Goal: Communication & Community: Answer question/provide support

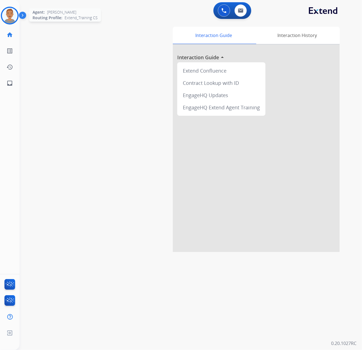
click at [3, 15] on img at bounding box center [10, 16] width 16 height 16
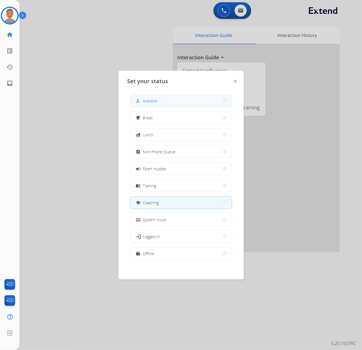
click at [166, 98] on button "how_to_reg Available" at bounding box center [181, 101] width 101 height 12
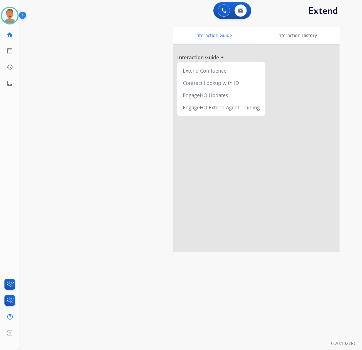
drag, startPoint x: 99, startPoint y: 265, endPoint x: 327, endPoint y: 211, distance: 234.2
drag, startPoint x: 74, startPoint y: 99, endPoint x: 79, endPoint y: 100, distance: 5.0
drag, startPoint x: 110, startPoint y: 198, endPoint x: 114, endPoint y: 190, distance: 9.0
click at [114, 190] on div "swap_horiz Break voice bridge close_fullscreen Connect 3-Way Call merge_type Se…" at bounding box center [183, 136] width 329 height 232
click at [12, 14] on img at bounding box center [10, 16] width 16 height 16
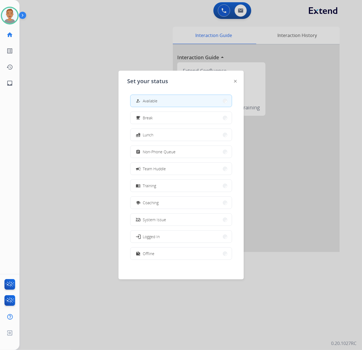
click at [241, 8] on div at bounding box center [181, 175] width 362 height 350
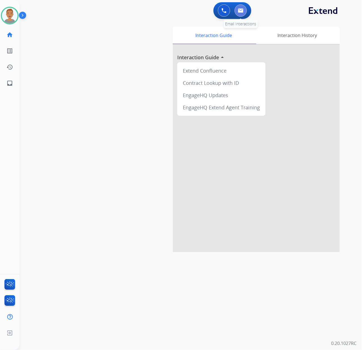
click at [244, 13] on button at bounding box center [241, 10] width 12 height 12
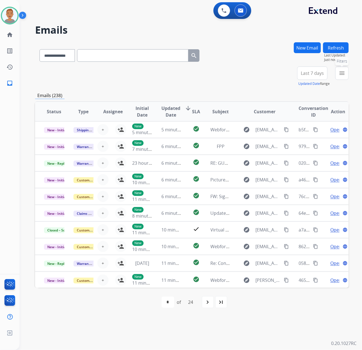
click at [342, 73] on mat-icon "menu" at bounding box center [342, 73] width 7 height 7
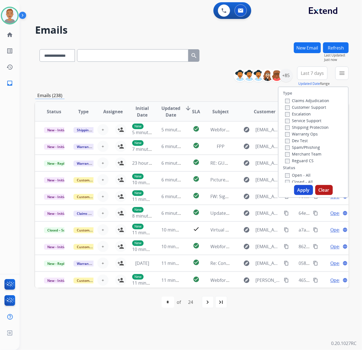
click at [287, 108] on label "Customer Support" at bounding box center [305, 107] width 41 height 5
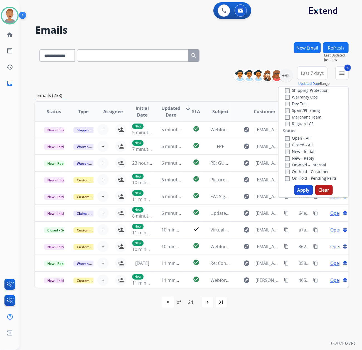
click at [301, 190] on button "Apply" at bounding box center [303, 190] width 19 height 10
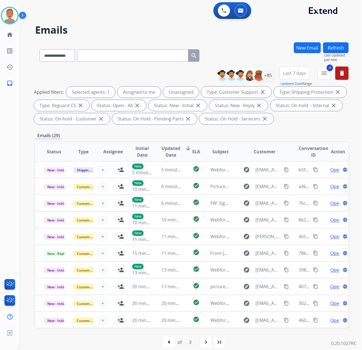
click at [298, 74] on span "Last 7 days" at bounding box center [294, 73] width 23 height 2
click at [286, 142] on div "Last 90 days" at bounding box center [293, 141] width 31 height 8
click at [259, 47] on div "**********" at bounding box center [192, 54] width 314 height 24
click at [271, 76] on div "+137" at bounding box center [268, 75] width 13 height 13
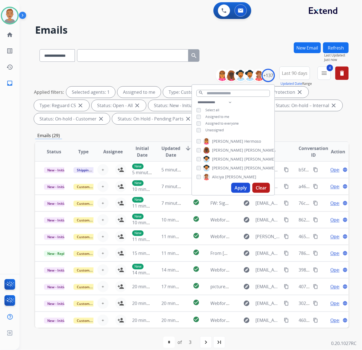
click at [236, 187] on button "Apply" at bounding box center [240, 188] width 19 height 10
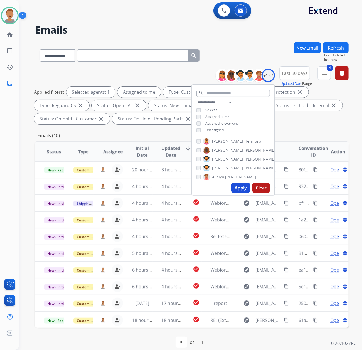
click at [241, 50] on div "**********" at bounding box center [192, 54] width 314 height 24
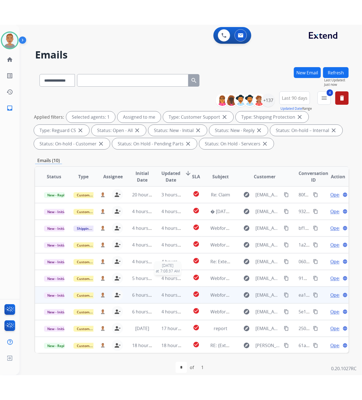
scroll to position [0, 0]
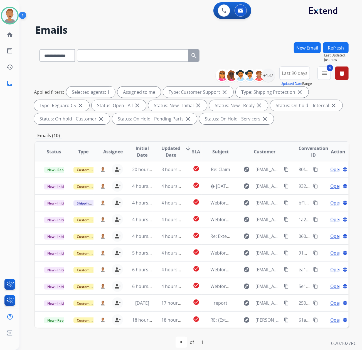
click at [295, 350] on html "**********" at bounding box center [181, 175] width 362 height 350
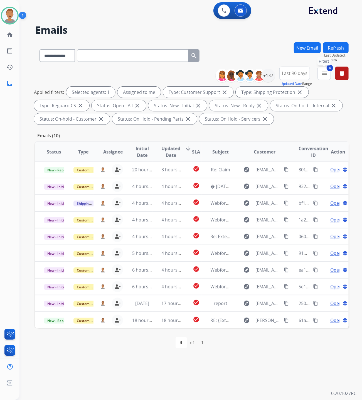
click at [320, 75] on button "4 menu Filters" at bounding box center [324, 73] width 13 height 13
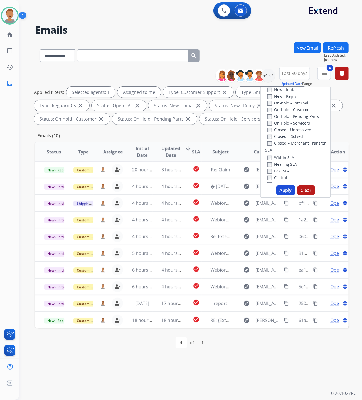
scroll to position [111, 0]
click at [282, 191] on button "Apply" at bounding box center [286, 190] width 19 height 10
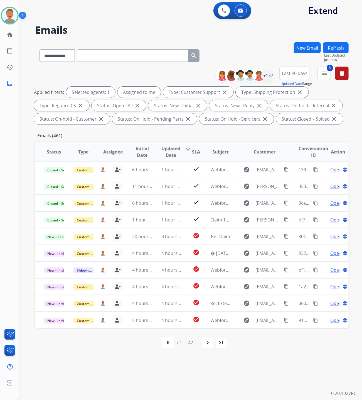
click at [124, 350] on div "**********" at bounding box center [183, 210] width 329 height 380
click at [322, 73] on mat-icon "menu" at bounding box center [324, 73] width 7 height 7
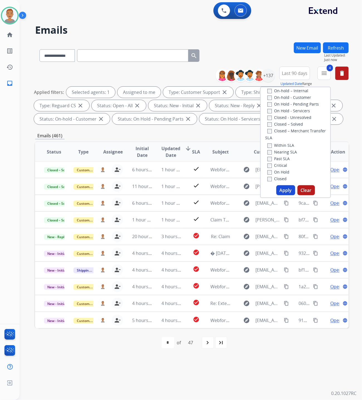
click at [282, 189] on button "Apply" at bounding box center [286, 190] width 19 height 10
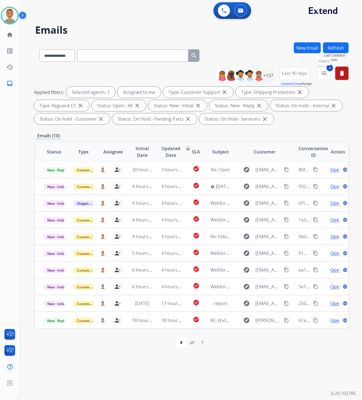
click at [324, 75] on mat-icon "menu" at bounding box center [324, 73] width 7 height 7
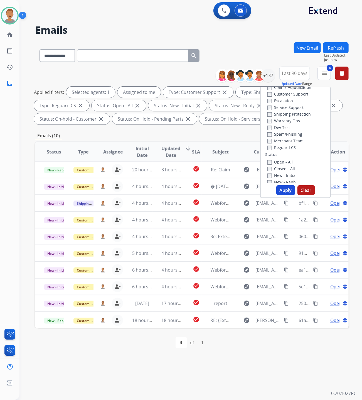
scroll to position [0, 0]
click at [233, 47] on div "**********" at bounding box center [192, 54] width 314 height 24
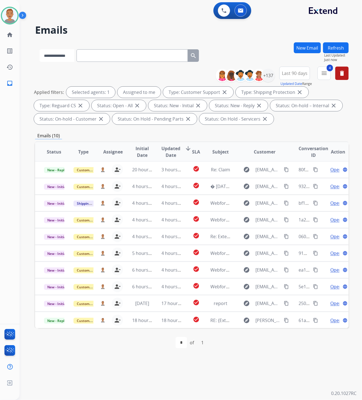
click at [61, 57] on select "**********" at bounding box center [57, 55] width 35 height 13
select select "**********"
click at [40, 49] on select "**********" at bounding box center [57, 55] width 35 height 13
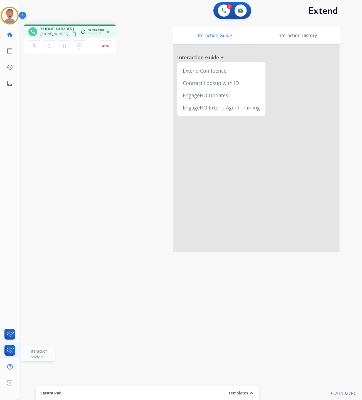
click at [14, 348] on img at bounding box center [9, 351] width 13 height 13
click at [9, 334] on img at bounding box center [9, 335] width 13 height 13
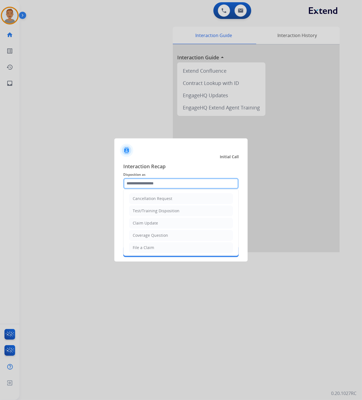
click at [171, 182] on input "text" at bounding box center [181, 183] width 116 height 11
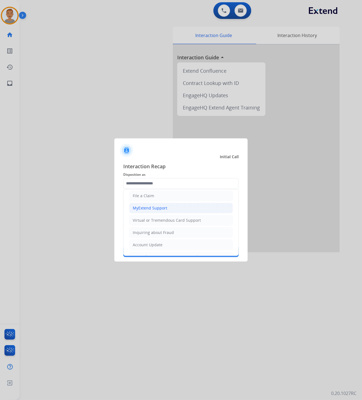
click at [162, 208] on div "MyExtend Support" at bounding box center [150, 208] width 35 height 6
type input "**********"
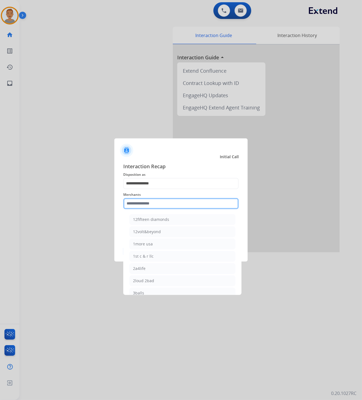
click at [158, 206] on input "text" at bounding box center [181, 203] width 116 height 11
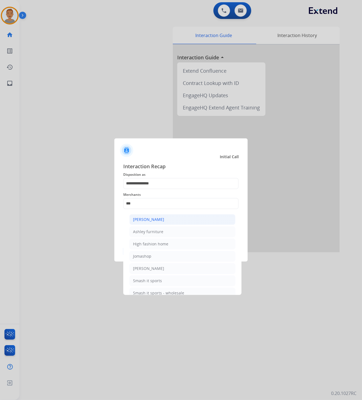
click at [160, 220] on div "Ashley - Reguard" at bounding box center [148, 220] width 31 height 6
type input "**********"
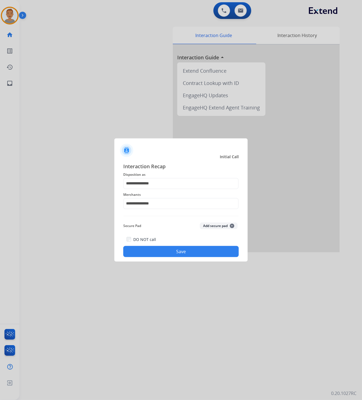
click at [159, 251] on button "Save" at bounding box center [181, 251] width 116 height 11
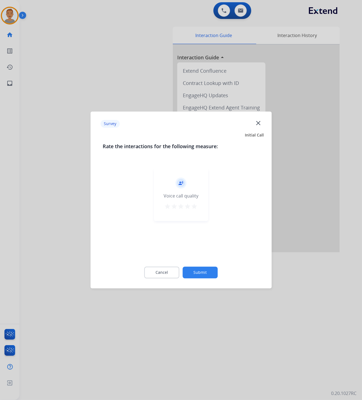
click at [260, 124] on mat-icon "close" at bounding box center [258, 122] width 7 height 7
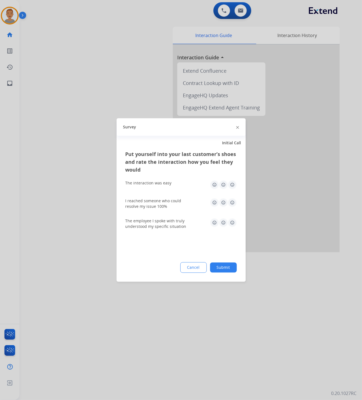
click at [238, 128] on img at bounding box center [237, 127] width 3 height 3
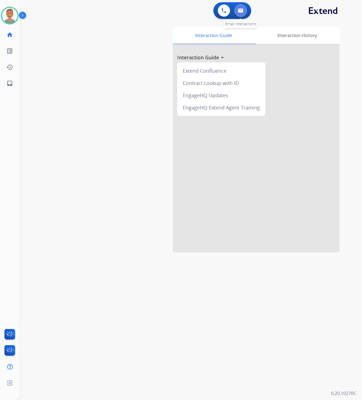
click at [242, 12] on img at bounding box center [241, 10] width 6 height 4
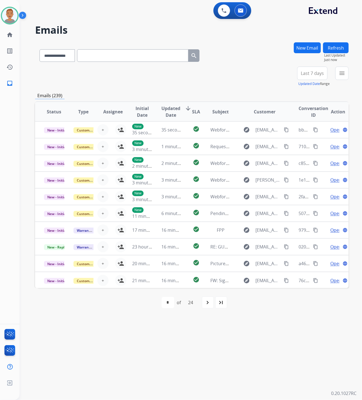
click at [312, 74] on span "Last 7 days" at bounding box center [312, 73] width 23 height 2
click at [306, 138] on div "Last 90 days" at bounding box center [310, 141] width 31 height 8
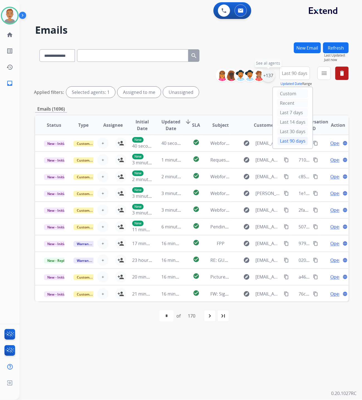
click at [266, 77] on div "+137" at bounding box center [268, 75] width 13 height 13
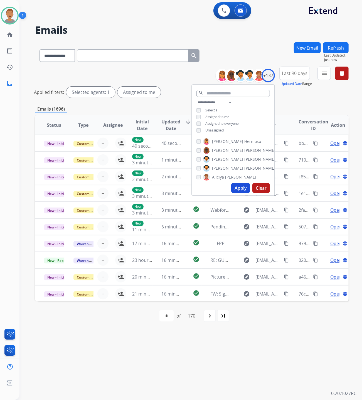
click at [240, 184] on button "Apply" at bounding box center [240, 188] width 19 height 10
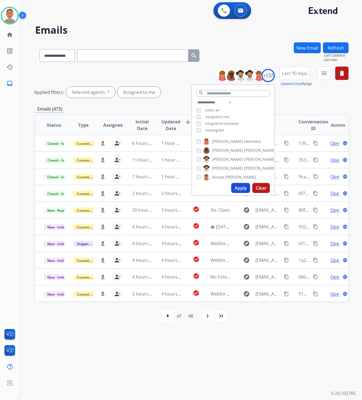
click at [253, 335] on div "**********" at bounding box center [183, 210] width 329 height 380
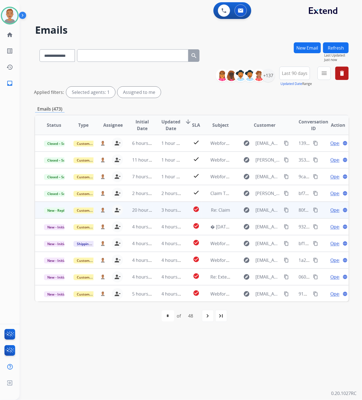
click at [182, 212] on td "check_circle" at bounding box center [191, 210] width 19 height 17
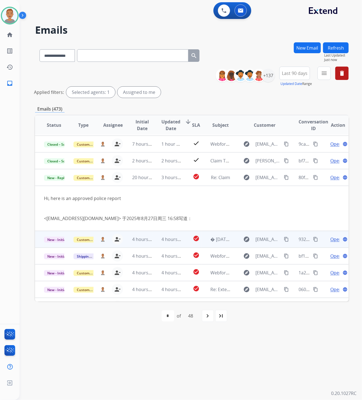
scroll to position [45, 0]
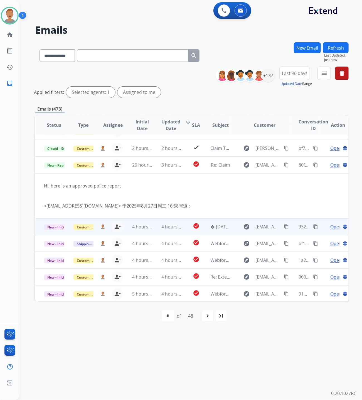
click at [179, 231] on td "4 hours ago" at bounding box center [168, 226] width 30 height 17
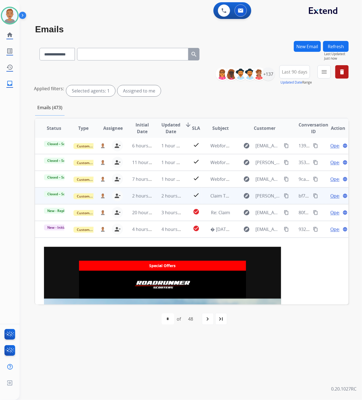
scroll to position [0, 0]
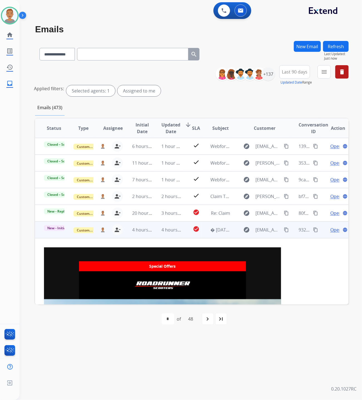
click at [333, 231] on span "Open" at bounding box center [336, 229] width 11 height 7
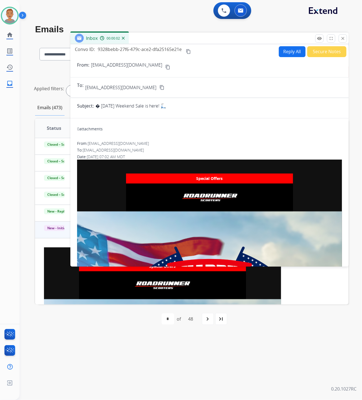
click at [321, 53] on button "Secure Notes" at bounding box center [326, 51] width 39 height 11
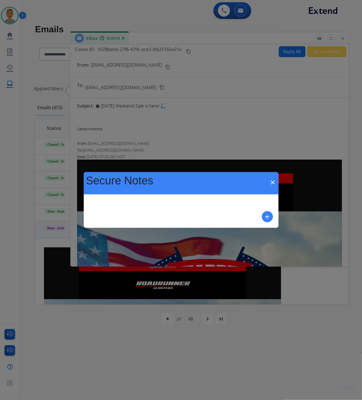
click at [268, 215] on mat-icon "add" at bounding box center [267, 216] width 7 height 7
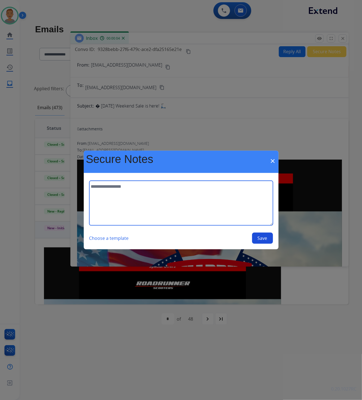
click at [159, 199] on textarea at bounding box center [181, 203] width 184 height 45
type textarea "**********"
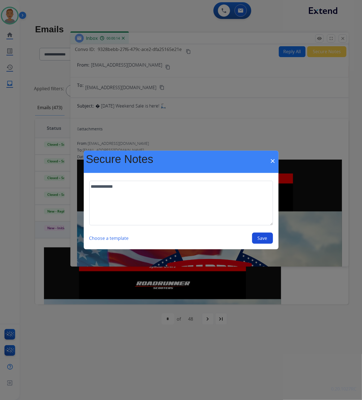
click at [259, 238] on button "Save" at bounding box center [262, 238] width 21 height 11
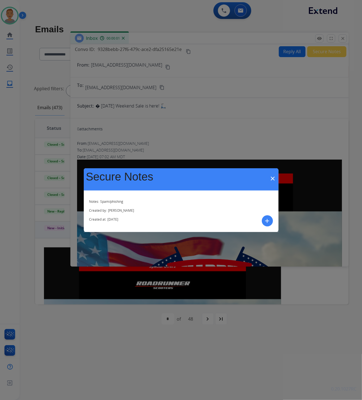
click at [272, 179] on mat-icon "close" at bounding box center [273, 178] width 7 height 7
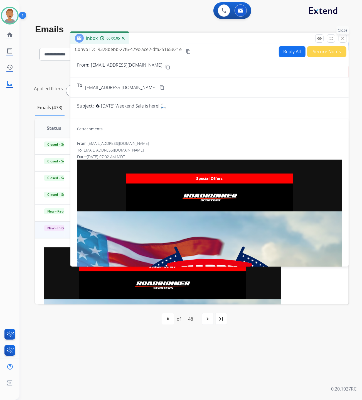
click at [345, 38] on mat-icon "close" at bounding box center [343, 38] width 5 height 5
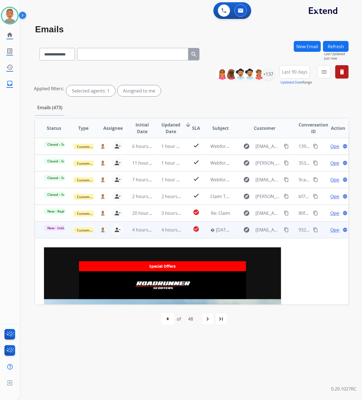
click at [81, 234] on td "Customer Support" at bounding box center [80, 229] width 30 height 17
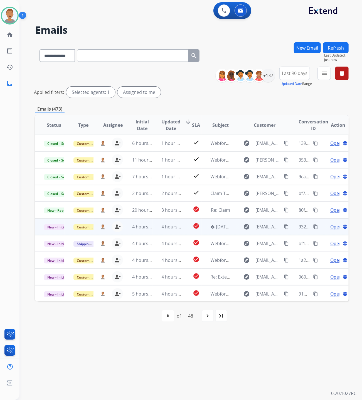
click at [85, 233] on td "Customer Support" at bounding box center [80, 226] width 30 height 17
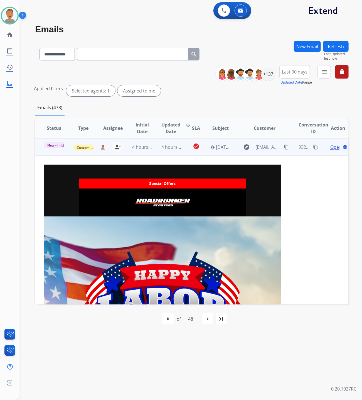
scroll to position [84, 0]
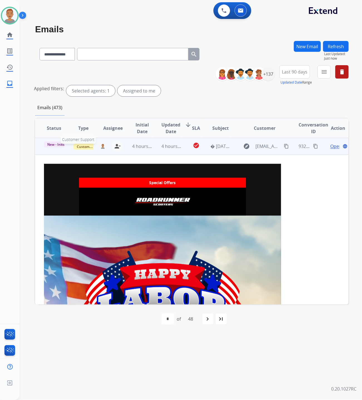
click at [80, 146] on span "Customer Support" at bounding box center [92, 147] width 36 height 6
click at [106, 125] on p "Spam/Phishing" at bounding box center [107, 125] width 30 height 8
click at [116, 146] on mat-icon "person_remove" at bounding box center [117, 146] width 7 height 7
click at [58, 146] on span "New - Initial" at bounding box center [57, 144] width 26 height 6
click at [52, 147] on p "New - Initial" at bounding box center [54, 146] width 20 height 11
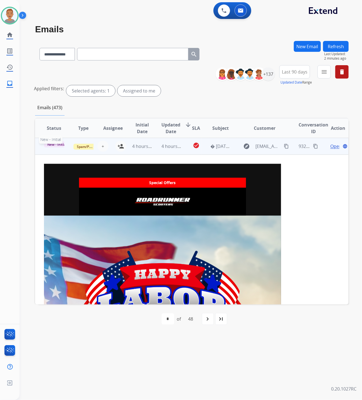
click at [52, 144] on span "New - Initial" at bounding box center [57, 144] width 26 height 6
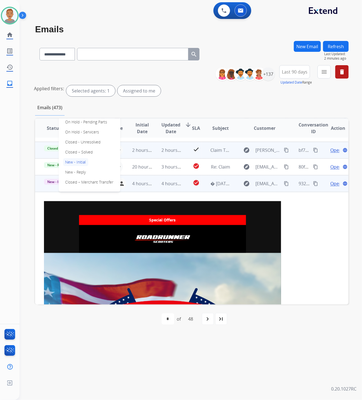
drag, startPoint x: 43, startPoint y: 180, endPoint x: 40, endPoint y: 184, distance: 5.1
click at [40, 184] on td "New - Initial On-hold – Internal On-hold - Customer On Hold - Pending Parts On …" at bounding box center [50, 183] width 30 height 17
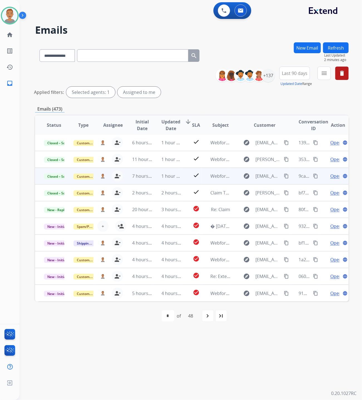
scroll to position [0, 0]
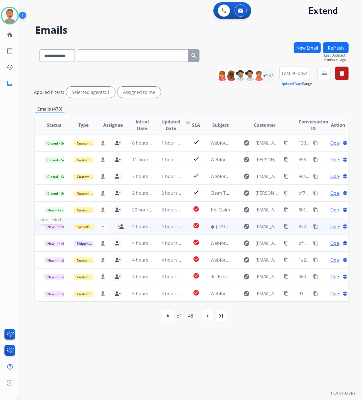
click at [52, 227] on span "New - Initial" at bounding box center [57, 227] width 26 height 6
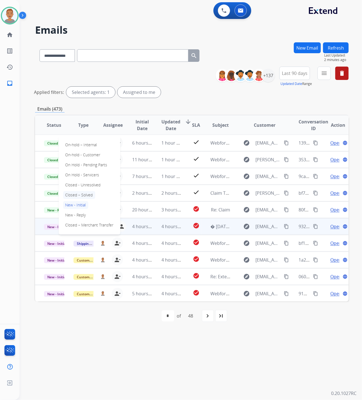
click at [80, 194] on p "Closed – Solved" at bounding box center [79, 195] width 32 height 8
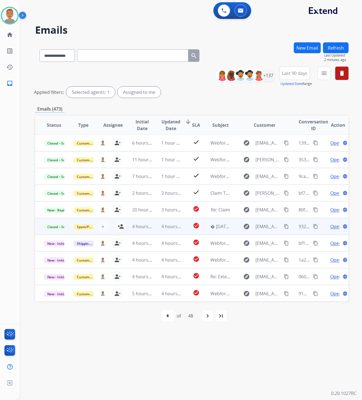
click at [333, 47] on button "Refresh" at bounding box center [336, 47] width 26 height 11
click at [148, 231] on td "4 hours ago" at bounding box center [138, 226] width 30 height 17
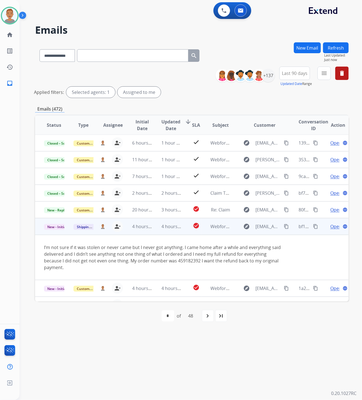
scroll to position [45, 0]
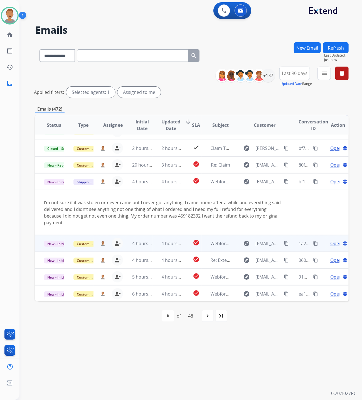
click at [106, 248] on div "person_remove Unassign to Me" at bounding box center [114, 243] width 18 height 11
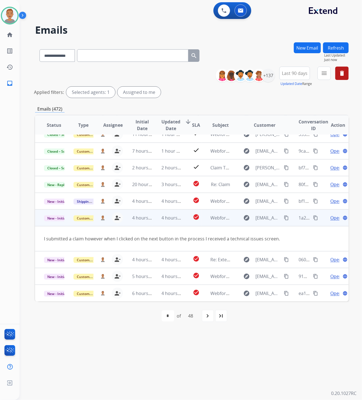
scroll to position [25, 0]
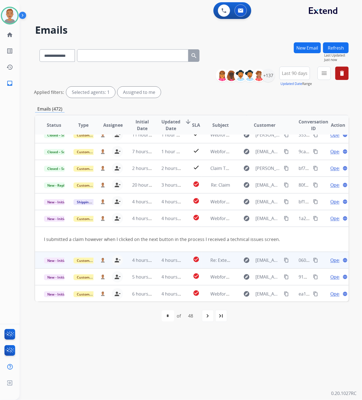
click at [107, 265] on div "veronica.smith@eccogroupusa.com person_remove Unassign to Me" at bounding box center [108, 260] width 29 height 16
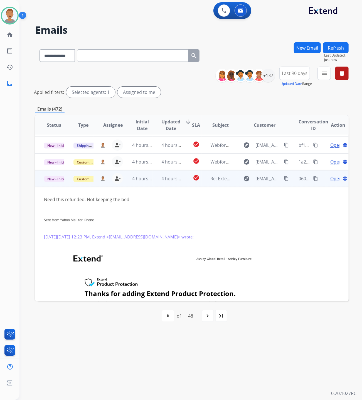
scroll to position [117, 0]
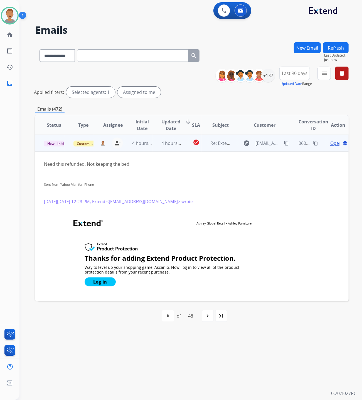
click at [284, 143] on mat-icon "content_copy" at bounding box center [286, 143] width 5 height 5
click at [331, 145] on span "Open" at bounding box center [336, 143] width 11 height 7
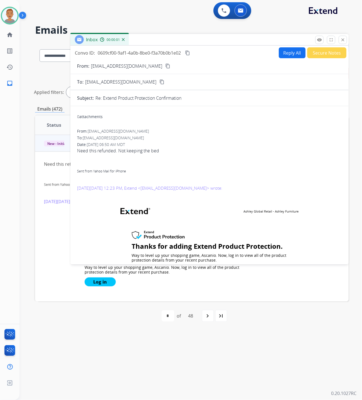
click at [288, 54] on button "Reply All" at bounding box center [292, 52] width 27 height 11
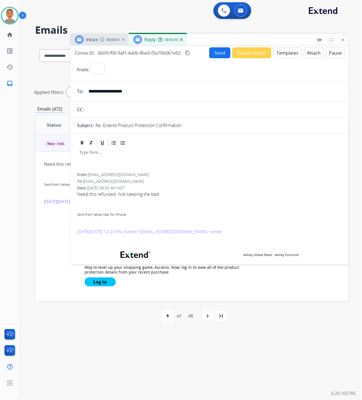
select select "**********"
click at [281, 53] on button "Templates" at bounding box center [288, 52] width 28 height 11
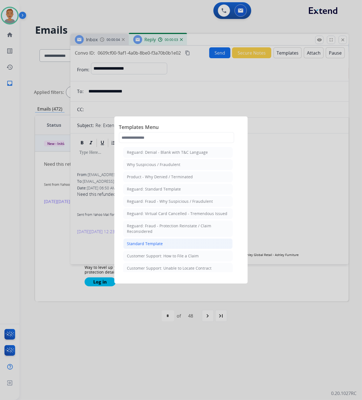
click at [145, 246] on div "Standard Template" at bounding box center [145, 244] width 36 height 6
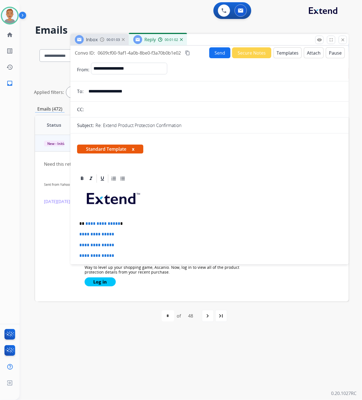
click at [132, 243] on p "**********" at bounding box center [209, 245] width 261 height 5
click at [128, 255] on p "**********" at bounding box center [209, 255] width 261 height 5
drag, startPoint x: 128, startPoint y: 255, endPoint x: 77, endPoint y: 222, distance: 61.0
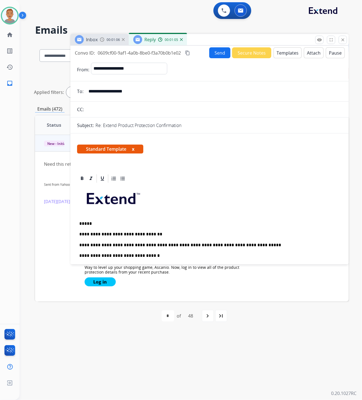
scroll to position [37, 0]
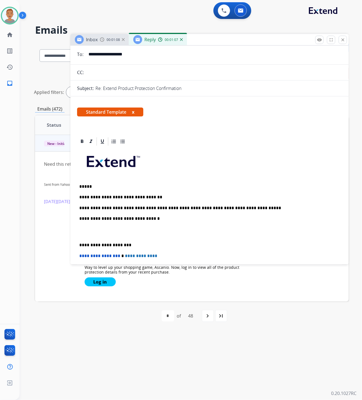
click at [168, 219] on p "**********" at bounding box center [207, 218] width 256 height 5
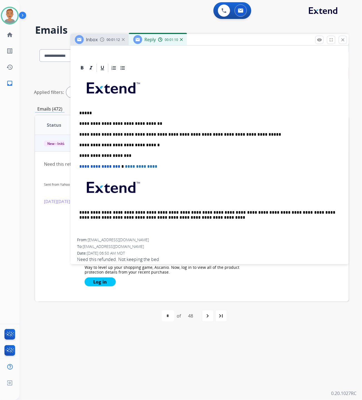
scroll to position [0, 0]
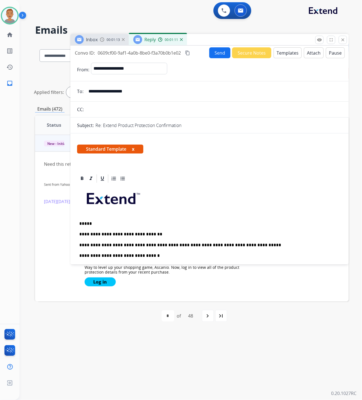
click at [221, 61] on form "**********" at bounding box center [209, 408] width 278 height 700
click at [220, 54] on button "Send" at bounding box center [219, 52] width 21 height 11
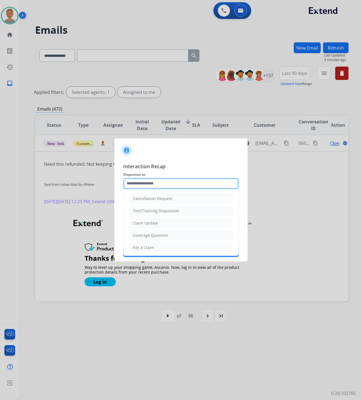
click at [145, 184] on input "text" at bounding box center [181, 183] width 116 height 11
click at [165, 222] on li "Claim Update" at bounding box center [181, 223] width 104 height 11
type input "**********"
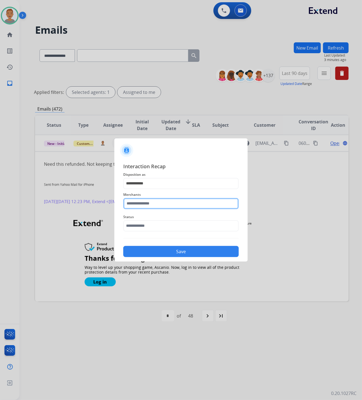
click at [159, 202] on input "text" at bounding box center [181, 203] width 116 height 11
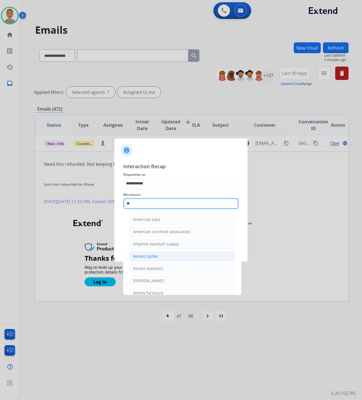
scroll to position [37, 0]
click at [147, 254] on div "Ashley furniture" at bounding box center [148, 256] width 30 height 6
type input "**********"
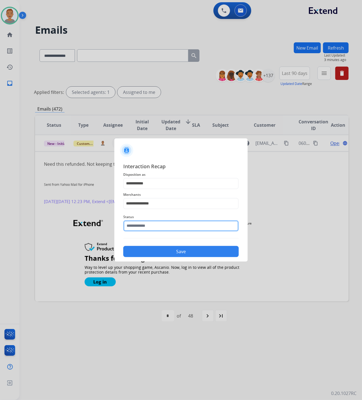
click at [148, 228] on input "text" at bounding box center [181, 225] width 116 height 11
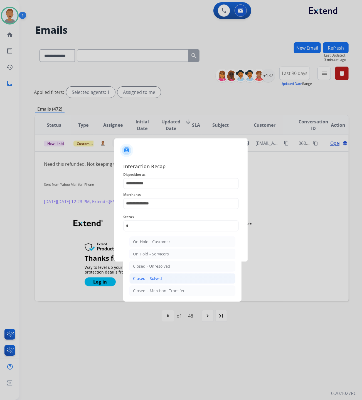
click at [154, 278] on div "Closed – Solved" at bounding box center [147, 279] width 29 height 6
type input "**********"
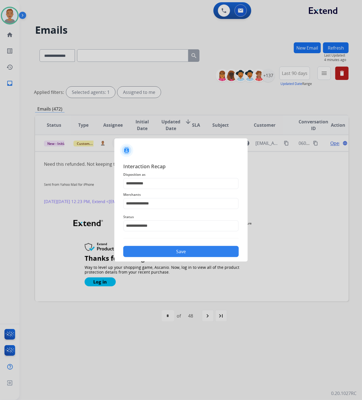
click at [175, 255] on button "Save" at bounding box center [181, 251] width 116 height 11
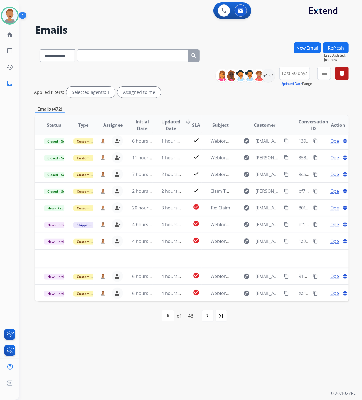
scroll to position [18, 0]
click at [187, 89] on div "Applied filters: Selected agents: 1 Assigned to me" at bounding box center [191, 92] width 314 height 11
click at [338, 47] on button "Refresh" at bounding box center [336, 47] width 26 height 11
click at [201, 97] on div "Applied filters: Selected agents: 1 Assigned to me" at bounding box center [191, 92] width 314 height 11
click at [322, 73] on mat-icon "menu" at bounding box center [324, 73] width 7 height 7
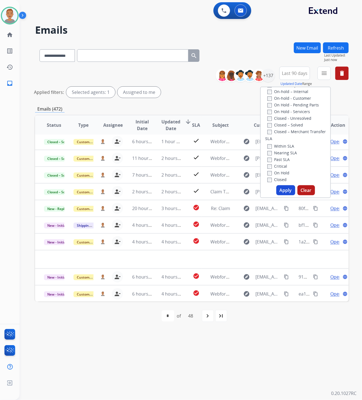
scroll to position [111, 0]
click at [282, 191] on button "Apply" at bounding box center [286, 190] width 19 height 10
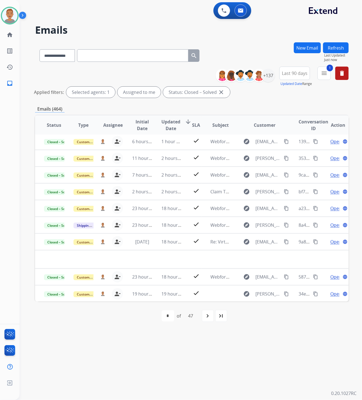
click at [300, 76] on button "Last 90 days" at bounding box center [295, 73] width 31 height 13
click at [290, 102] on div "Recent" at bounding box center [293, 103] width 31 height 8
click at [206, 316] on mat-icon "navigate_next" at bounding box center [206, 315] width 7 height 7
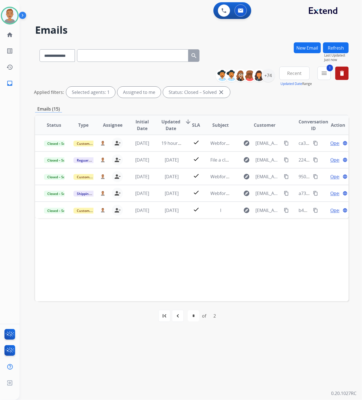
scroll to position [0, 0]
click at [322, 73] on mat-icon "menu" at bounding box center [324, 73] width 7 height 7
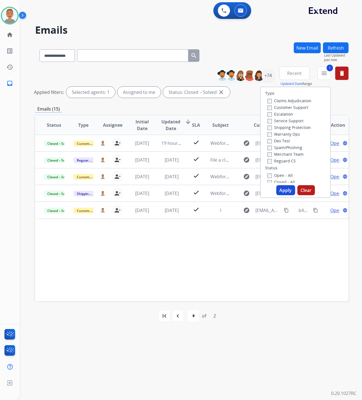
click at [269, 107] on label "Customer Support" at bounding box center [288, 107] width 41 height 5
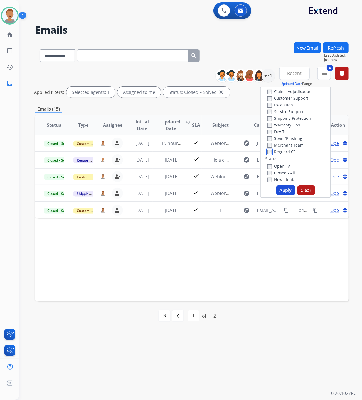
scroll to position [37, 0]
click at [285, 188] on button "Apply" at bounding box center [286, 190] width 19 height 10
select select "*"
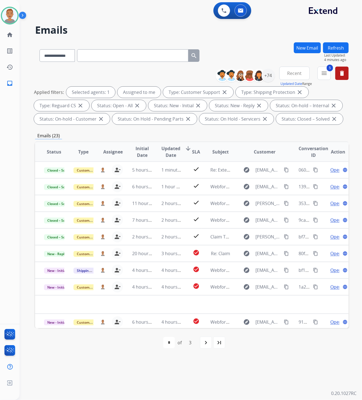
click at [157, 350] on div "**********" at bounding box center [183, 210] width 329 height 380
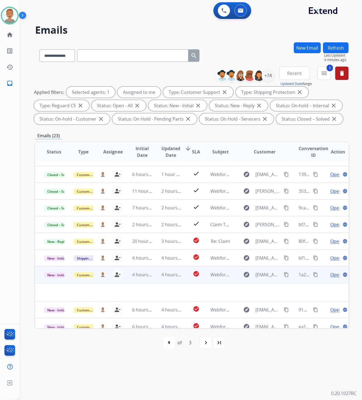
scroll to position [18, 0]
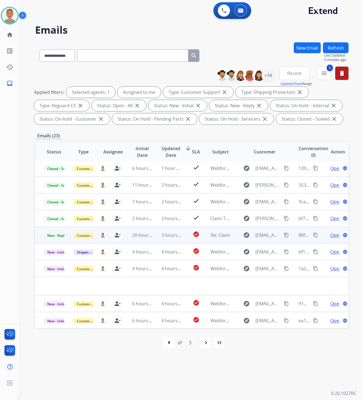
click at [59, 241] on td "New - Reply" at bounding box center [50, 235] width 30 height 17
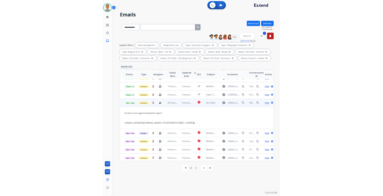
scroll to position [45, 0]
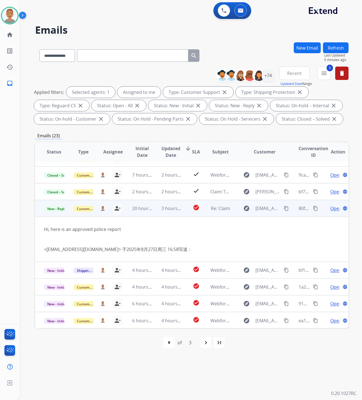
click at [331, 207] on span "Open" at bounding box center [336, 208] width 11 height 7
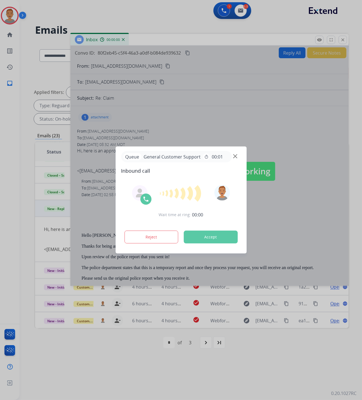
click at [292, 143] on div at bounding box center [181, 200] width 362 height 400
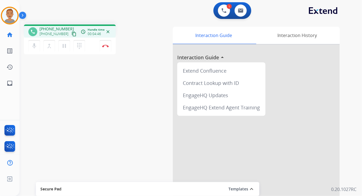
click at [111, 109] on div "phone +15712654567 +15712654567 content_copy access_time Call metrics Queue 00:…" at bounding box center [183, 136] width 329 height 232
click at [138, 17] on div "1 Voice Interactions 0 Email Interactions" at bounding box center [187, 11] width 323 height 18
click at [107, 48] on button "Disconnect" at bounding box center [106, 46] width 12 height 12
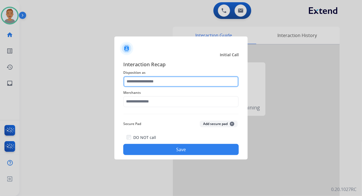
click at [166, 79] on input "text" at bounding box center [181, 81] width 116 height 11
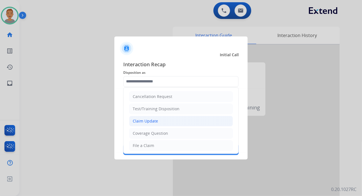
click at [156, 120] on div "Claim Update" at bounding box center [145, 121] width 25 height 6
type input "**********"
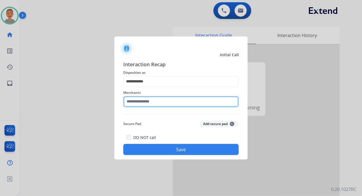
click at [155, 104] on input "text" at bounding box center [181, 101] width 116 height 11
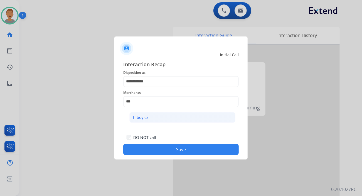
click at [155, 118] on li "hiboy ca" at bounding box center [182, 117] width 106 height 11
type input "********"
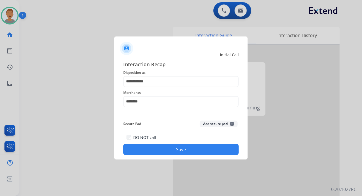
click at [161, 148] on button "Save" at bounding box center [181, 149] width 116 height 11
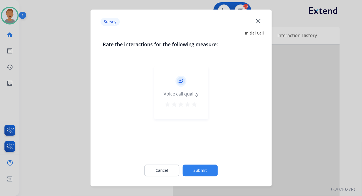
click at [256, 21] on mat-icon "close" at bounding box center [258, 20] width 7 height 7
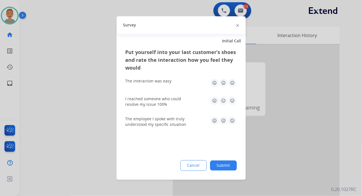
click at [237, 26] on img at bounding box center [237, 25] width 3 height 3
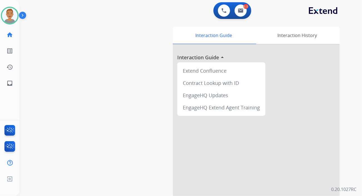
click at [97, 177] on div "swap_horiz Break voice bridge close_fullscreen Connect 3-Way Call merge_type Se…" at bounding box center [183, 136] width 329 height 232
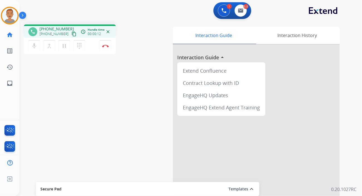
click at [34, 115] on div "phone +19094335303 +19094335303 content_copy access_time Call metrics Queue 00:…" at bounding box center [183, 136] width 329 height 232
click at [107, 46] on img at bounding box center [105, 46] width 7 height 3
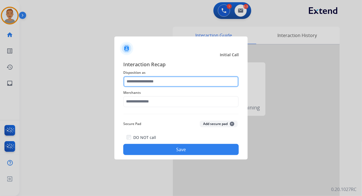
click at [154, 82] on input "text" at bounding box center [181, 81] width 116 height 11
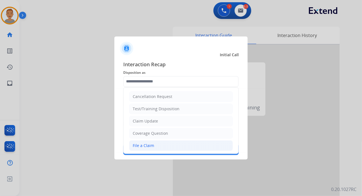
click at [148, 145] on div "File a Claim" at bounding box center [143, 146] width 21 height 6
type input "**********"
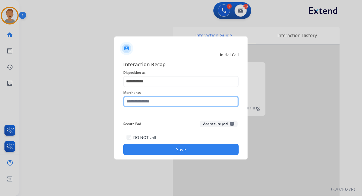
click at [152, 98] on input "text" at bounding box center [181, 101] width 116 height 11
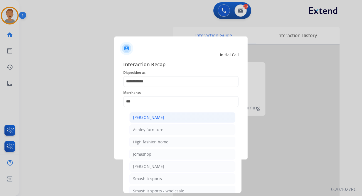
click at [161, 116] on div "Ashley - Reguard" at bounding box center [148, 118] width 31 height 6
type input "**********"
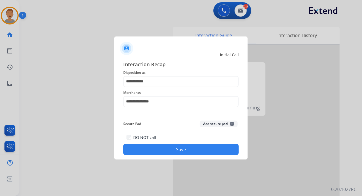
click at [187, 153] on button "Save" at bounding box center [181, 149] width 116 height 11
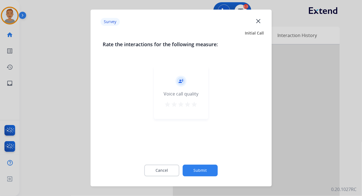
click at [259, 22] on mat-icon "close" at bounding box center [258, 20] width 7 height 7
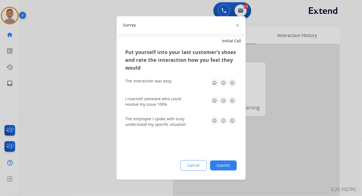
click at [238, 27] on div at bounding box center [237, 25] width 3 height 7
click at [237, 26] on img at bounding box center [237, 25] width 3 height 3
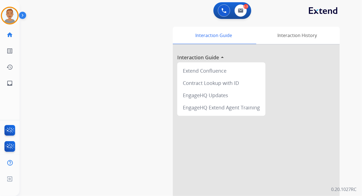
click at [127, 27] on div "swap_horiz Break voice bridge close_fullscreen Connect 3-Way Call merge_type Se…" at bounding box center [183, 136] width 329 height 232
click at [118, 120] on div "swap_horiz Break voice bridge close_fullscreen Connect 3-Way Call merge_type Se…" at bounding box center [183, 136] width 329 height 232
click at [242, 11] on img at bounding box center [241, 10] width 6 height 4
select select "**********"
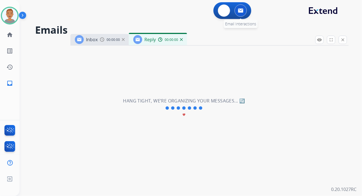
select select "**********"
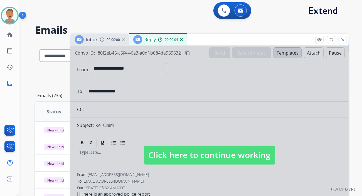
click at [182, 40] on img at bounding box center [181, 39] width 3 height 3
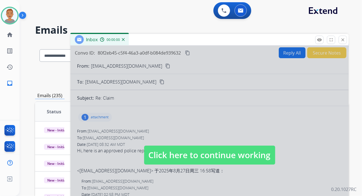
click at [123, 40] on img at bounding box center [123, 39] width 3 height 3
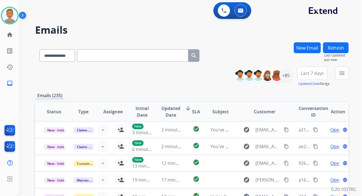
click at [160, 21] on div "**********" at bounding box center [183, 118] width 329 height 196
click at [60, 56] on select "**********" at bounding box center [57, 55] width 35 height 13
select select "**********"
click at [40, 49] on select "**********" at bounding box center [57, 55] width 35 height 13
click at [162, 28] on h2 "Emails" at bounding box center [192, 30] width 314 height 11
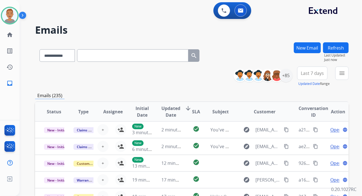
click at [146, 22] on div "**********" at bounding box center [183, 118] width 329 height 196
click at [135, 30] on h2 "Emails" at bounding box center [192, 30] width 314 height 11
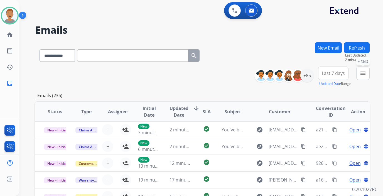
click at [357, 76] on button "menu Filters" at bounding box center [362, 73] width 13 height 13
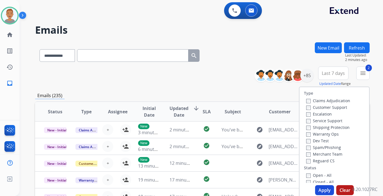
click at [305, 165] on label "Status" at bounding box center [310, 168] width 12 height 6
click at [321, 190] on button "Apply" at bounding box center [324, 190] width 19 height 10
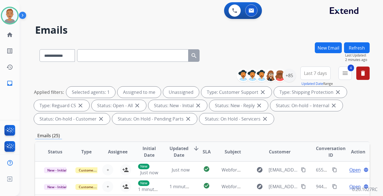
drag, startPoint x: 312, startPoint y: 75, endPoint x: 309, endPoint y: 76, distance: 3.6
click at [311, 76] on button "Last 7 days" at bounding box center [315, 73] width 30 height 13
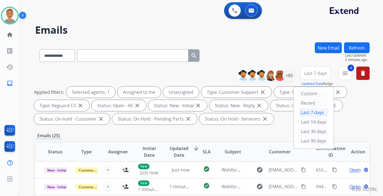
click at [304, 141] on div "Last 90 days" at bounding box center [314, 141] width 31 height 8
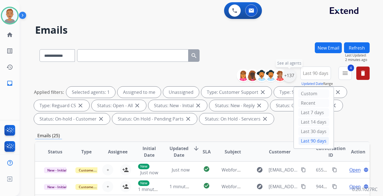
click at [288, 73] on div "+137" at bounding box center [289, 75] width 13 height 13
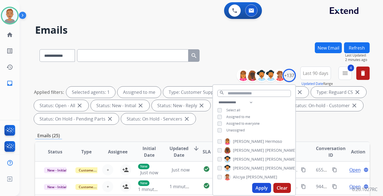
click at [238, 52] on div "**********" at bounding box center [202, 54] width 335 height 24
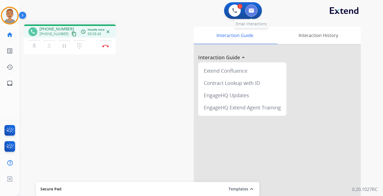
click at [253, 10] on img at bounding box center [252, 10] width 6 height 4
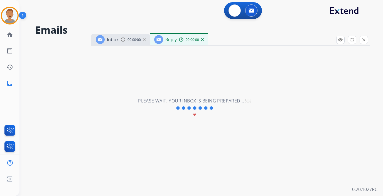
select select "**********"
click at [125, 20] on div "**********" at bounding box center [194, 108] width 350 height 176
click at [123, 19] on div "0 Voice Interactions 0 Email Interactions" at bounding box center [198, 11] width 344 height 18
click at [147, 11] on div "1 Voice Interactions 0 Email Interactions" at bounding box center [198, 11] width 344 height 18
drag, startPoint x: 97, startPoint y: 21, endPoint x: 113, endPoint y: 21, distance: 15.6
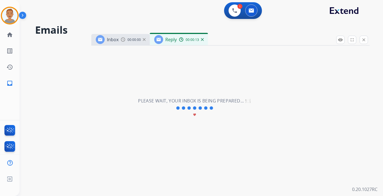
click at [97, 21] on div "**********" at bounding box center [194, 108] width 350 height 176
click at [232, 13] on button at bounding box center [235, 10] width 12 height 12
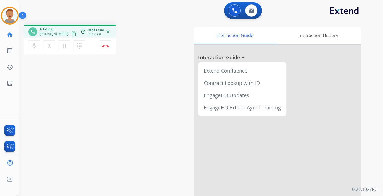
drag, startPoint x: 58, startPoint y: 94, endPoint x: 69, endPoint y: 89, distance: 12.0
click at [59, 94] on div "phone A Guest +19084339425 content_copy access_time Call metrics Queue 04:18 Ho…" at bounding box center [194, 136] width 350 height 232
drag, startPoint x: 167, startPoint y: 30, endPoint x: 172, endPoint y: 31, distance: 5.7
click at [167, 30] on div "Interaction Guide Interaction History Interaction Guide arrow_drop_up Extend Co…" at bounding box center [262, 140] width 197 height 226
click at [248, 15] on button at bounding box center [251, 10] width 12 height 12
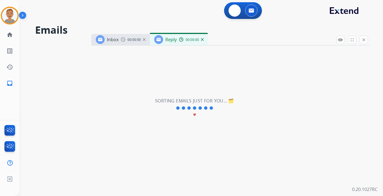
select select "**********"
click at [145, 18] on div "0 Voice Interactions 0 Email Interactions" at bounding box center [198, 11] width 344 height 18
drag, startPoint x: 111, startPoint y: 142, endPoint x: 158, endPoint y: 57, distance: 96.7
click at [112, 141] on div "**********" at bounding box center [194, 108] width 350 height 176
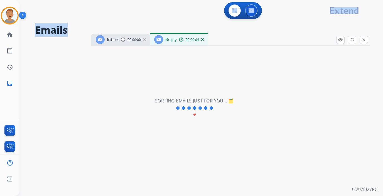
drag, startPoint x: 158, startPoint y: 20, endPoint x: 163, endPoint y: 13, distance: 8.7
click at [158, 17] on div "**********" at bounding box center [201, 98] width 364 height 196
click at [141, 15] on div "0 Voice Interactions 0 Email Interactions" at bounding box center [198, 11] width 344 height 18
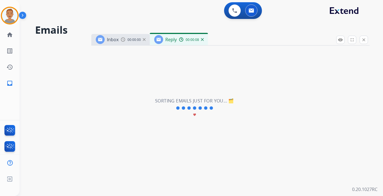
click at [116, 23] on div "**********" at bounding box center [194, 108] width 350 height 176
click at [124, 18] on div "1 Voice Interactions 0 Email Interactions" at bounding box center [198, 11] width 344 height 18
click at [233, 14] on button at bounding box center [235, 10] width 12 height 12
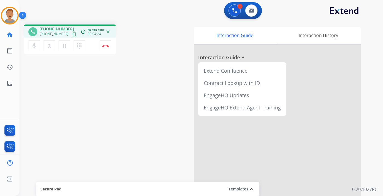
drag, startPoint x: 147, startPoint y: 31, endPoint x: 158, endPoint y: 36, distance: 12.3
click at [148, 33] on div "phone +19084339425 +19084339425 content_copy access_time Call metrics Queue 04:…" at bounding box center [93, 40] width 138 height 31
click at [252, 10] on img at bounding box center [252, 10] width 6 height 4
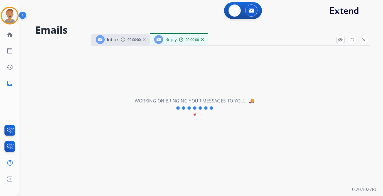
select select "**********"
drag, startPoint x: 160, startPoint y: 17, endPoint x: 84, endPoint y: 16, distance: 75.5
click at [159, 17] on div "0 Voice Interactions 0 Email Interactions" at bounding box center [198, 11] width 344 height 18
click at [122, 45] on div "Inbox 00:00:00 Reply 00:00:02" at bounding box center [230, 40] width 278 height 12
click at [202, 41] on div "00:00:04" at bounding box center [191, 39] width 25 height 5
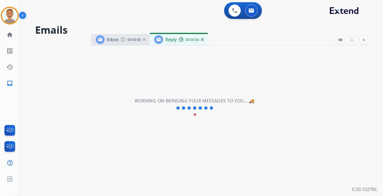
click at [202, 38] on img at bounding box center [202, 39] width 3 height 3
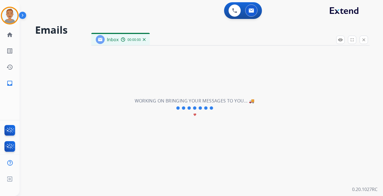
click at [144, 40] on img at bounding box center [144, 39] width 3 height 3
click at [253, 14] on button at bounding box center [251, 10] width 12 height 12
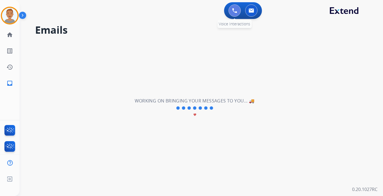
click at [231, 13] on button at bounding box center [235, 10] width 12 height 12
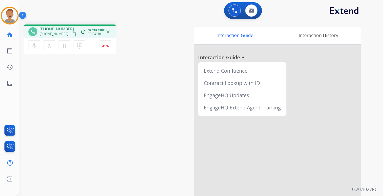
click at [181, 27] on div "Interaction Guide Interaction History Interaction Guide arrow_drop_up Extend Co…" at bounding box center [262, 140] width 197 height 226
click at [163, 32] on div "phone +19084339425 +19084339425 content_copy access_time Call metrics Queue 04:…" at bounding box center [194, 136] width 350 height 232
click at [185, 18] on div "0 Voice Interactions 0 Email Interactions" at bounding box center [198, 11] width 344 height 18
drag, startPoint x: 173, startPoint y: 18, endPoint x: 165, endPoint y: 2, distance: 17.9
click at [173, 17] on div "0 Voice Interactions 0 Email Interactions" at bounding box center [198, 11] width 344 height 18
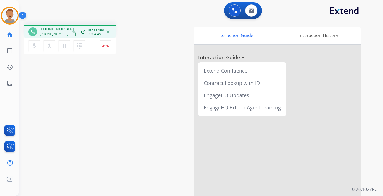
click at [151, 23] on div "phone +19084339425 +19084339425 content_copy access_time Call metrics Queue 04:…" at bounding box center [194, 136] width 350 height 232
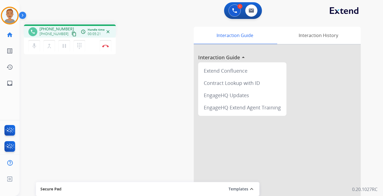
click at [86, 103] on div "phone +19084339425 +19084339425 content_copy access_time Call metrics Queue 04:…" at bounding box center [194, 136] width 350 height 232
drag, startPoint x: 157, startPoint y: 153, endPoint x: 166, endPoint y: 151, distance: 9.3
click at [157, 153] on div "phone +19084339425 +19084339425 content_copy access_time Call metrics Queue 04:…" at bounding box center [194, 136] width 350 height 232
click at [251, 8] on button at bounding box center [251, 10] width 12 height 12
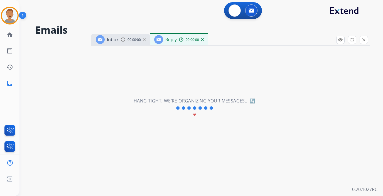
select select "**********"
click at [187, 39] on span "00:00:05" at bounding box center [192, 40] width 13 height 4
click at [202, 42] on div "00:00:13" at bounding box center [191, 39] width 25 height 5
click at [202, 40] on div "Reply 00:00:14" at bounding box center [179, 39] width 58 height 11
click at [202, 40] on img at bounding box center [202, 39] width 3 height 3
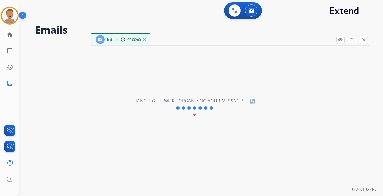
click at [145, 40] on img at bounding box center [144, 39] width 3 height 3
click at [253, 69] on div "**********" at bounding box center [194, 108] width 350 height 176
click at [252, 9] on img at bounding box center [252, 10] width 6 height 4
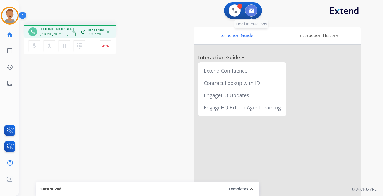
click at [250, 10] on img at bounding box center [252, 10] width 6 height 4
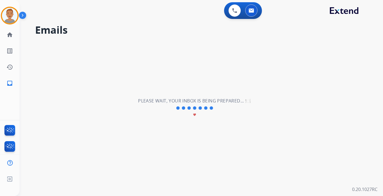
click at [311, 107] on div "**********" at bounding box center [194, 108] width 350 height 176
drag, startPoint x: 139, startPoint y: 35, endPoint x: 128, endPoint y: 36, distance: 10.9
click at [138, 36] on div "**********" at bounding box center [194, 108] width 350 height 176
click at [231, 10] on button at bounding box center [235, 10] width 12 height 12
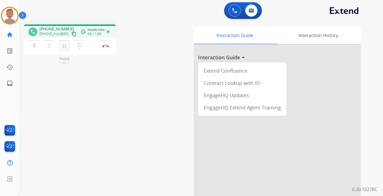
click at [61, 45] on mat-icon "pause" at bounding box center [64, 46] width 7 height 7
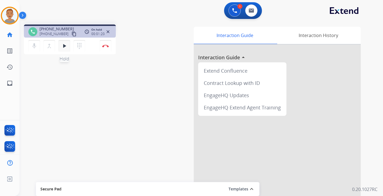
click at [61, 45] on button "play_arrow Hold" at bounding box center [64, 46] width 12 height 12
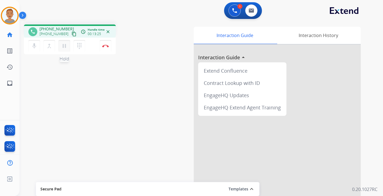
click at [63, 48] on mat-icon "pause" at bounding box center [64, 46] width 7 height 7
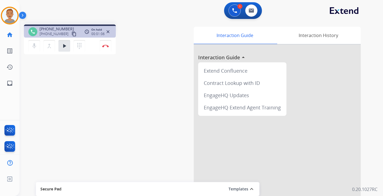
click at [48, 31] on div "+19084339425 content_copy" at bounding box center [59, 34] width 38 height 7
click at [63, 45] on mat-icon "play_arrow" at bounding box center [64, 46] width 7 height 7
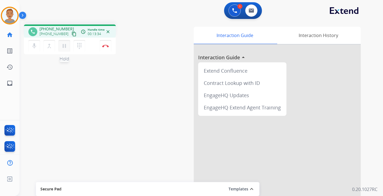
click at [63, 48] on mat-icon "pause" at bounding box center [64, 46] width 7 height 7
click at [63, 48] on mat-icon "play_arrow" at bounding box center [64, 46] width 7 height 7
drag, startPoint x: 66, startPoint y: 45, endPoint x: 65, endPoint y: 52, distance: 7.1
click at [66, 47] on mat-icon "pause" at bounding box center [64, 46] width 7 height 7
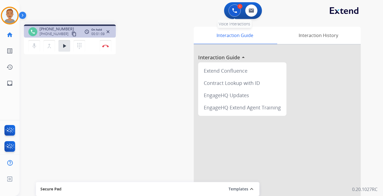
click at [227, 13] on div "1 Voice Interactions" at bounding box center [234, 10] width 17 height 12
click at [232, 9] on button at bounding box center [235, 10] width 12 height 12
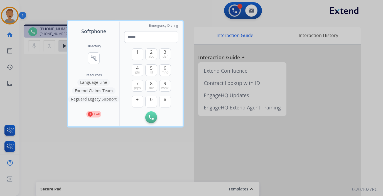
drag, startPoint x: 121, startPoint y: 24, endPoint x: 181, endPoint y: 23, distance: 59.9
click at [185, 23] on div "Softphone Directory connect_without_contact Resource Directory Resources Langua…" at bounding box center [191, 98] width 383 height 196
drag, startPoint x: 164, startPoint y: 83, endPoint x: 164, endPoint y: 88, distance: 5.6
click at [164, 83] on span "9" at bounding box center [165, 83] width 3 height 7
drag, startPoint x: 146, startPoint y: 97, endPoint x: 152, endPoint y: 86, distance: 12.7
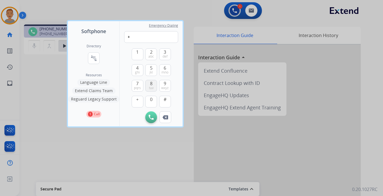
click at [146, 96] on button "0" at bounding box center [151, 102] width 12 height 12
click at [152, 86] on span "tuv" at bounding box center [151, 88] width 5 height 4
click at [135, 72] on span "ghi" at bounding box center [137, 72] width 5 height 4
click at [166, 55] on span "def" at bounding box center [165, 56] width 5 height 4
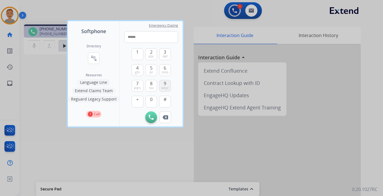
click at [168, 87] on span "wxyz" at bounding box center [165, 88] width 8 height 4
drag, startPoint x: 137, startPoint y: 68, endPoint x: 156, endPoint y: 53, distance: 24.2
click at [137, 67] on span "4" at bounding box center [137, 68] width 3 height 7
click at [150, 55] on span "abc" at bounding box center [151, 56] width 6 height 4
click at [150, 69] on span "5" at bounding box center [151, 68] width 3 height 7
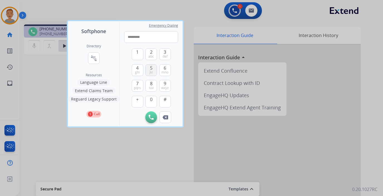
type input "**********"
click at [146, 116] on button "Initiate Call" at bounding box center [151, 117] width 12 height 12
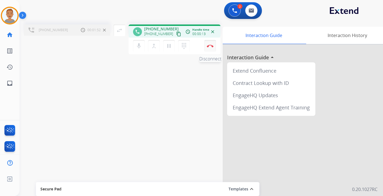
click at [211, 47] on button "Disconnect" at bounding box center [210, 46] width 12 height 12
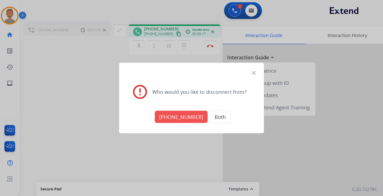
click at [253, 70] on mat-icon "close" at bounding box center [254, 73] width 7 height 7
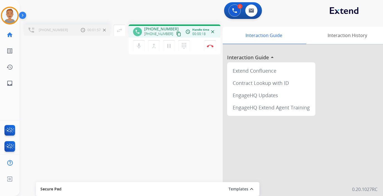
click at [176, 33] on mat-icon "content_copy" at bounding box center [178, 33] width 5 height 5
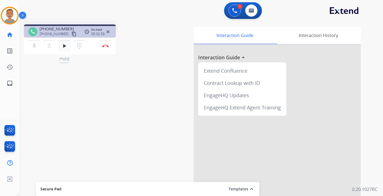
click at [66, 46] on mat-icon "play_arrow" at bounding box center [64, 46] width 7 height 7
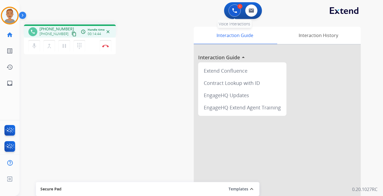
click at [233, 11] on img at bounding box center [234, 10] width 5 height 5
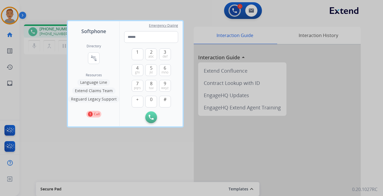
click at [61, 64] on div at bounding box center [191, 98] width 383 height 196
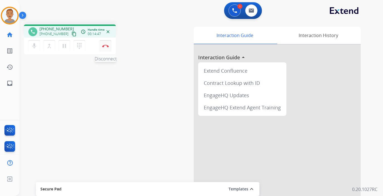
click at [106, 44] on button "Disconnect" at bounding box center [106, 46] width 12 height 12
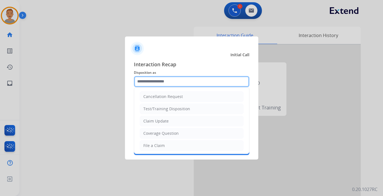
click at [163, 80] on input "text" at bounding box center [192, 81] width 116 height 11
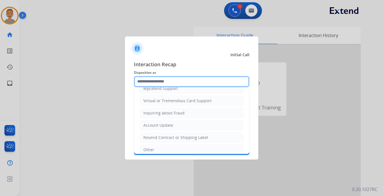
scroll to position [52, 0]
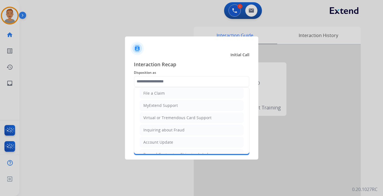
click at [159, 118] on div "Virtual or Tremendous Card Support" at bounding box center [177, 118] width 68 height 6
type input "**********"
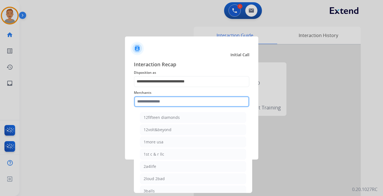
click at [162, 103] on input "text" at bounding box center [192, 101] width 116 height 11
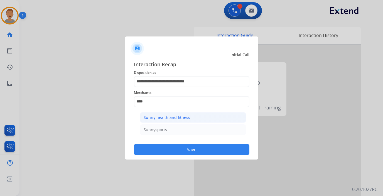
click at [168, 115] on div "Sunny health and fitness" at bounding box center [167, 118] width 47 height 6
type input "**********"
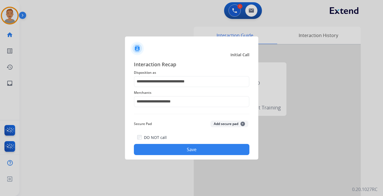
click at [188, 147] on button "Save" at bounding box center [192, 149] width 116 height 11
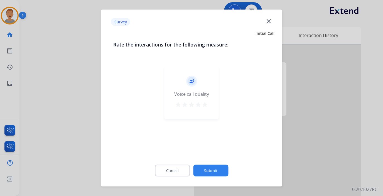
click at [271, 21] on mat-icon "close" at bounding box center [268, 20] width 7 height 7
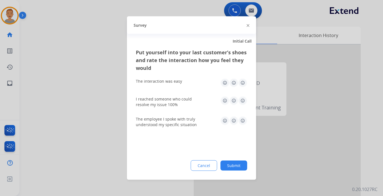
click at [248, 25] on img at bounding box center [248, 25] width 3 height 3
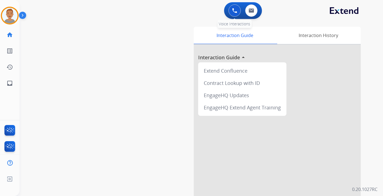
click at [229, 9] on button at bounding box center [235, 10] width 12 height 12
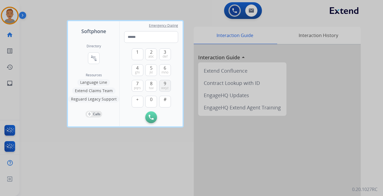
drag, startPoint x: 165, startPoint y: 83, endPoint x: 144, endPoint y: 96, distance: 24.4
click at [163, 83] on button "9 wxyz" at bounding box center [165, 86] width 12 height 12
drag, startPoint x: 149, startPoint y: 98, endPoint x: 149, endPoint y: 77, distance: 21.4
click at [149, 98] on button "0" at bounding box center [151, 102] width 12 height 12
click at [151, 87] on span "tuv" at bounding box center [151, 88] width 5 height 4
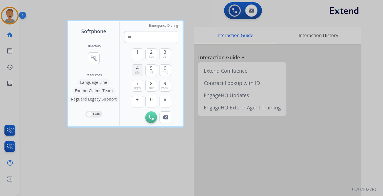
click at [137, 72] on span "ghi" at bounding box center [137, 72] width 5 height 4
click at [164, 55] on span "def" at bounding box center [165, 56] width 5 height 4
click at [165, 84] on span "9" at bounding box center [165, 83] width 3 height 7
drag, startPoint x: 136, startPoint y: 70, endPoint x: 149, endPoint y: 57, distance: 17.7
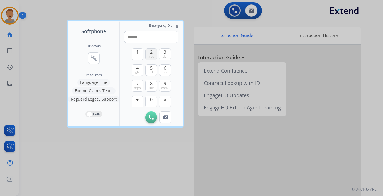
click at [136, 69] on button "4 ghi" at bounding box center [138, 70] width 12 height 12
drag, startPoint x: 152, startPoint y: 52, endPoint x: 153, endPoint y: 55, distance: 3.3
click at [152, 53] on span "2" at bounding box center [151, 52] width 3 height 7
click at [151, 67] on span "5" at bounding box center [151, 68] width 3 height 7
type input "**********"
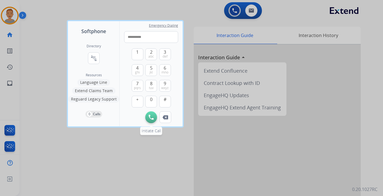
click at [153, 113] on button "Initiate Call" at bounding box center [151, 117] width 12 height 12
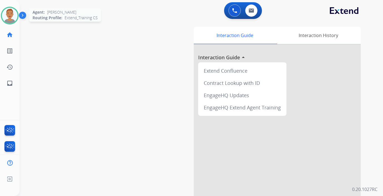
click at [9, 14] on img at bounding box center [10, 16] width 16 height 16
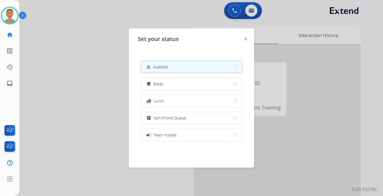
click at [81, 40] on div at bounding box center [191, 98] width 383 height 196
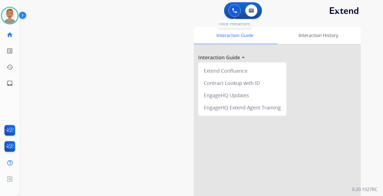
click at [235, 11] on img at bounding box center [234, 10] width 5 height 5
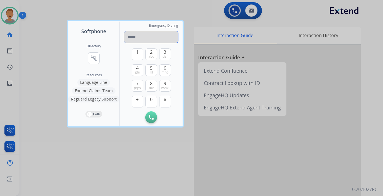
click at [140, 35] on input "tel" at bounding box center [151, 37] width 54 height 12
type input "**********"
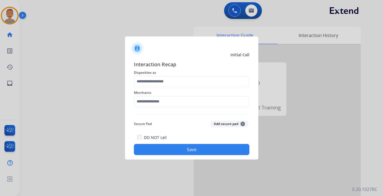
click at [296, 17] on div at bounding box center [191, 98] width 383 height 196
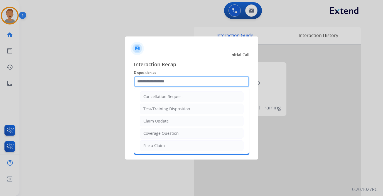
click at [184, 81] on input "text" at bounding box center [192, 81] width 116 height 11
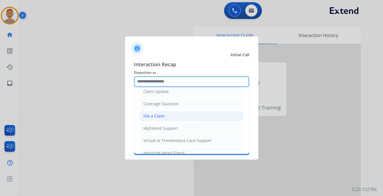
scroll to position [74, 0]
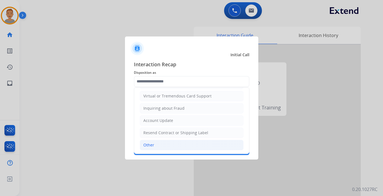
click at [152, 145] on div "Other" at bounding box center [148, 145] width 11 height 6
type input "*****"
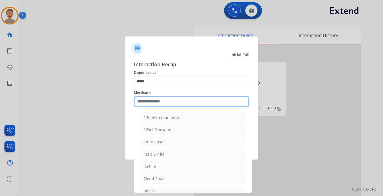
click at [171, 101] on input "text" at bounding box center [192, 101] width 116 height 11
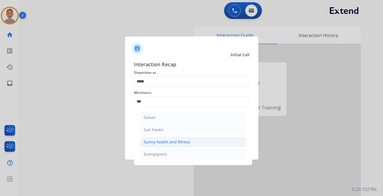
click at [174, 143] on div "Sunny health and fitness" at bounding box center [167, 142] width 47 height 6
type input "**********"
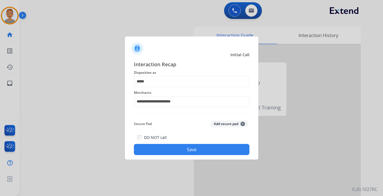
click at [202, 151] on button "Save" at bounding box center [192, 149] width 116 height 11
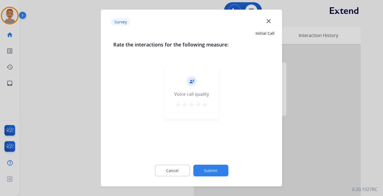
click at [229, 118] on div "record_voice_over Voice call quality star star star star star" at bounding box center [191, 110] width 157 height 96
click at [268, 19] on mat-icon "close" at bounding box center [268, 20] width 7 height 7
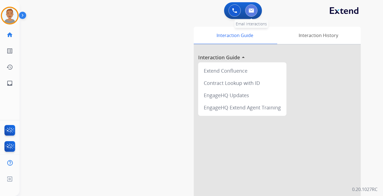
click at [252, 9] on img at bounding box center [252, 10] width 6 height 4
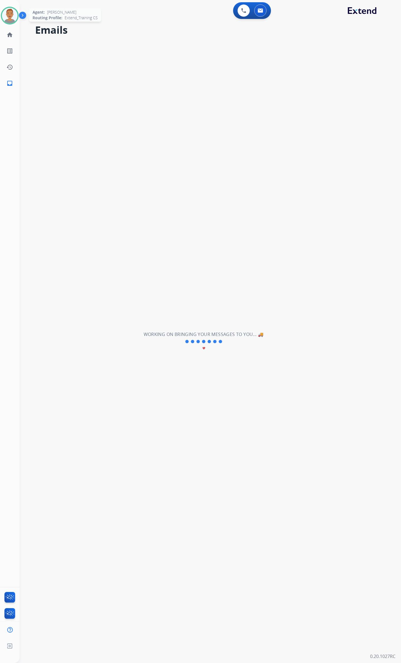
click at [4, 10] on div at bounding box center [10, 16] width 18 height 18
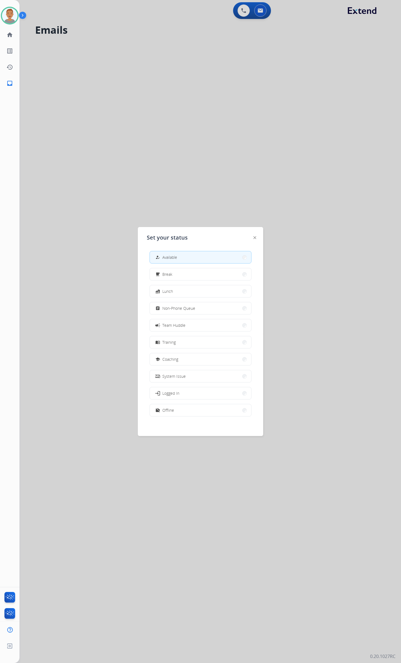
drag, startPoint x: 193, startPoint y: 36, endPoint x: 202, endPoint y: 38, distance: 9.6
click at [195, 36] on div at bounding box center [200, 331] width 401 height 663
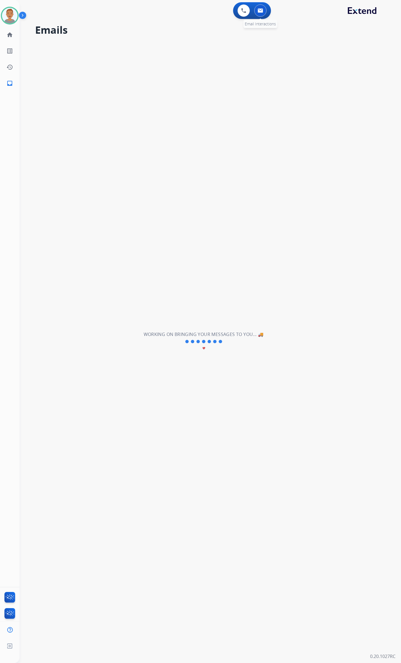
click at [265, 11] on button at bounding box center [260, 10] width 12 height 12
click at [258, 11] on img at bounding box center [261, 10] width 6 height 4
click at [5, 11] on img at bounding box center [10, 16] width 16 height 16
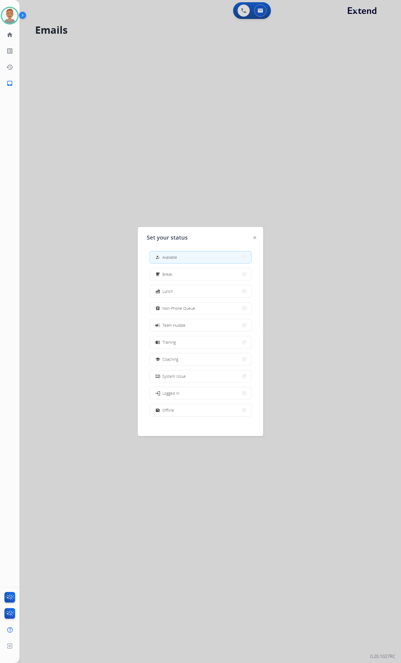
click at [157, 179] on div at bounding box center [200, 331] width 401 height 663
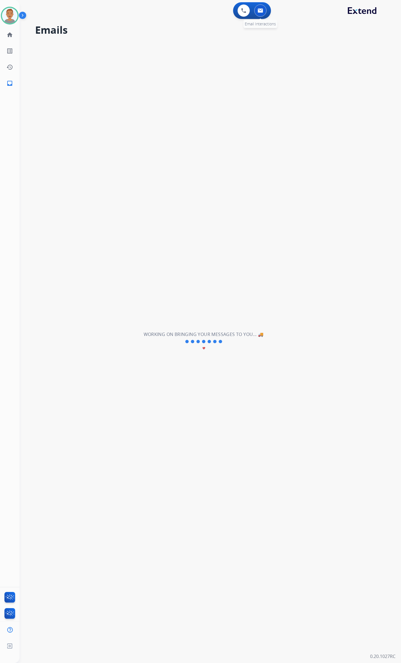
click at [260, 9] on img at bounding box center [261, 10] width 6 height 4
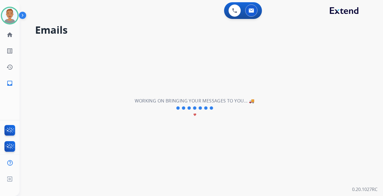
click at [89, 21] on div "**********" at bounding box center [194, 108] width 350 height 176
click at [13, 17] on img at bounding box center [10, 16] width 16 height 16
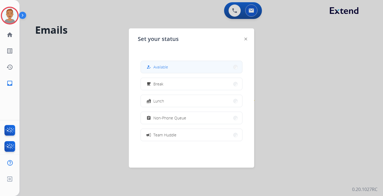
click at [165, 66] on span "Available" at bounding box center [160, 67] width 15 height 6
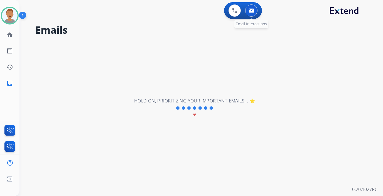
click at [258, 13] on div "0 Email Interactions" at bounding box center [251, 10] width 17 height 12
click at [253, 10] on img at bounding box center [252, 10] width 6 height 4
click at [136, 70] on div "**********" at bounding box center [194, 108] width 350 height 176
click at [17, 14] on img at bounding box center [10, 16] width 16 height 16
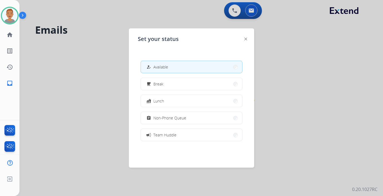
drag, startPoint x: 108, startPoint y: 61, endPoint x: 112, endPoint y: 60, distance: 3.6
click at [108, 61] on div at bounding box center [191, 98] width 383 height 196
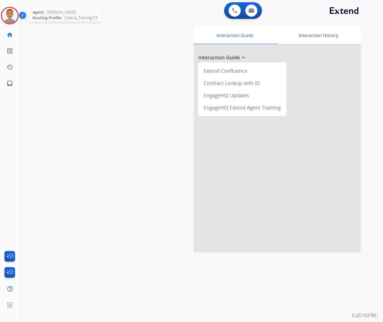
click at [11, 16] on img at bounding box center [10, 16] width 16 height 16
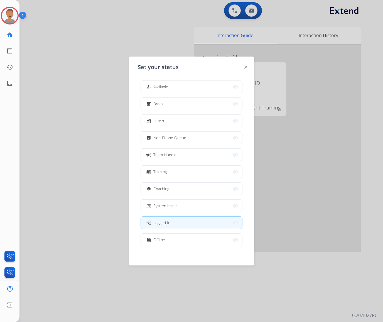
click at [155, 87] on div "how_to_reg Available" at bounding box center [156, 87] width 23 height 7
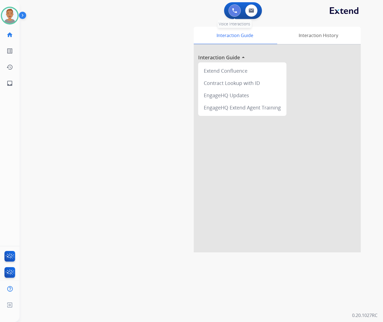
click at [237, 11] on button at bounding box center [235, 10] width 12 height 12
click at [232, 12] on img at bounding box center [234, 10] width 5 height 5
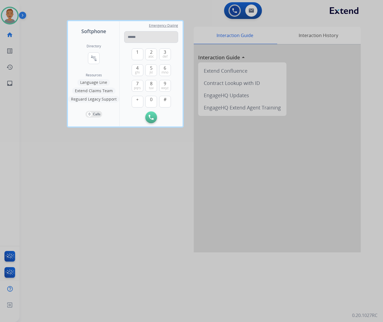
click at [154, 38] on input "tel" at bounding box center [151, 37] width 54 height 12
type input "**********"
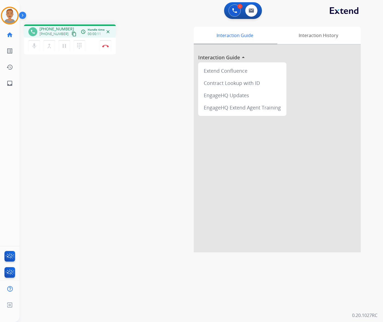
drag, startPoint x: 164, startPoint y: 160, endPoint x: 170, endPoint y: 160, distance: 5.9
click at [167, 160] on div "phone [PHONE_NUMBER] [PHONE_NUMBER] content_copy access_time Call metrics Queue…" at bounding box center [194, 136] width 350 height 232
drag, startPoint x: 145, startPoint y: 176, endPoint x: 180, endPoint y: 120, distance: 65.9
click at [145, 172] on div "phone [PHONE_NUMBER] [PHONE_NUMBER] content_copy access_time Call metrics Queue…" at bounding box center [194, 136] width 350 height 232
click at [250, 11] on img at bounding box center [252, 10] width 6 height 4
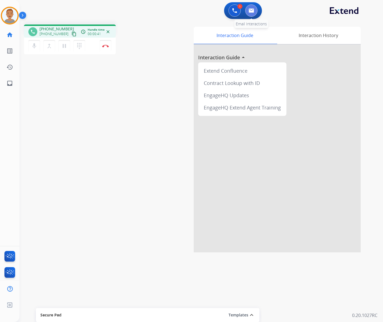
select select "**********"
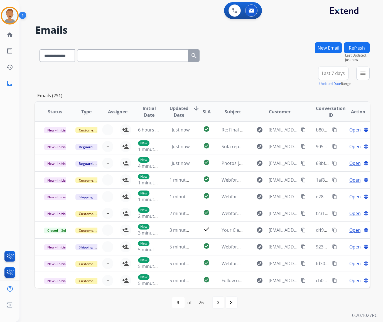
click at [327, 47] on button "New Email" at bounding box center [328, 47] width 27 height 11
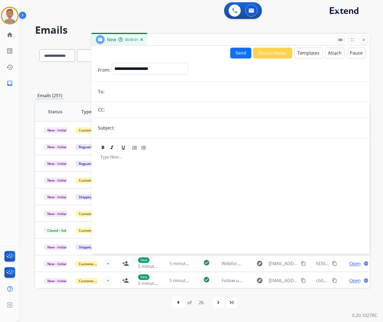
click at [304, 53] on button "Templates" at bounding box center [309, 53] width 28 height 11
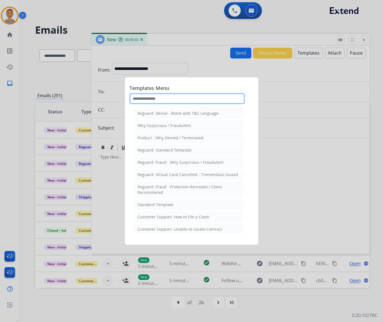
click at [184, 96] on input "text" at bounding box center [187, 98] width 116 height 11
click at [158, 97] on input "text" at bounding box center [187, 98] width 116 height 11
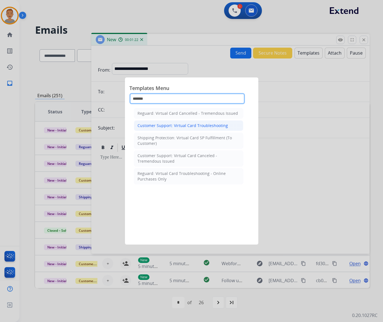
type input "*******"
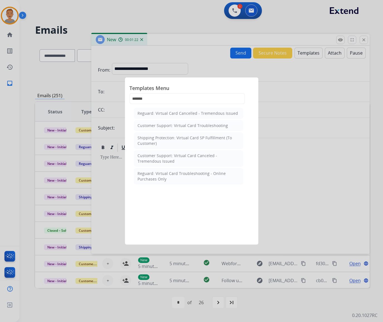
click at [158, 126] on div "Customer Support: Virtual Card Troubleshooting" at bounding box center [183, 126] width 91 height 6
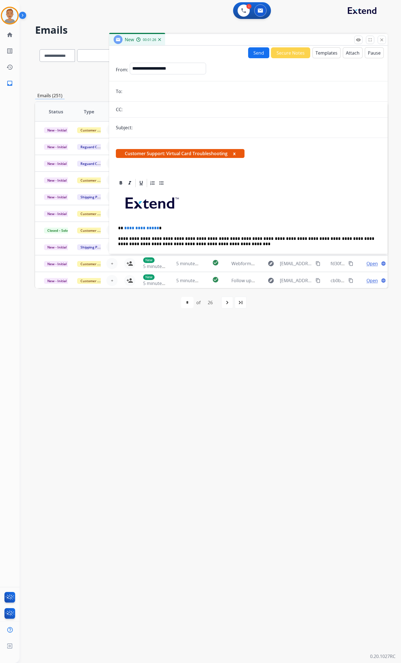
click at [201, 222] on div "**********" at bounding box center [248, 296] width 265 height 216
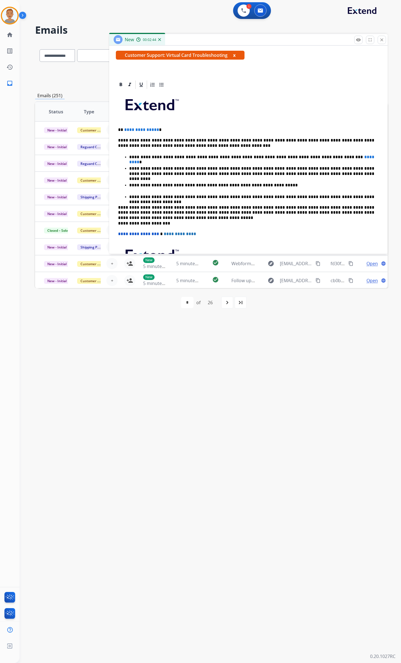
scroll to position [111, 0]
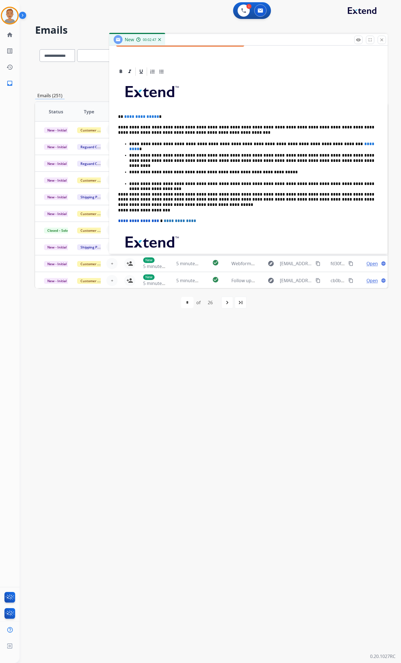
click at [246, 228] on div "**********" at bounding box center [248, 185] width 265 height 216
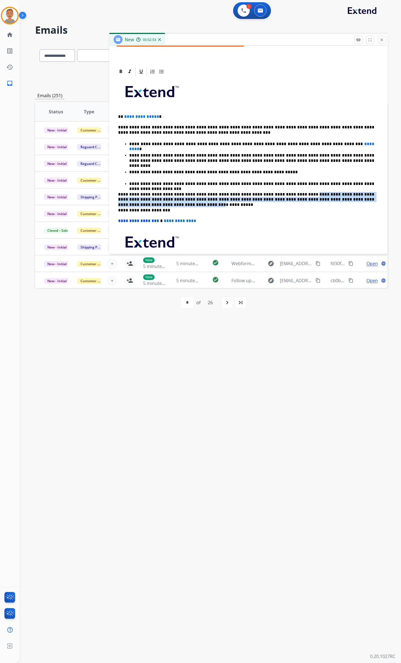
drag, startPoint x: 274, startPoint y: 196, endPoint x: 350, endPoint y: 203, distance: 75.7
click at [350, 202] on p "**********" at bounding box center [246, 197] width 256 height 10
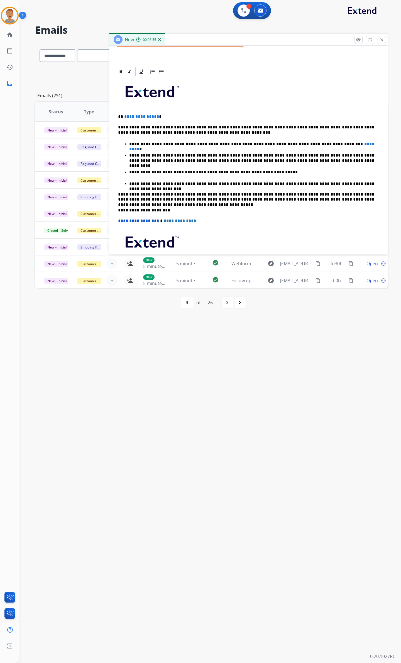
drag, startPoint x: 218, startPoint y: 65, endPoint x: 208, endPoint y: 241, distance: 176.3
click at [208, 241] on p at bounding box center [248, 244] width 261 height 30
click at [229, 225] on div "**********" at bounding box center [248, 185] width 265 height 216
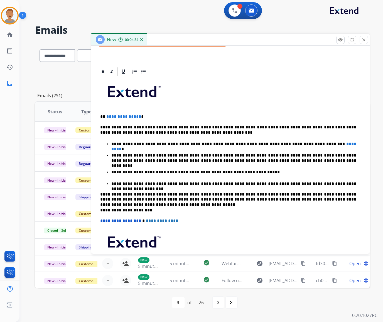
click at [114, 16] on div "1 Voice Interactions 0 Email Interactions" at bounding box center [198, 11] width 344 height 18
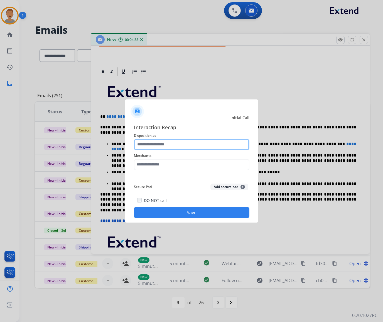
click at [175, 145] on input "text" at bounding box center [192, 144] width 116 height 11
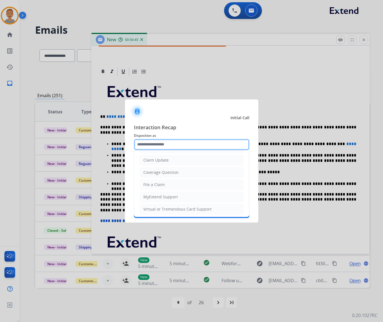
scroll to position [114, 0]
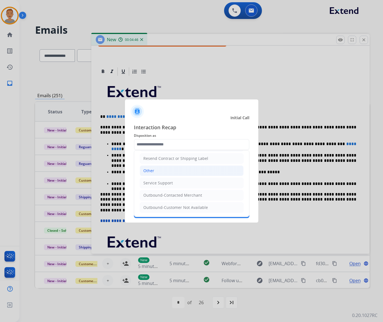
click at [146, 168] on div "Other" at bounding box center [148, 171] width 11 height 6
type input "*****"
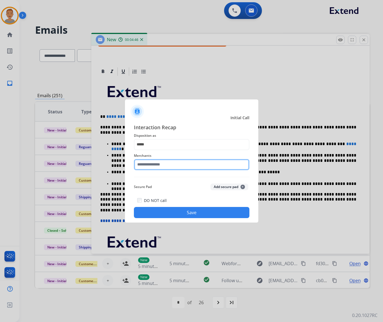
click at [161, 165] on input "text" at bounding box center [192, 164] width 116 height 11
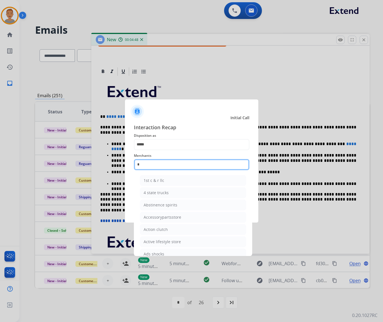
drag, startPoint x: 133, startPoint y: 165, endPoint x: 129, endPoint y: 165, distance: 3.6
click at [129, 165] on div "Interaction Recap Disposition as ***** Merchants * 1st c & r llc 4 state trucks…" at bounding box center [191, 171] width 133 height 104
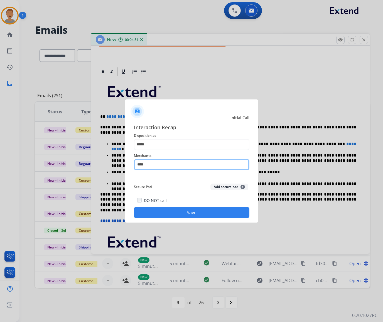
drag, startPoint x: 160, startPoint y: 170, endPoint x: 126, endPoint y: 165, distance: 34.3
click at [126, 165] on div "Interaction Recap Disposition as ***** Merchants **** Secure Pad Add secure pad…" at bounding box center [191, 171] width 133 height 104
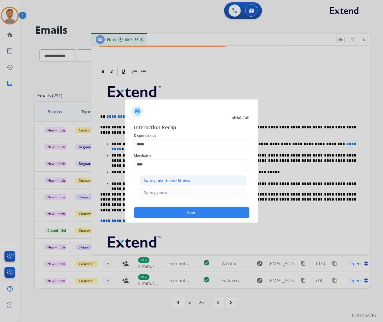
click at [168, 175] on li "Sunny health and fitness" at bounding box center [193, 180] width 106 height 11
type input "**********"
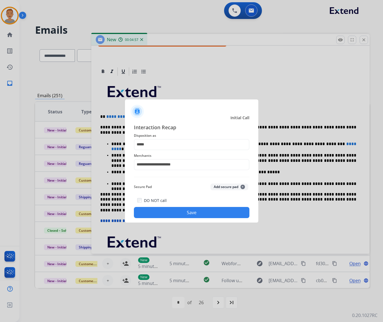
click at [180, 216] on button "Save" at bounding box center [192, 212] width 116 height 11
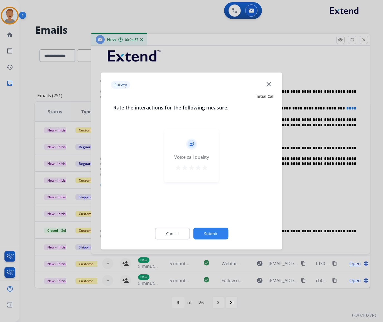
scroll to position [76, 0]
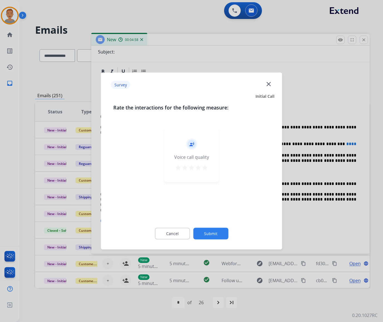
click at [270, 84] on mat-icon "close" at bounding box center [268, 83] width 7 height 7
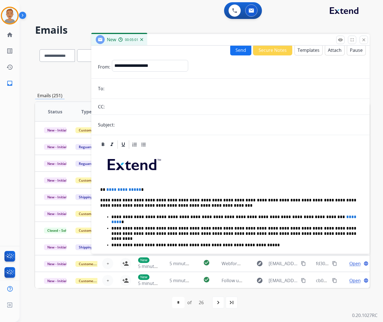
scroll to position [0, 0]
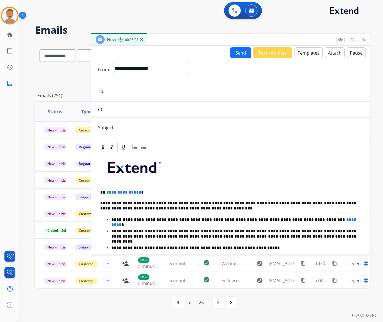
click at [121, 90] on input "email" at bounding box center [234, 91] width 257 height 11
paste input "**********"
type input "**********"
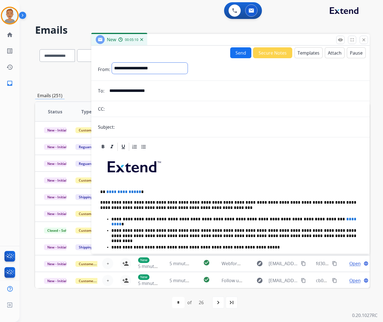
click at [155, 69] on select "**********" at bounding box center [150, 68] width 76 height 11
select select "**********"
click at [112, 63] on select "**********" at bounding box center [150, 68] width 76 height 11
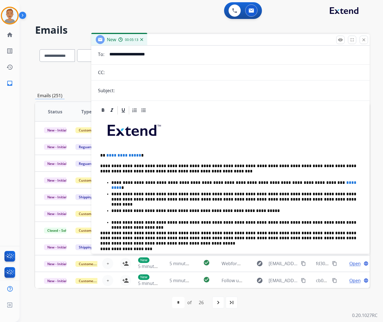
scroll to position [38, 0]
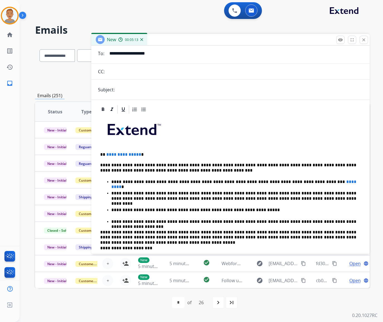
click at [136, 89] on input "text" at bounding box center [239, 89] width 247 height 11
type input "*****"
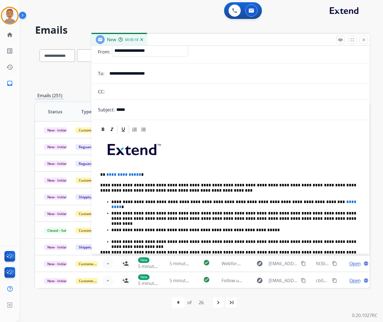
scroll to position [0, 0]
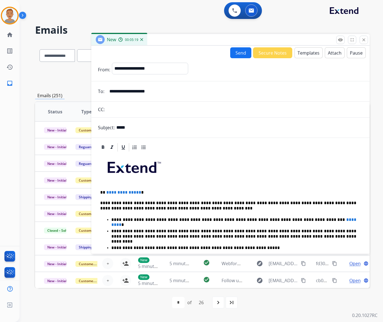
click at [236, 52] on button "Send" at bounding box center [240, 52] width 21 height 11
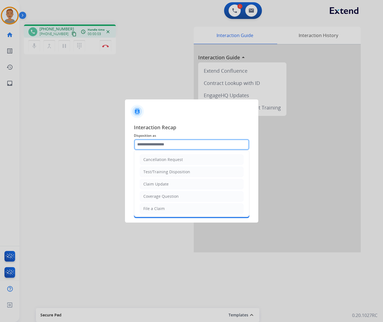
click at [195, 144] on input "text" at bounding box center [192, 144] width 116 height 11
click at [199, 24] on div at bounding box center [191, 161] width 383 height 322
click at [155, 140] on input "text" at bounding box center [192, 144] width 116 height 11
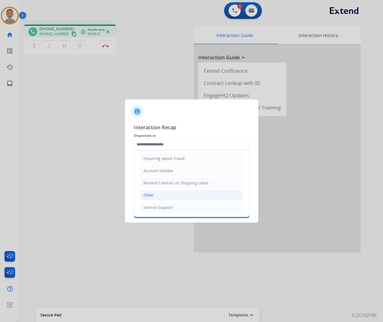
click at [154, 191] on li "Other" at bounding box center [192, 195] width 104 height 11
type input "*****"
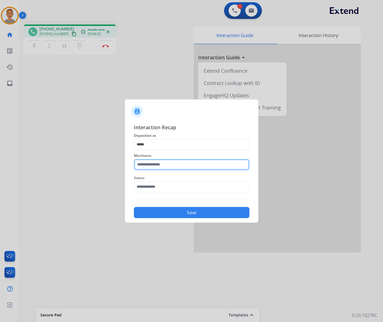
click at [166, 164] on input "text" at bounding box center [192, 164] width 116 height 11
click at [154, 179] on div "Not found" at bounding box center [153, 181] width 19 height 6
type input "*********"
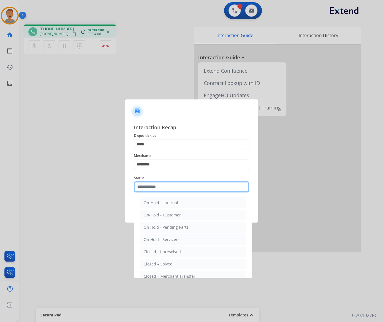
click at [149, 185] on input "text" at bounding box center [192, 186] width 116 height 11
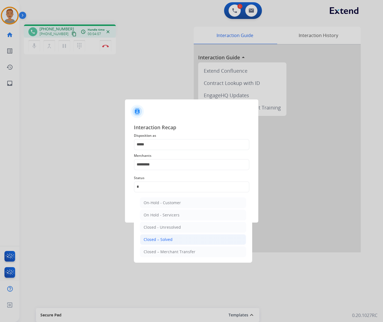
click at [148, 239] on div "Closed – Solved" at bounding box center [158, 240] width 29 height 6
type input "**********"
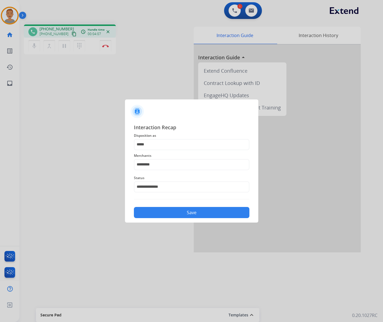
click at [204, 211] on button "Save" at bounding box center [192, 212] width 116 height 11
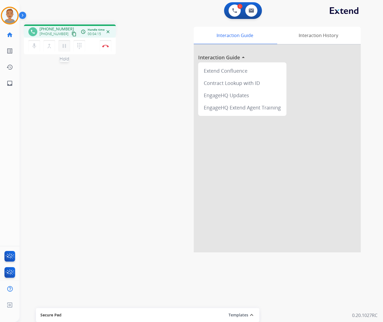
click at [64, 49] on button "pause Hold" at bounding box center [64, 46] width 12 height 12
click at [66, 49] on button "play_arrow Hold" at bounding box center [64, 46] width 12 height 12
click at [104, 84] on div "phone +19012403166 +19012403166 content_copy access_time Call metrics Queue 00:…" at bounding box center [194, 136] width 350 height 232
click at [145, 28] on div "phone +19012403166 +19012403166 content_copy access_time Call metrics Queue 00:…" at bounding box center [93, 40] width 138 height 31
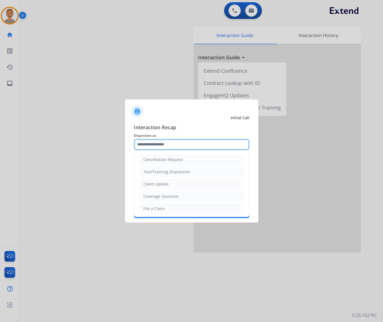
click at [184, 142] on input "text" at bounding box center [192, 144] width 116 height 11
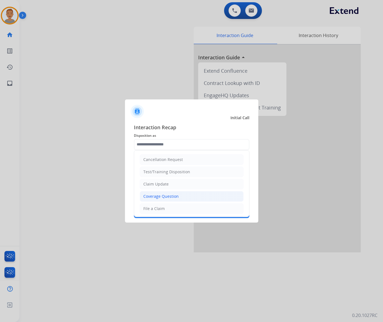
click at [175, 196] on div "Coverage Question" at bounding box center [160, 197] width 35 height 6
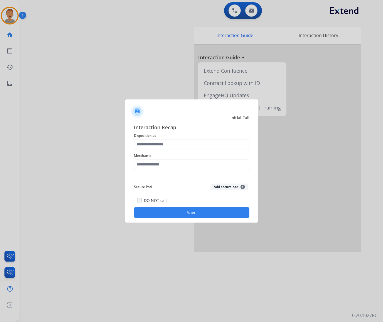
type input "**********"
click at [171, 167] on input "text" at bounding box center [192, 164] width 116 height 11
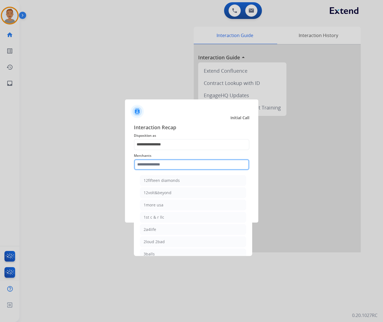
scroll to position [185, 0]
click at [180, 163] on input "text" at bounding box center [192, 164] width 116 height 11
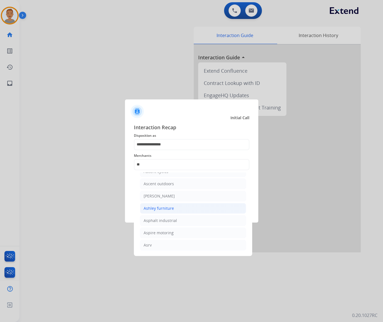
click at [155, 210] on div "Ashley furniture" at bounding box center [159, 209] width 30 height 6
type input "**********"
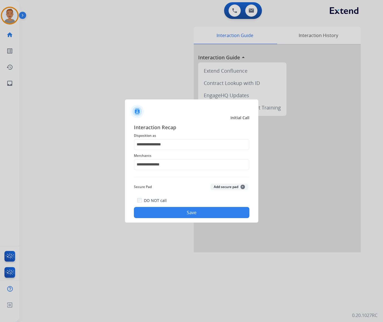
click at [161, 214] on button "Save" at bounding box center [192, 212] width 116 height 11
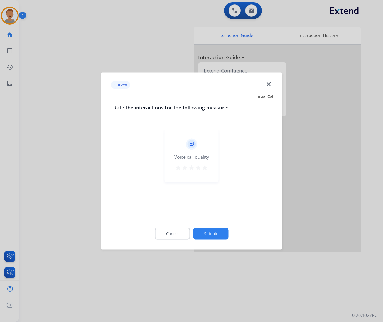
click at [268, 85] on mat-icon "close" at bounding box center [268, 83] width 7 height 7
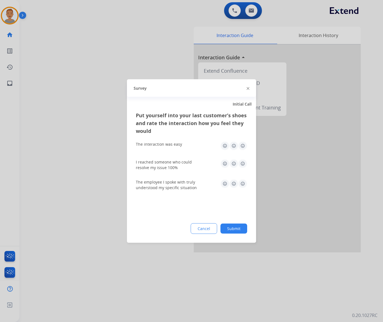
click at [247, 89] on img at bounding box center [248, 88] width 3 height 3
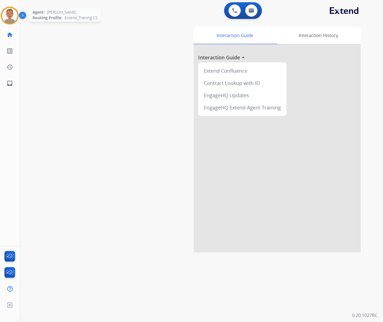
click at [8, 16] on img at bounding box center [10, 16] width 16 height 16
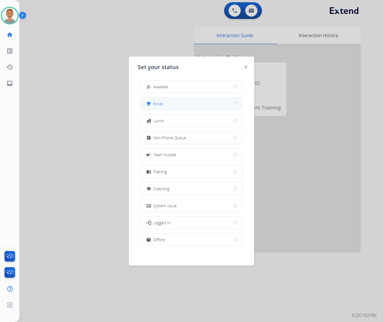
click at [173, 105] on button "free_breakfast Break" at bounding box center [191, 104] width 101 height 12
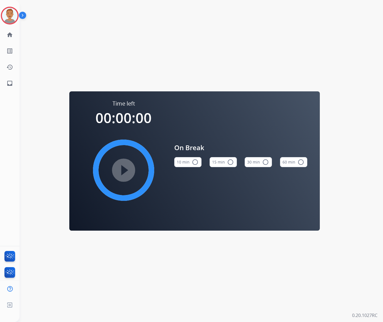
click at [195, 164] on mat-icon "radio_button_unchecked" at bounding box center [195, 162] width 7 height 7
click at [13, 18] on img at bounding box center [10, 16] width 16 height 16
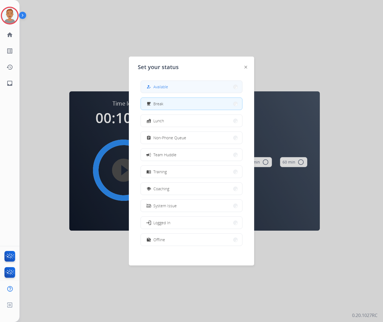
click at [149, 82] on button "how_to_reg Available" at bounding box center [191, 87] width 101 height 12
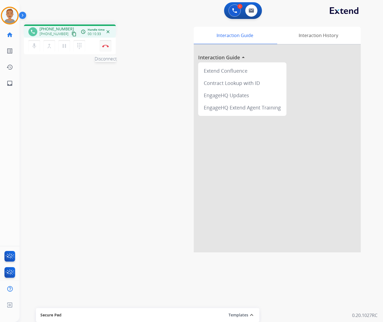
click at [103, 46] on img at bounding box center [105, 46] width 7 height 3
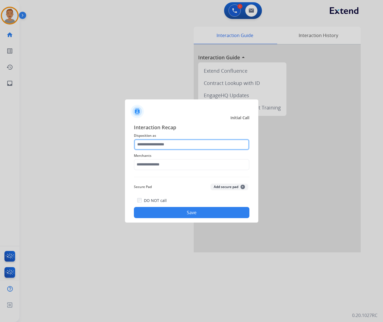
click at [155, 146] on input "text" at bounding box center [192, 144] width 116 height 11
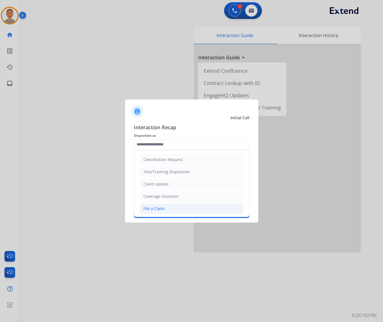
click at [158, 211] on div "File a Claim" at bounding box center [153, 209] width 21 height 6
type input "**********"
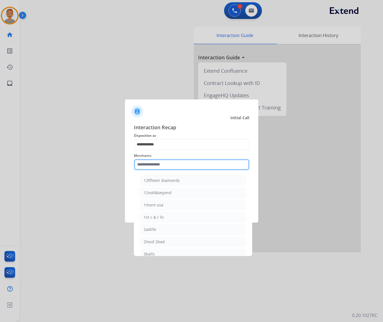
click at [171, 164] on input "text" at bounding box center [192, 164] width 116 height 11
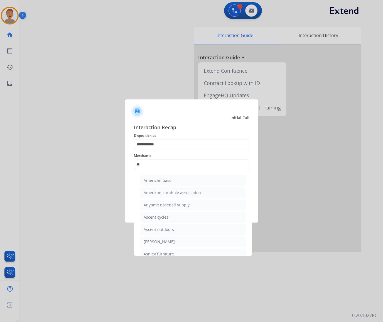
click at [162, 243] on div "Ashley - Reguard" at bounding box center [159, 242] width 31 height 6
type input "**********"
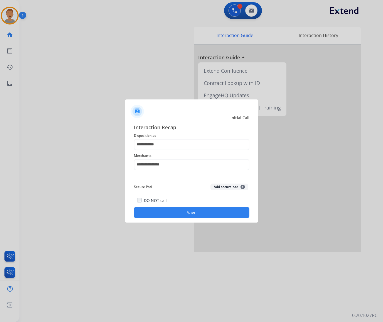
click at [171, 208] on button "Save" at bounding box center [192, 212] width 116 height 11
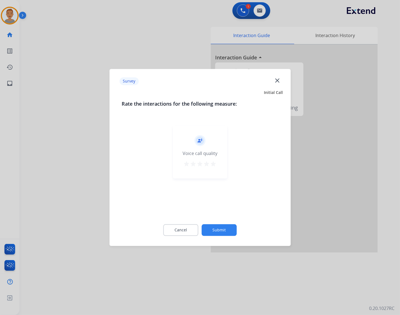
click at [276, 82] on mat-icon "close" at bounding box center [277, 80] width 7 height 7
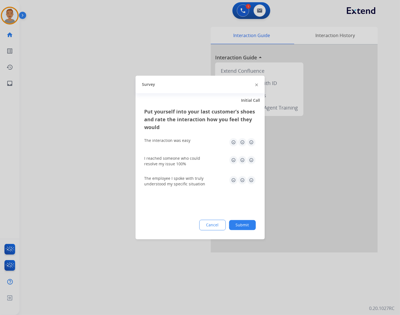
click at [260, 87] on div "Survey" at bounding box center [200, 85] width 129 height 18
click at [257, 86] on div at bounding box center [256, 84] width 3 height 7
click at [255, 83] on div at bounding box center [256, 84] width 3 height 7
click at [256, 84] on img at bounding box center [256, 84] width 3 height 3
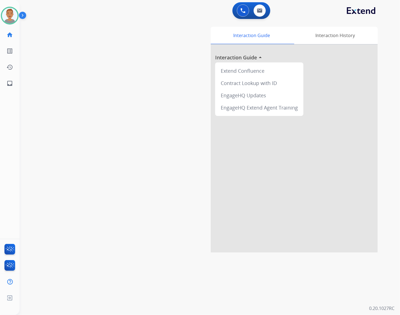
click at [312, 68] on div at bounding box center [294, 149] width 167 height 208
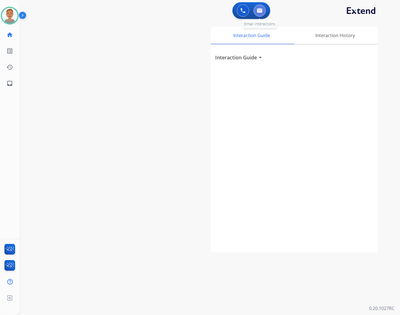
click at [256, 11] on button at bounding box center [260, 10] width 12 height 12
select select "**********"
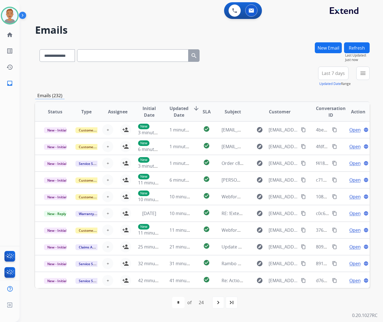
click at [131, 26] on h2 "Emails" at bounding box center [202, 30] width 335 height 11
click at [252, 12] on img at bounding box center [252, 10] width 6 height 4
click at [248, 11] on button at bounding box center [251, 10] width 12 height 12
click at [3, 14] on img at bounding box center [10, 16] width 16 height 16
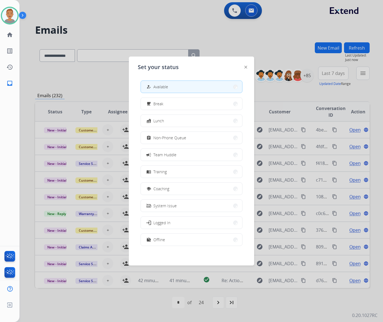
drag, startPoint x: 106, startPoint y: 24, endPoint x: 188, endPoint y: 4, distance: 84.1
click at [109, 21] on div at bounding box center [191, 161] width 383 height 322
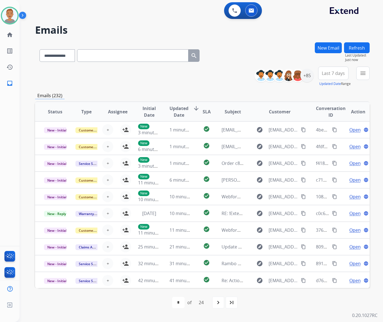
click at [13, 161] on div "Veronica Available Edit Avatar Agent: Veronica Routing Profile: Extend_Training…" at bounding box center [9, 161] width 19 height 322
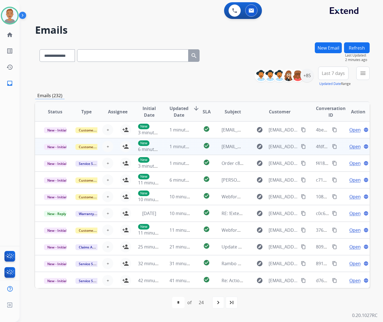
scroll to position [0, 0]
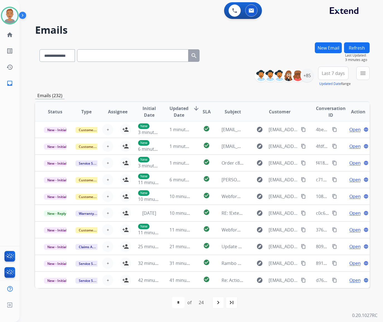
click at [245, 47] on div "**********" at bounding box center [202, 54] width 335 height 24
click at [361, 76] on mat-icon "menu" at bounding box center [363, 73] width 7 height 7
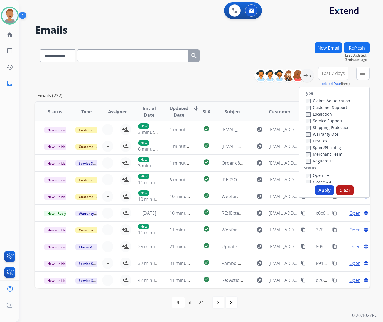
click at [307, 108] on label "Customer Support" at bounding box center [326, 107] width 41 height 5
click at [320, 189] on button "Apply" at bounding box center [324, 190] width 19 height 10
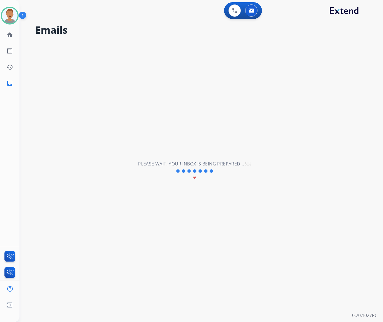
scroll to position [0, 0]
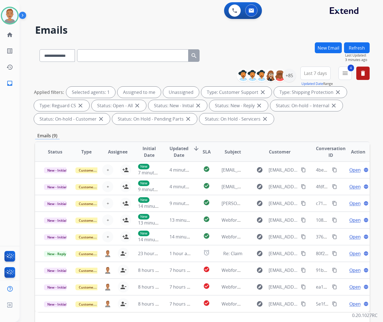
click at [317, 74] on span "Last 7 days" at bounding box center [315, 73] width 23 height 2
click at [299, 144] on div "Last 90 days" at bounding box center [314, 141] width 31 height 8
drag, startPoint x: 246, startPoint y: 41, endPoint x: 247, endPoint y: 46, distance: 5.1
click at [246, 40] on div "**********" at bounding box center [194, 181] width 350 height 322
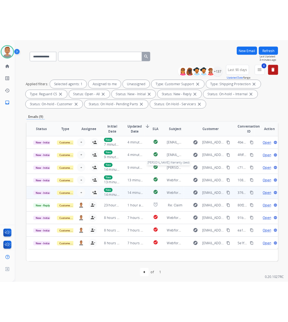
scroll to position [35, 0]
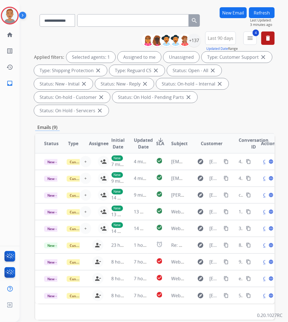
click at [162, 6] on div "**********" at bounding box center [146, 146] width 255 height 322
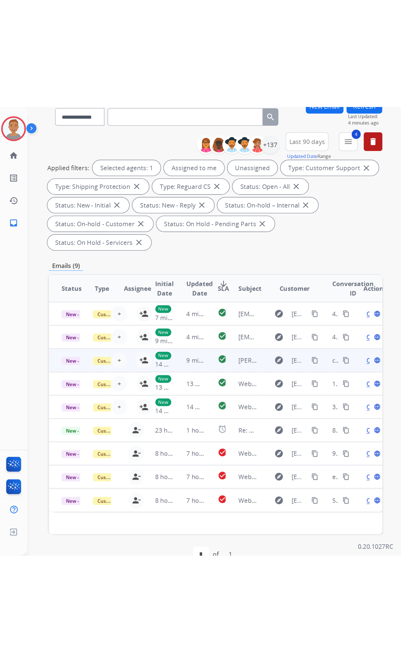
scroll to position [0, 0]
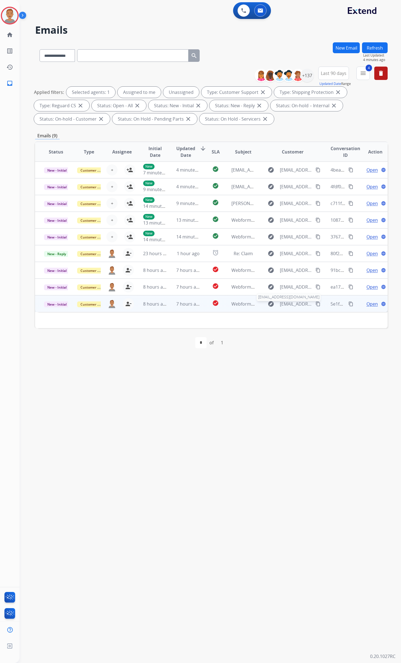
click at [292, 302] on span "ashtondaverna@yahoo.com" at bounding box center [296, 303] width 32 height 7
type input "**********"
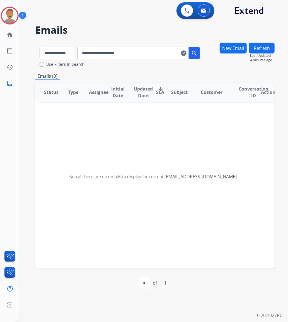
click at [101, 55] on input "**********" at bounding box center [132, 53] width 111 height 13
click at [186, 54] on mat-icon "clear" at bounding box center [184, 53] width 6 height 7
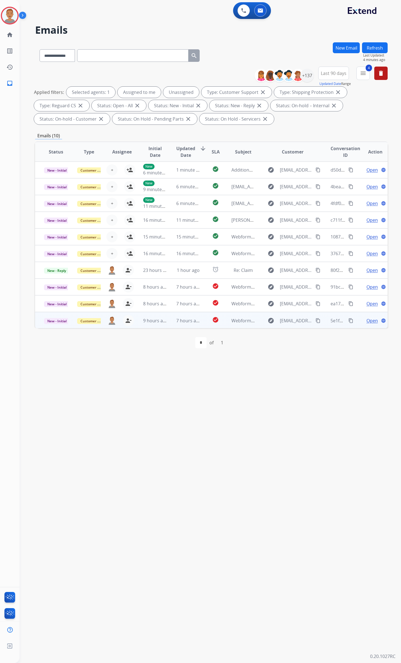
click at [368, 319] on span "Open" at bounding box center [371, 320] width 11 height 7
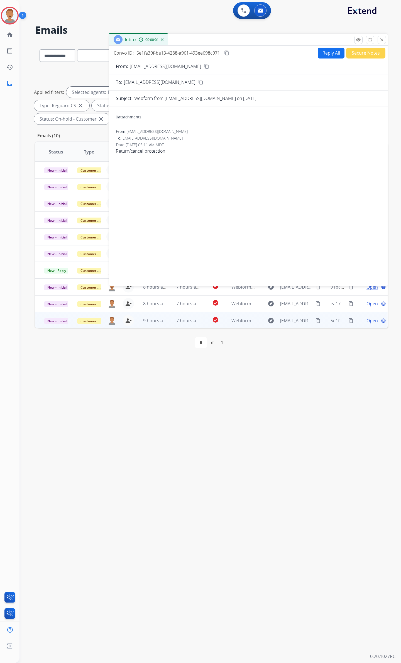
click at [330, 55] on button "Reply All" at bounding box center [331, 53] width 27 height 11
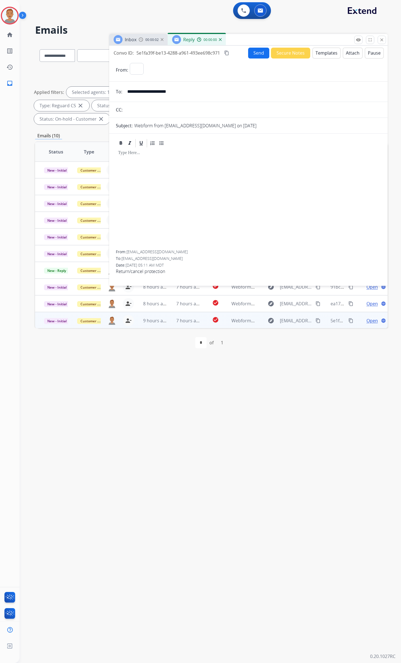
select select "**********"
click at [320, 50] on button "Templates" at bounding box center [326, 53] width 28 height 11
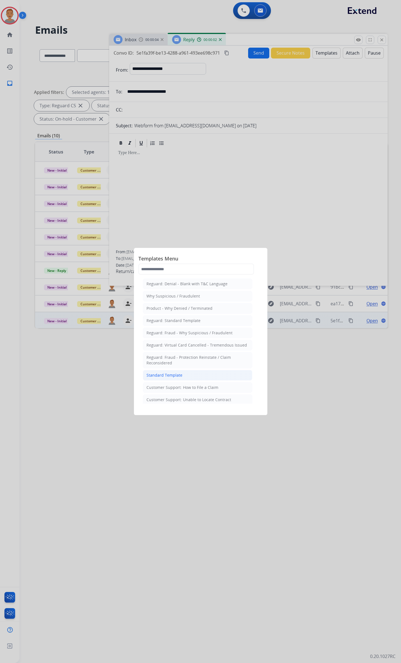
click at [157, 322] on div "Standard Template" at bounding box center [164, 375] width 36 height 6
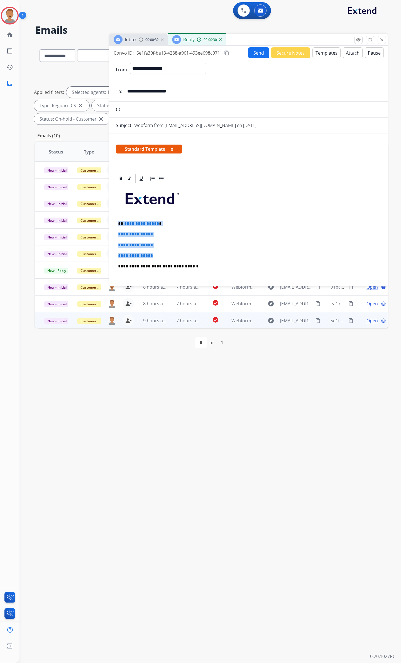
drag, startPoint x: 167, startPoint y: 255, endPoint x: 117, endPoint y: 219, distance: 61.8
click at [117, 219] on div "**********" at bounding box center [248, 280] width 265 height 192
click at [126, 248] on p at bounding box center [248, 248] width 261 height 10
click at [123, 244] on p at bounding box center [248, 248] width 261 height 10
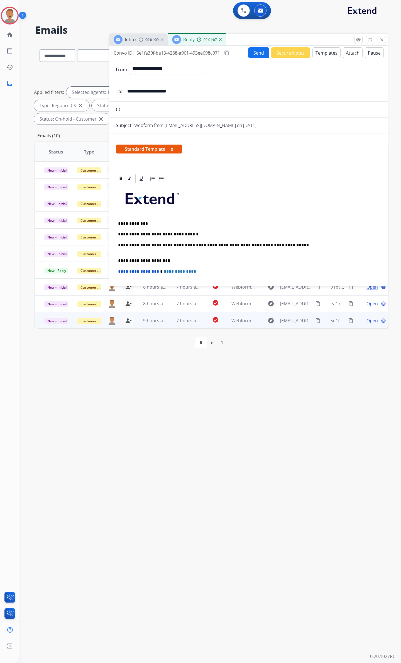
click at [282, 245] on p "**********" at bounding box center [246, 248] width 256 height 10
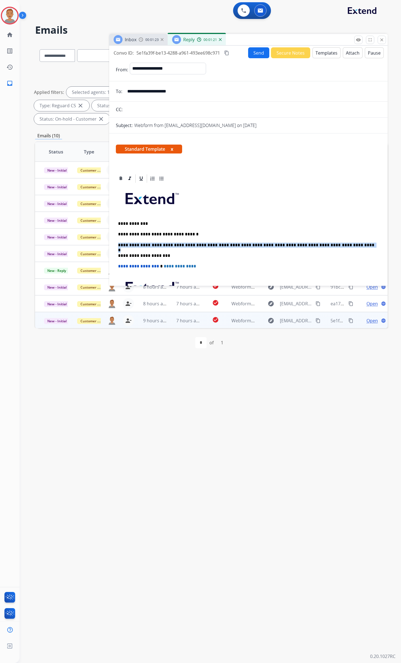
drag, startPoint x: 333, startPoint y: 245, endPoint x: 116, endPoint y: 241, distance: 217.0
click at [112, 242] on div "**********" at bounding box center [248, 269] width 278 height 193
copy p "**********"
click at [155, 322] on td "9 hours ago" at bounding box center [150, 320] width 33 height 17
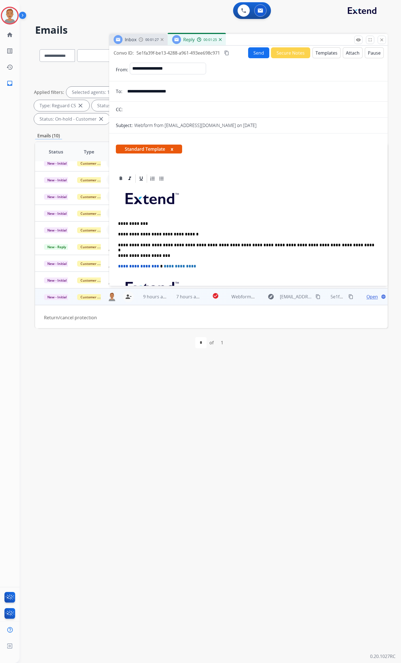
scroll to position [25, 0]
click at [258, 51] on button "Send" at bounding box center [258, 52] width 21 height 11
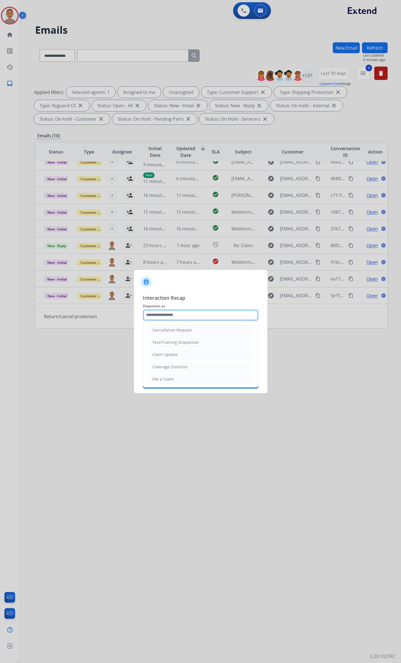
click at [201, 310] on input "text" at bounding box center [201, 314] width 116 height 11
click at [167, 322] on div "Claim Update" at bounding box center [164, 355] width 25 height 6
type input "**********"
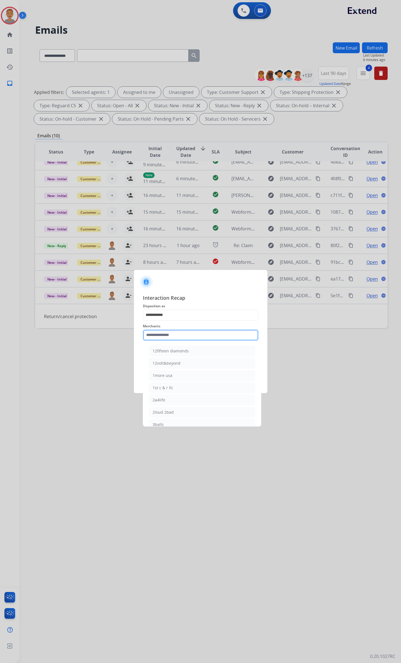
click at [196, 322] on input "text" at bounding box center [201, 334] width 116 height 11
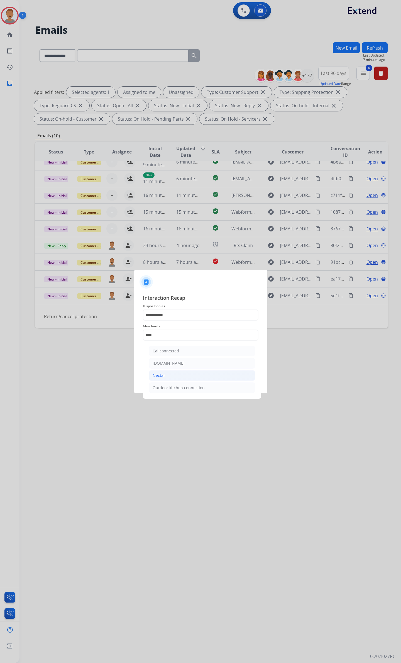
click at [166, 322] on li "Nectar" at bounding box center [202, 375] width 106 height 11
type input "******"
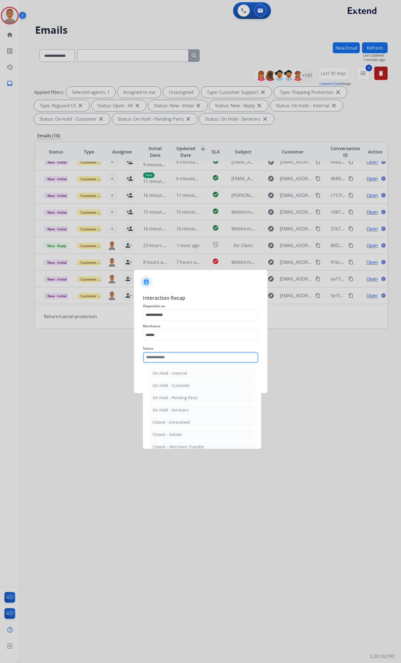
click at [183, 322] on input "text" at bounding box center [201, 357] width 116 height 11
click at [173, 322] on li "Closed – Solved" at bounding box center [202, 434] width 106 height 11
type input "**********"
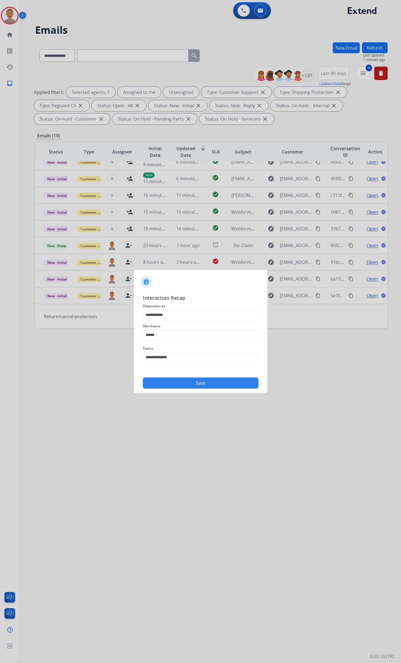
click at [192, 322] on button "Save" at bounding box center [201, 382] width 116 height 11
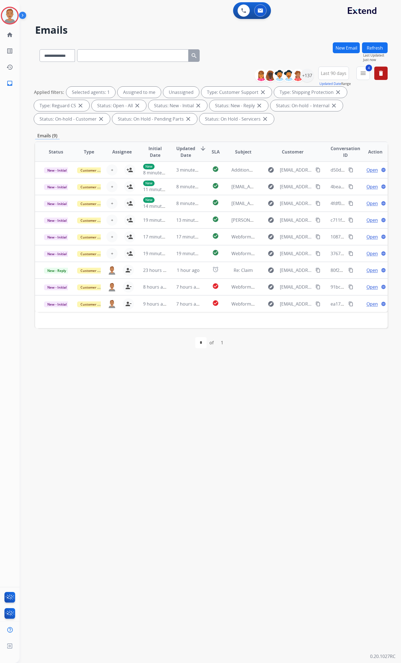
scroll to position [0, 0]
drag, startPoint x: 18, startPoint y: 456, endPoint x: 33, endPoint y: 438, distance: 23.2
click at [19, 322] on div "Veronica Logged In Edit Avatar Agent: Veronica Routing Profile: Extend_Training…" at bounding box center [9, 331] width 19 height 663
click at [155, 308] on td "9 hours ago" at bounding box center [150, 303] width 33 height 17
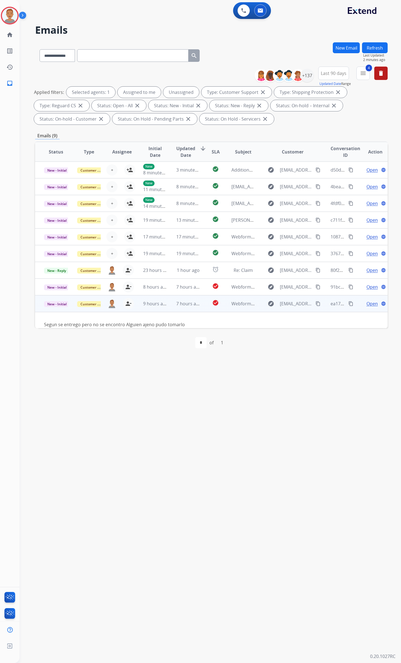
scroll to position [8, 0]
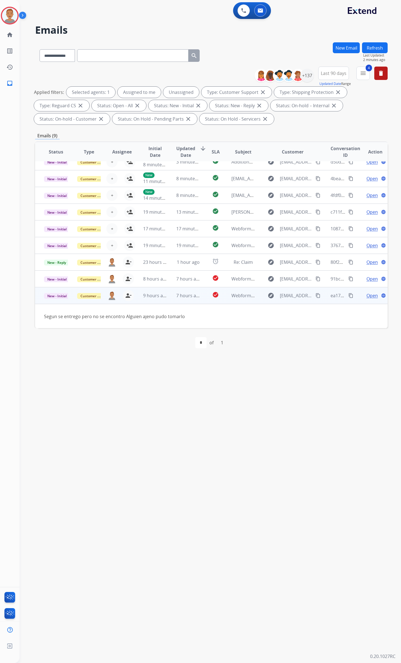
click at [178, 302] on td "7 hours ago" at bounding box center [183, 295] width 33 height 17
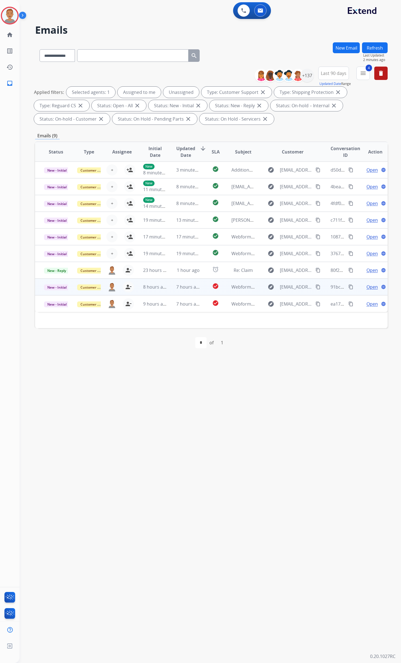
click at [134, 290] on td "8 hours ago" at bounding box center [150, 286] width 33 height 17
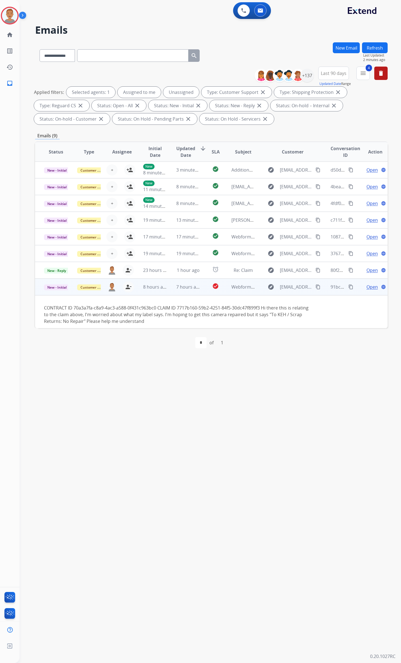
scroll to position [22, 0]
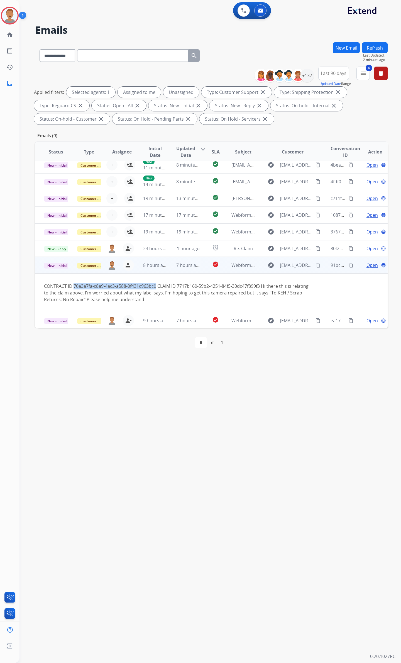
drag, startPoint x: 74, startPoint y: 284, endPoint x: 156, endPoint y: 284, distance: 82.4
click at [156, 284] on div "CONTRACT ID 70a3a7fa-c8a9-4ac3-a588-0f431c963bc0 CLAIM ID 7717b160-59b2-4251-84…" at bounding box center [178, 293] width 269 height 20
click at [173, 283] on div "CONTRACT ID 70a3a7fa-c8a9-4ac3-a588-0f431c963bc0 CLAIM ID 7717b160-59b2-4251-84…" at bounding box center [178, 293] width 269 height 20
drag, startPoint x: 177, startPoint y: 285, endPoint x: 262, endPoint y: 288, distance: 84.4
click at [262, 288] on div "CONTRACT ID 70a3a7fa-c8a9-4ac3-a588-0f431c963bc0 CLAIM ID 7717b160-59b2-4251-84…" at bounding box center [178, 293] width 269 height 20
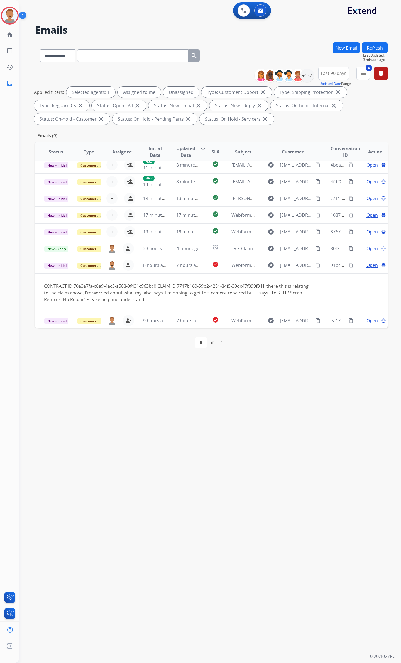
drag, startPoint x: 252, startPoint y: 288, endPoint x: 319, endPoint y: 291, distance: 66.9
click at [319, 291] on table "Status Type Assignee Initial Date Updated Date arrow_downward SLA Subject Custo…" at bounding box center [211, 224] width 353 height 208
click at [317, 263] on div "explore Adriedwards133@gmail.com content_copy" at bounding box center [292, 265] width 57 height 9
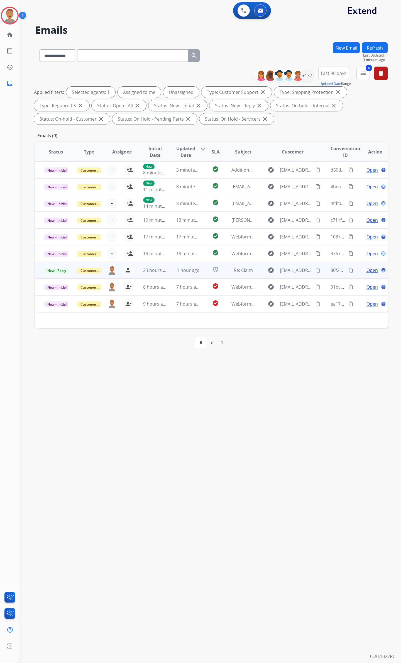
scroll to position [0, 0]
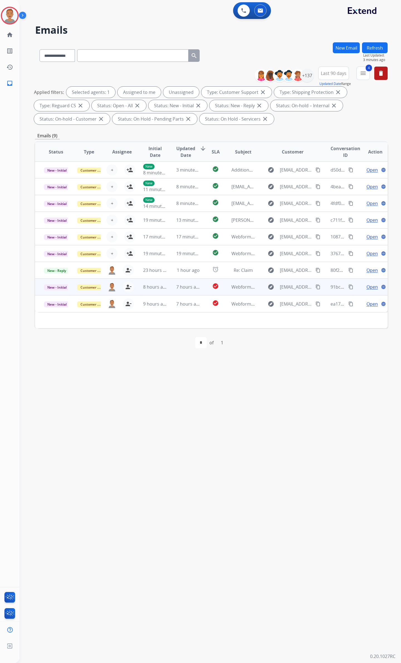
click at [225, 288] on td "Webform from Adriedwards133@gmail.com on 08/28/2025" at bounding box center [239, 286] width 33 height 17
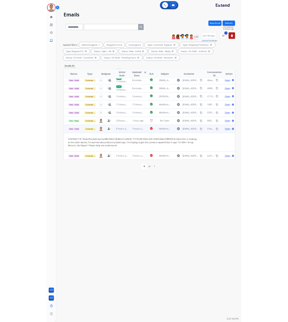
scroll to position [22, 0]
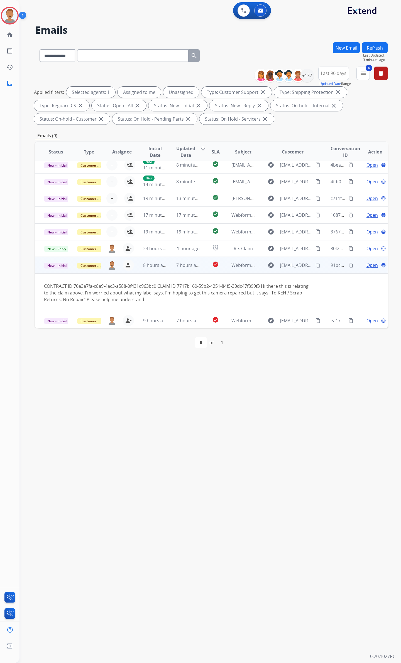
click at [316, 265] on mat-icon "content_copy" at bounding box center [318, 265] width 5 height 5
click at [169, 322] on div "**********" at bounding box center [203, 341] width 368 height 643
click at [371, 264] on span "Open" at bounding box center [371, 265] width 11 height 7
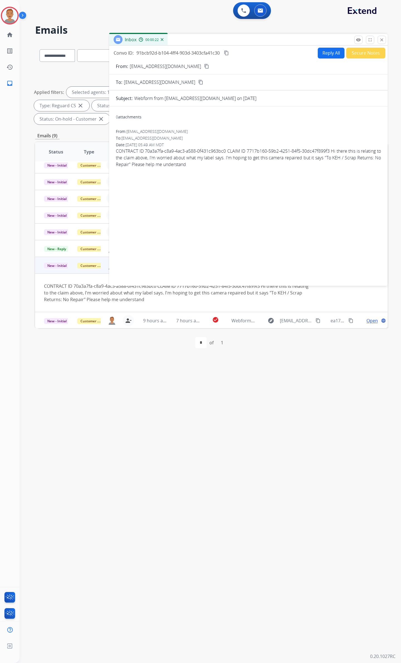
drag, startPoint x: 259, startPoint y: 163, endPoint x: 227, endPoint y: 165, distance: 32.4
drag, startPoint x: 227, startPoint y: 165, endPoint x: 175, endPoint y: 211, distance: 68.8
click at [175, 211] on div "0 attachments From: Adriedwards133@gmail.com To: support@extend.com Date: 08/28…" at bounding box center [248, 195] width 278 height 168
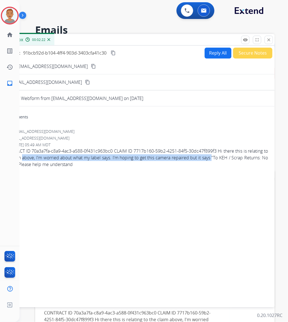
drag, startPoint x: 30, startPoint y: 159, endPoint x: 229, endPoint y: 158, distance: 199.4
click at [229, 158] on span "CONTRACT ID 70a3a7fa-c8a9-4ac3-a588-0f431c963bc0 CLAIM ID 7717b160-59b2-4251-84…" at bounding box center [135, 158] width 265 height 20
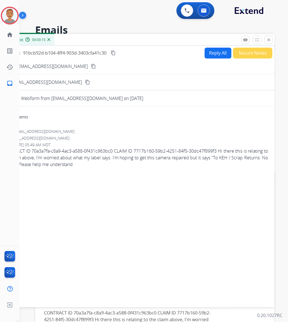
click at [109, 232] on div "0 attachments From: Adriedwards133@gmail.com To: support@extend.com Date: 08/28…" at bounding box center [135, 206] width 278 height 190
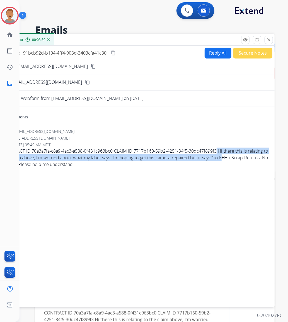
drag, startPoint x: 217, startPoint y: 150, endPoint x: 241, endPoint y: 155, distance: 23.6
click at [241, 155] on span "CONTRACT ID 70a3a7fa-c8a9-4ac3-a588-0f431c963bc0 CLAIM ID 7717b160-59b2-4251-84…" at bounding box center [135, 158] width 265 height 20
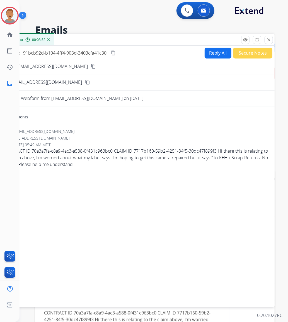
click at [102, 168] on div "From: Adriedwards133@gmail.com To: support@extend.com Date: 08/28/2025 - 05:49 …" at bounding box center [135, 150] width 265 height 43
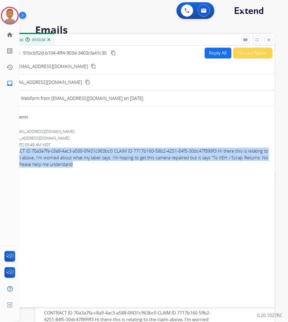
drag, startPoint x: 100, startPoint y: 166, endPoint x: 19, endPoint y: 150, distance: 82.1
click at [19, 150] on span "CONTRACT ID 70a3a7fa-c8a9-4ac3-a588-0f431c963bc0 CLAIM ID 7717b160-59b2-4251-84…" at bounding box center [135, 158] width 265 height 20
copy span "CT ID 70a3a7fa-c8a9-4ac3-a588-0f431c963bc0 CLAIM ID 7717b160-59b2-4251-84f5-30d…"
click at [217, 52] on button "Reply All" at bounding box center [217, 53] width 27 height 11
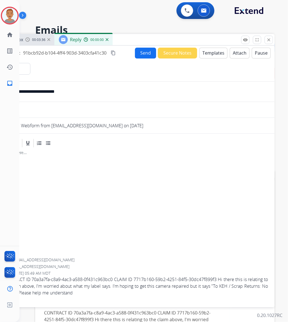
select select "**********"
click at [208, 50] on button "Templates" at bounding box center [213, 53] width 28 height 11
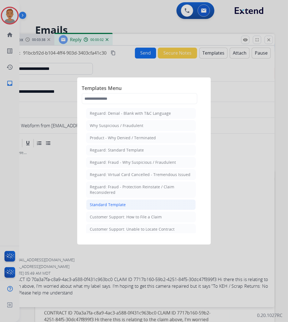
click at [114, 207] on div "Standard Template" at bounding box center [108, 205] width 36 height 6
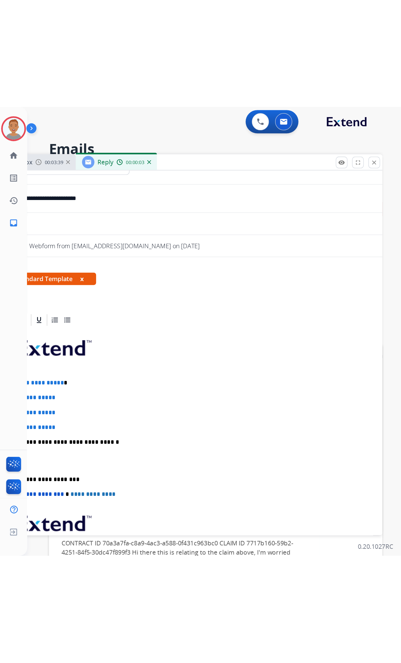
scroll to position [37, 0]
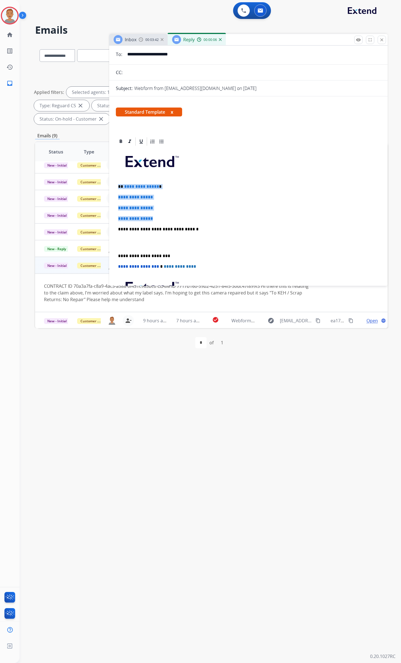
drag, startPoint x: 156, startPoint y: 216, endPoint x: 109, endPoint y: 184, distance: 56.2
click at [109, 184] on div "**********" at bounding box center [248, 258] width 278 height 244
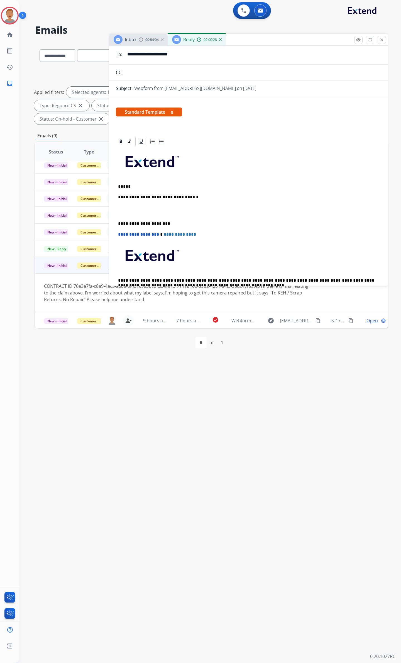
click at [161, 185] on p "*****" at bounding box center [246, 186] width 256 height 5
click at [138, 207] on p at bounding box center [248, 211] width 261 height 10
click at [125, 215] on p "**********" at bounding box center [246, 211] width 256 height 10
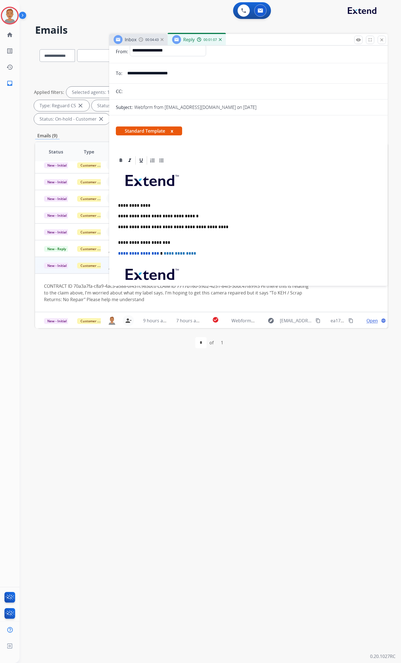
scroll to position [0, 0]
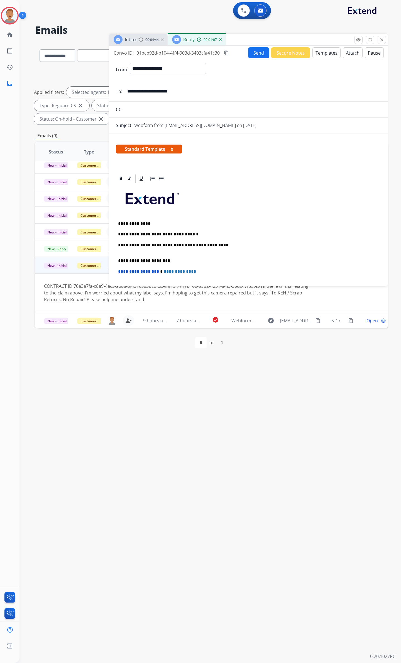
click at [255, 50] on button "Send" at bounding box center [258, 52] width 21 height 11
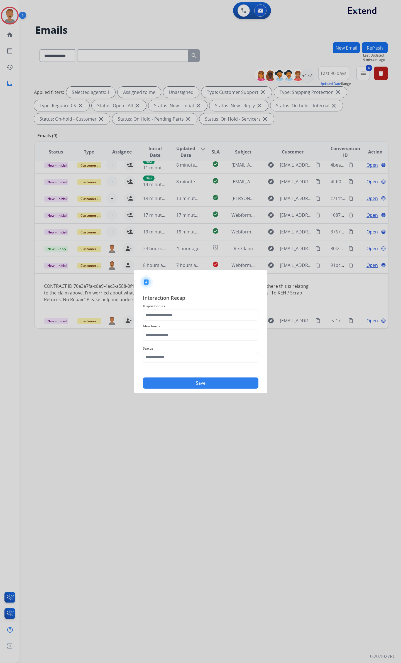
click at [174, 307] on span "Disposition as" at bounding box center [201, 306] width 116 height 7
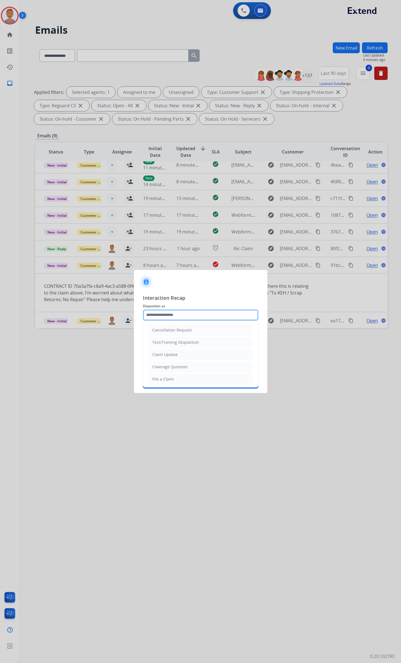
click at [173, 312] on input "text" at bounding box center [201, 314] width 116 height 11
click at [173, 322] on div "MyExtend Support" at bounding box center [169, 354] width 35 height 6
type input "**********"
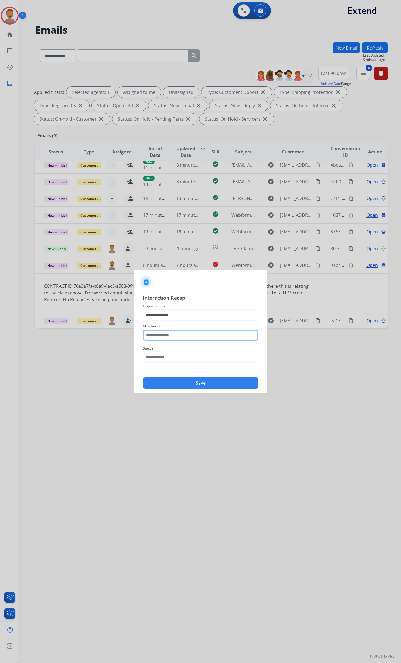
click at [175, 322] on input "text" at bounding box center [201, 334] width 116 height 11
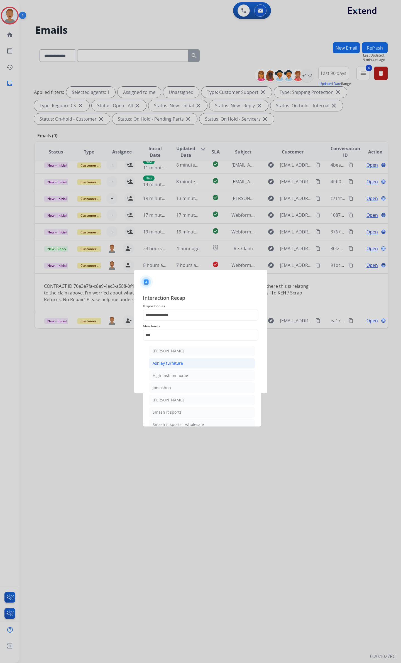
click at [171, 322] on div "Ashley furniture" at bounding box center [168, 363] width 30 height 6
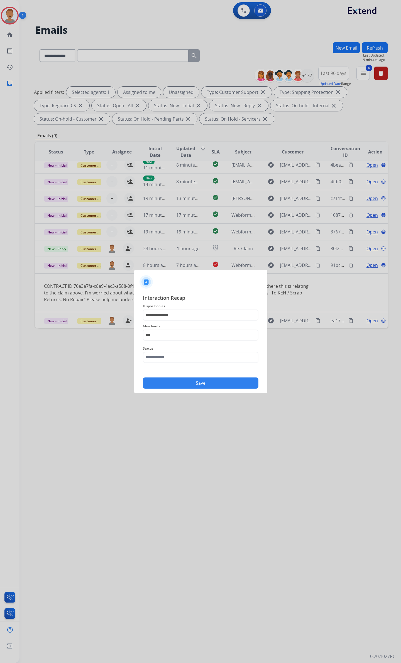
type input "**********"
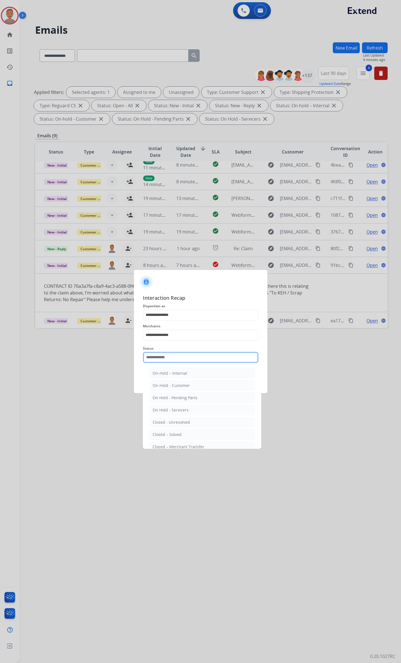
click at [168, 322] on input "text" at bounding box center [201, 357] width 116 height 11
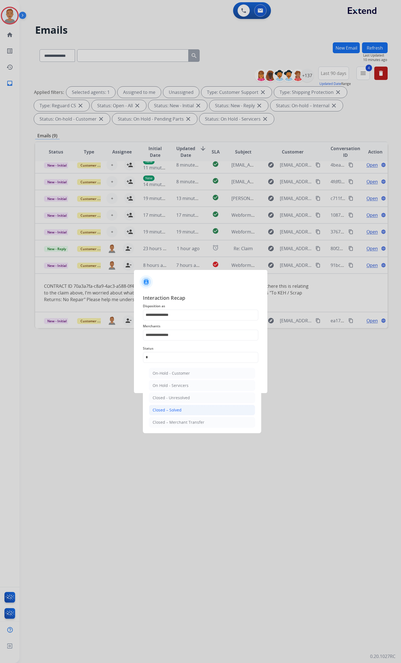
click at [169, 322] on div "Closed – Solved" at bounding box center [167, 410] width 29 height 6
type input "**********"
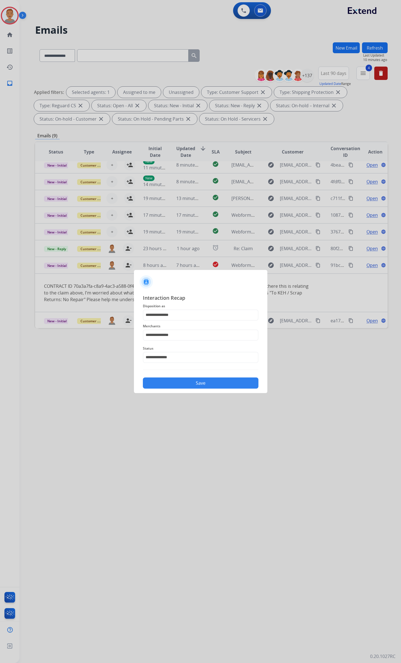
click at [178, 322] on button "Save" at bounding box center [201, 382] width 116 height 11
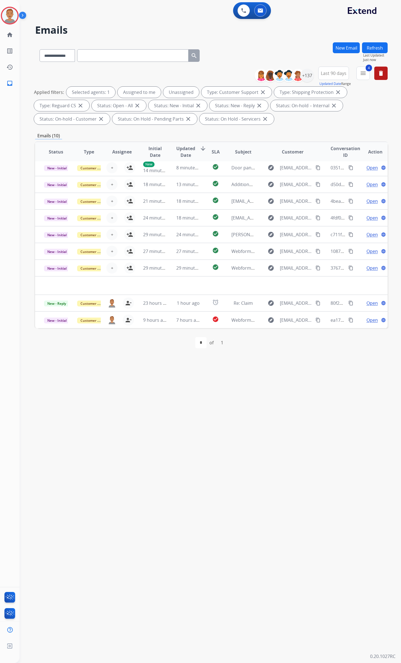
scroll to position [18, 0]
click at [195, 322] on td "7 hours ago" at bounding box center [183, 320] width 33 height 17
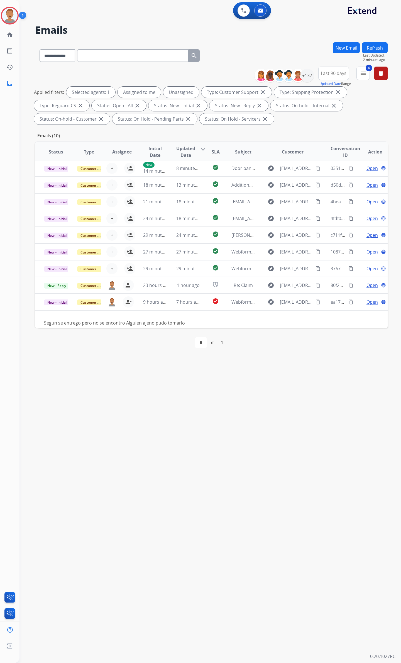
scroll to position [25, 0]
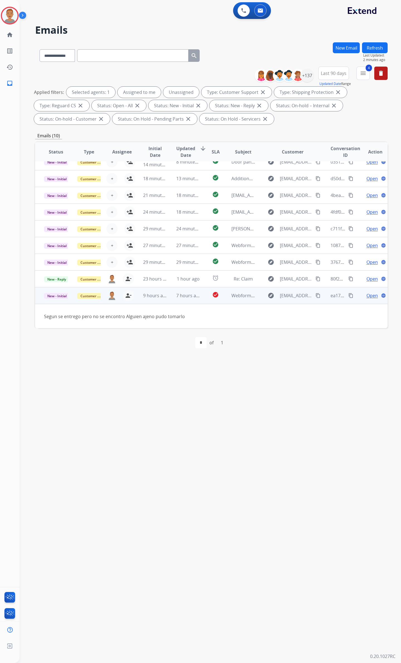
click at [41, 314] on td "Segun se entrego pero no se encontro Alguien ajeno pudo tomarlo" at bounding box center [178, 316] width 287 height 25
click at [129, 295] on mat-icon "person_remove" at bounding box center [128, 295] width 7 height 7
click at [370, 51] on button "Refresh" at bounding box center [375, 47] width 26 height 11
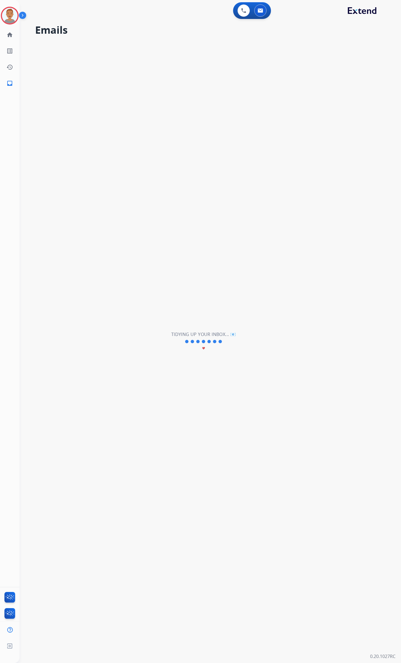
scroll to position [18, 0]
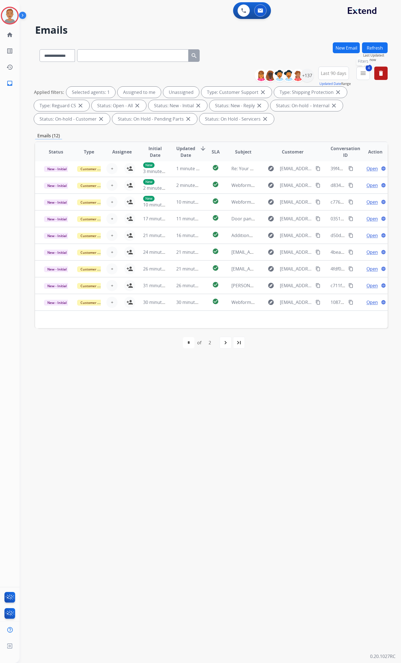
click at [365, 72] on mat-icon "menu" at bounding box center [363, 73] width 7 height 7
click at [299, 46] on div "**********" at bounding box center [211, 54] width 353 height 24
click at [305, 73] on div "+137" at bounding box center [306, 75] width 13 height 13
click at [233, 128] on div "**********" at bounding box center [272, 117] width 82 height 36
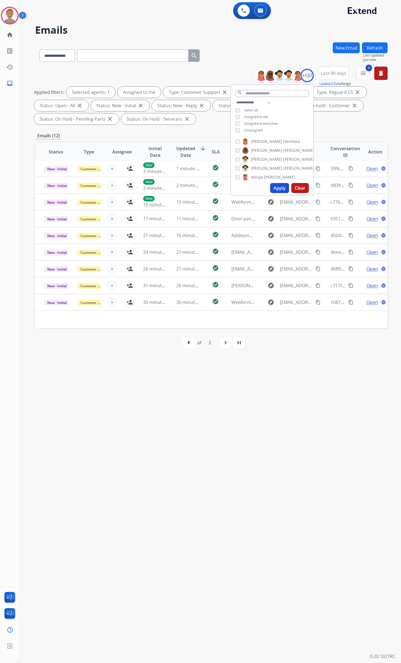
drag, startPoint x: 119, startPoint y: 383, endPoint x: 123, endPoint y: 380, distance: 4.3
click at [120, 322] on div "**********" at bounding box center [203, 341] width 368 height 643
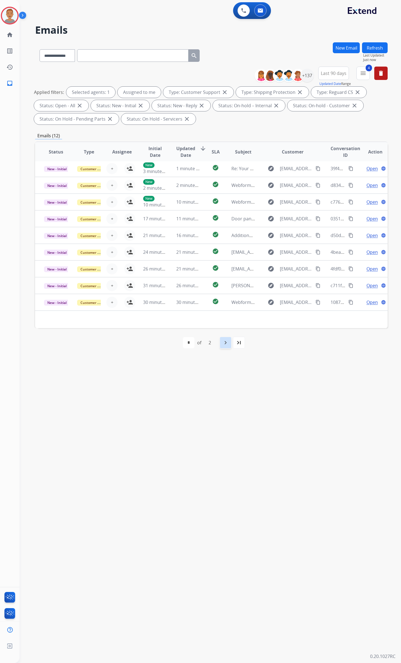
click at [223, 322] on mat-icon "navigate_next" at bounding box center [225, 342] width 7 height 7
select select "*"
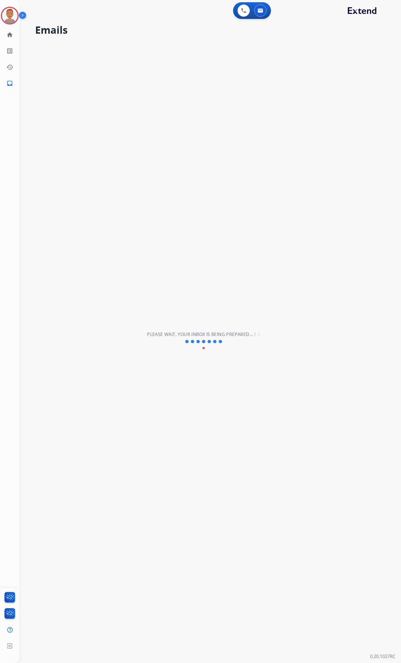
scroll to position [0, 0]
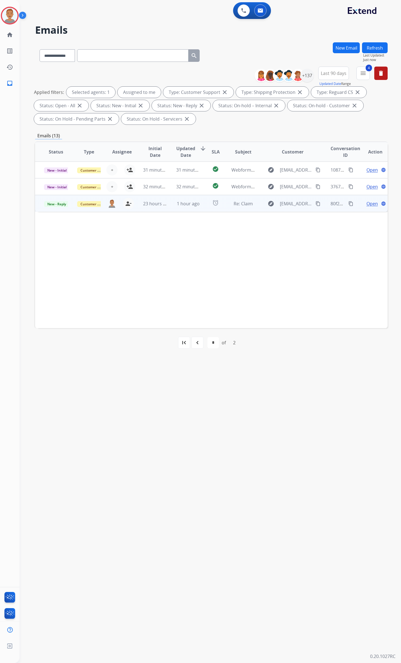
click at [168, 209] on td "1 hour ago" at bounding box center [183, 203] width 33 height 17
click at [316, 203] on mat-icon "content_copy" at bounding box center [318, 203] width 5 height 5
click at [366, 203] on span "Open" at bounding box center [371, 203] width 11 height 7
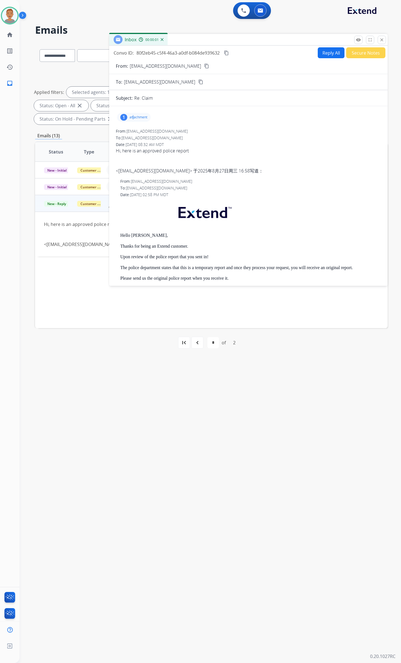
click at [133, 116] on p "attachment" at bounding box center [138, 117] width 18 height 4
click at [160, 130] on p "report-P25046450-0.pdf" at bounding box center [146, 131] width 50 height 7
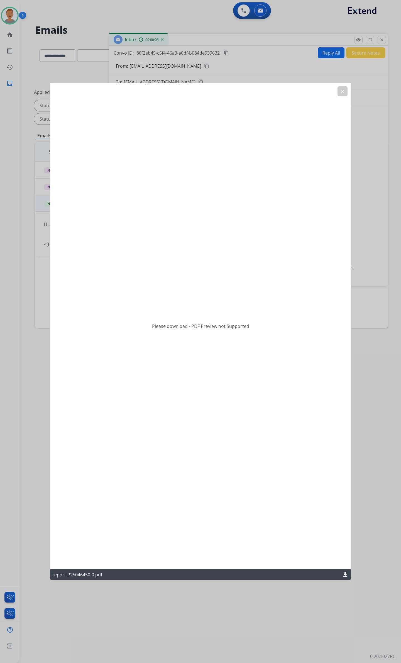
click at [343, 322] on mat-icon "download" at bounding box center [345, 574] width 7 height 7
click at [340, 86] on div "Please download - PDF Preview not Supported clear report-P25046450-0.pdf downlo…" at bounding box center [200, 331] width 301 height 497
click at [341, 91] on mat-icon "clear" at bounding box center [342, 91] width 5 height 5
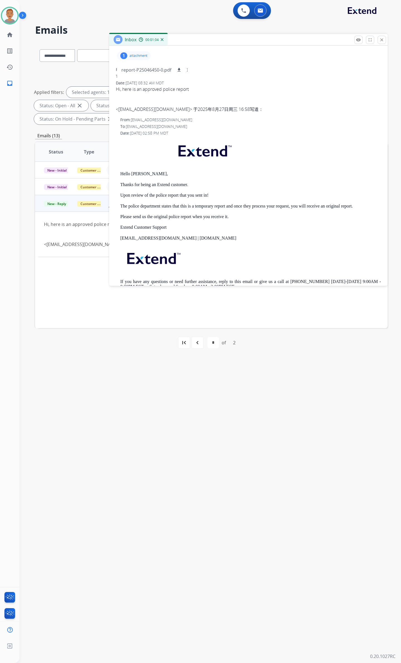
scroll to position [74, 0]
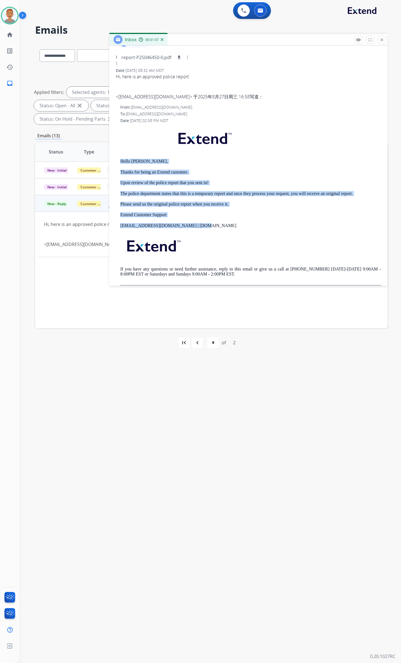
drag, startPoint x: 204, startPoint y: 225, endPoint x: 115, endPoint y: 160, distance: 110.5
click at [115, 160] on div "1 attachment report-P25046450-0.pdf download From: hzhao27@ncsu.edu To: support…" at bounding box center [248, 162] width 278 height 253
copy div "Hello Hongyi, Thanks for being an Extend customer. Upon review of the police re…"
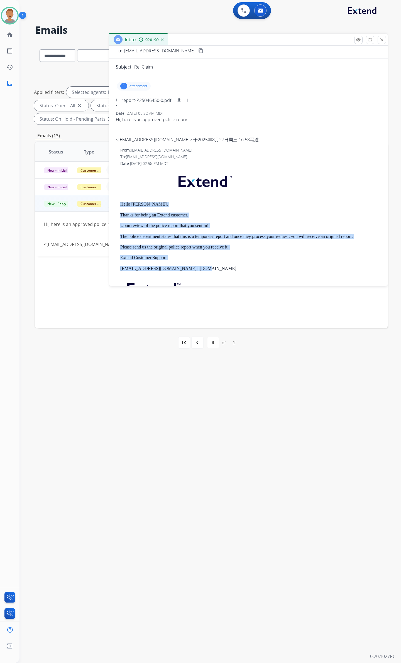
scroll to position [0, 0]
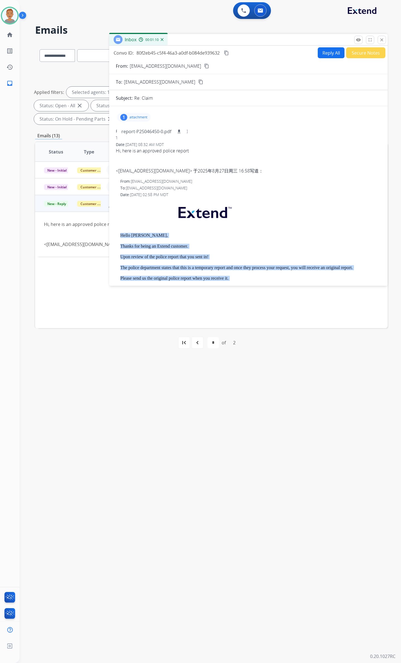
click at [322, 50] on button "Reply All" at bounding box center [331, 52] width 27 height 11
select select "**********"
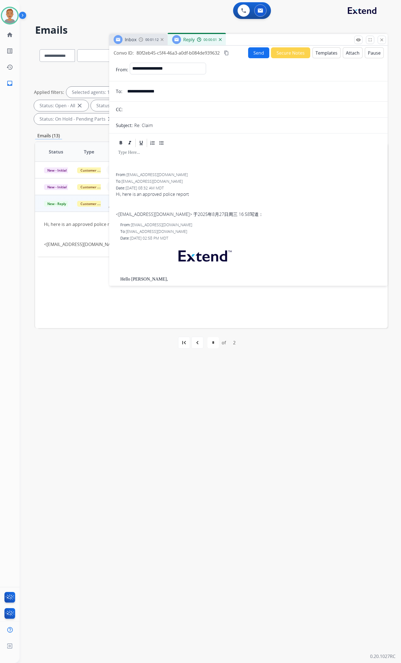
click at [324, 53] on button "Templates" at bounding box center [326, 52] width 28 height 11
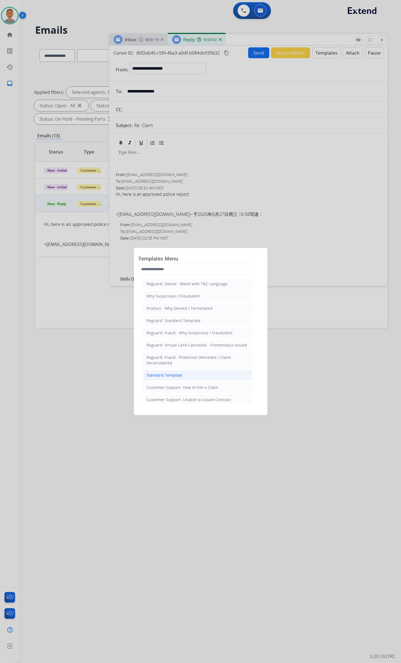
click at [161, 322] on div "Standard Template" at bounding box center [164, 375] width 36 height 6
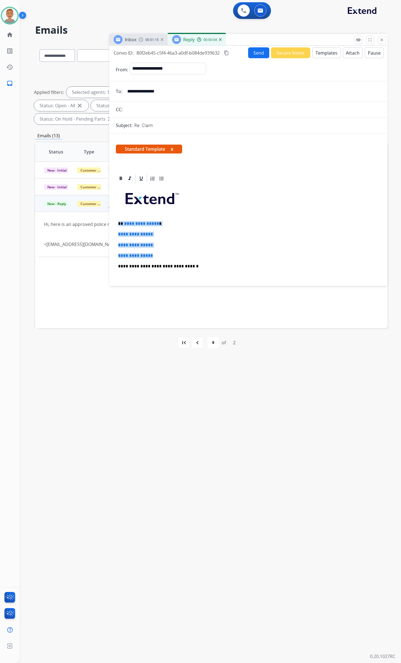
drag, startPoint x: 167, startPoint y: 255, endPoint x: 110, endPoint y: 221, distance: 67.0
click at [110, 220] on div "**********" at bounding box center [248, 391] width 278 height 436
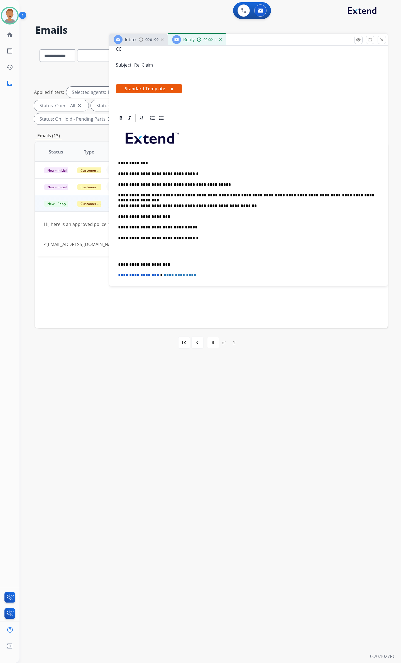
scroll to position [26, 0]
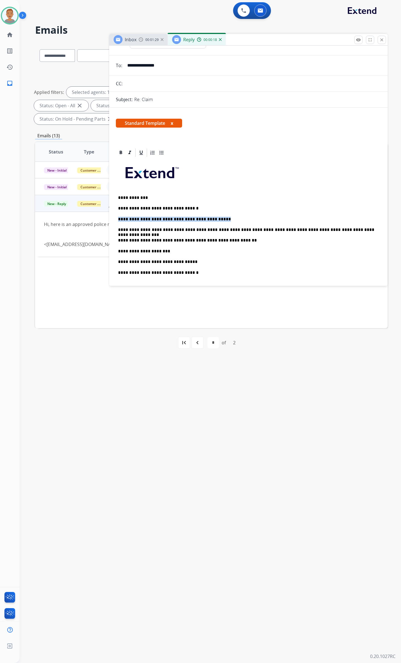
drag, startPoint x: 215, startPoint y: 219, endPoint x: 115, endPoint y: 216, distance: 100.3
click at [115, 216] on div "**********" at bounding box center [248, 382] width 278 height 468
click at [150, 217] on p "**********" at bounding box center [246, 219] width 256 height 5
click at [128, 231] on p "**********" at bounding box center [246, 229] width 256 height 5
click at [119, 229] on p "**********" at bounding box center [246, 229] width 256 height 5
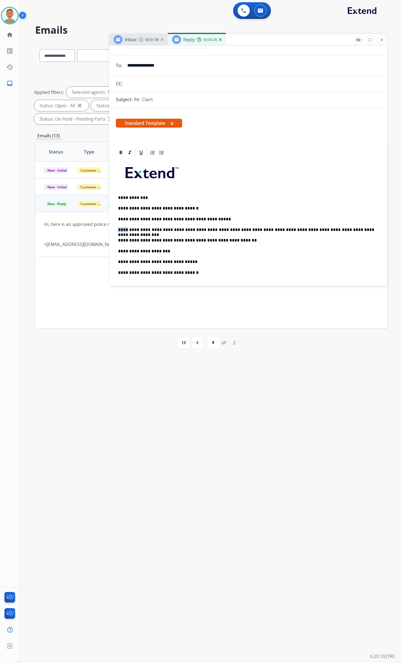
click at [119, 229] on p "**********" at bounding box center [246, 229] width 256 height 5
click at [279, 239] on p "**********" at bounding box center [246, 240] width 256 height 5
drag, startPoint x: 216, startPoint y: 239, endPoint x: 136, endPoint y: 236, distance: 79.7
click at [136, 236] on div "**********" at bounding box center [248, 270] width 265 height 224
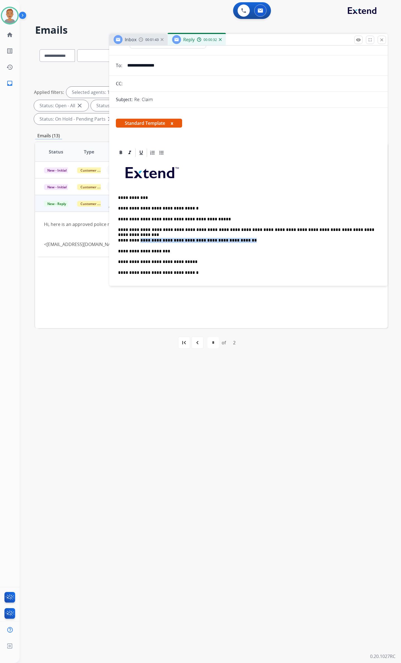
click at [204, 233] on div "**********" at bounding box center [248, 270] width 265 height 224
drag, startPoint x: 180, startPoint y: 230, endPoint x: 148, endPoint y: 231, distance: 32.1
click at [179, 230] on p "**********" at bounding box center [246, 229] width 256 height 5
drag, startPoint x: 143, startPoint y: 240, endPoint x: 113, endPoint y: 240, distance: 30.1
click at [113, 240] on div "**********" at bounding box center [248, 382] width 278 height 468
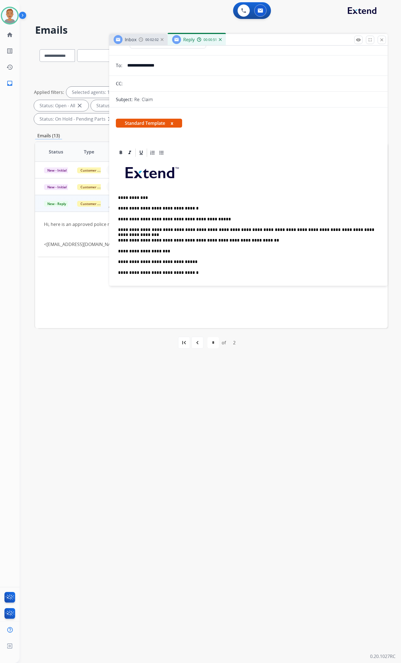
click at [262, 245] on div "**********" at bounding box center [248, 270] width 265 height 224
drag, startPoint x: 256, startPoint y: 241, endPoint x: 208, endPoint y: 242, distance: 47.9
click at [208, 242] on p "**********" at bounding box center [246, 240] width 256 height 5
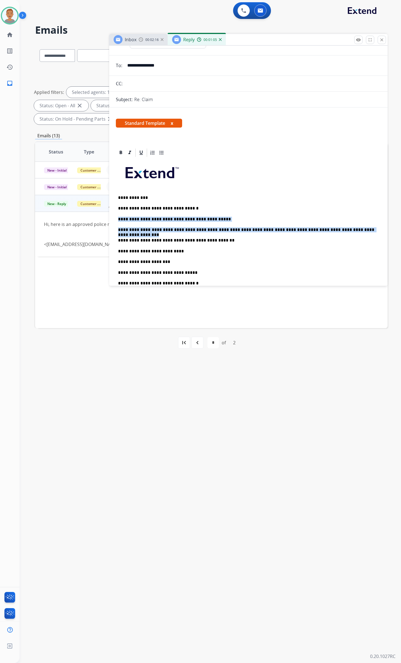
drag, startPoint x: 354, startPoint y: 229, endPoint x: 101, endPoint y: 218, distance: 253.1
click at [101, 218] on div "**********" at bounding box center [211, 199] width 353 height 315
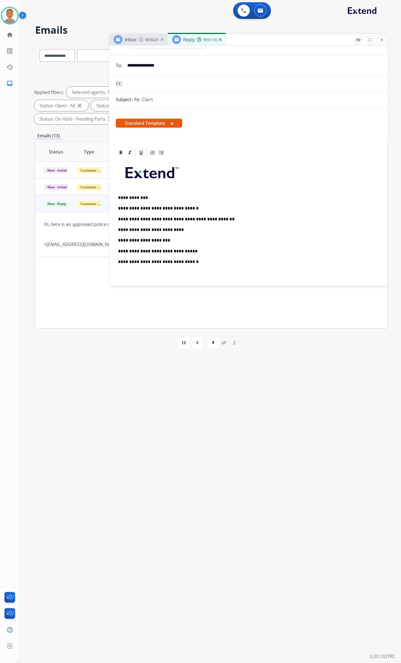
click at [182, 229] on p "**********" at bounding box center [246, 229] width 256 height 5
click at [141, 238] on p "*" at bounding box center [246, 240] width 256 height 5
drag, startPoint x: 258, startPoint y: 243, endPoint x: 130, endPoint y: 231, distance: 127.9
click at [130, 231] on div "**********" at bounding box center [248, 270] width 265 height 224
drag, startPoint x: 225, startPoint y: 246, endPoint x: 233, endPoint y: 246, distance: 7.8
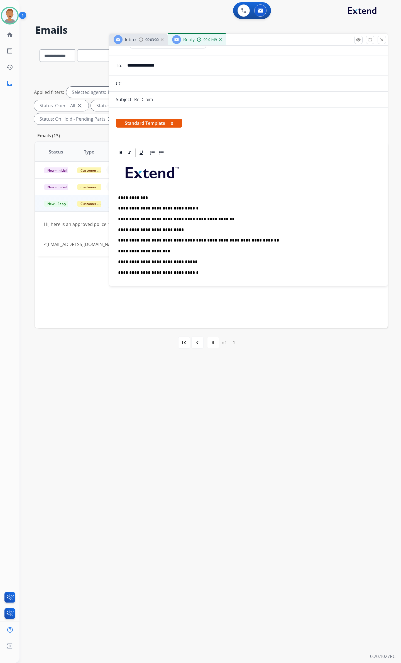
click at [226, 246] on div "**********" at bounding box center [248, 270] width 265 height 224
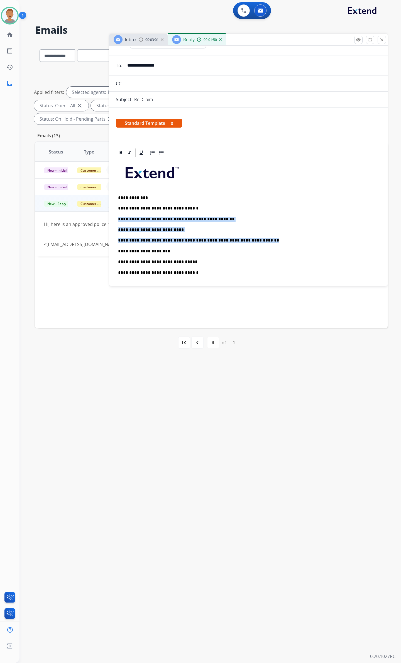
drag, startPoint x: 287, startPoint y: 239, endPoint x: 113, endPoint y: 222, distance: 174.9
click at [106, 221] on div "**********" at bounding box center [211, 199] width 353 height 315
click at [255, 242] on p "**********" at bounding box center [246, 240] width 256 height 5
drag, startPoint x: 280, startPoint y: 241, endPoint x: 99, endPoint y: 219, distance: 182.3
click at [99, 219] on div "**********" at bounding box center [211, 199] width 353 height 315
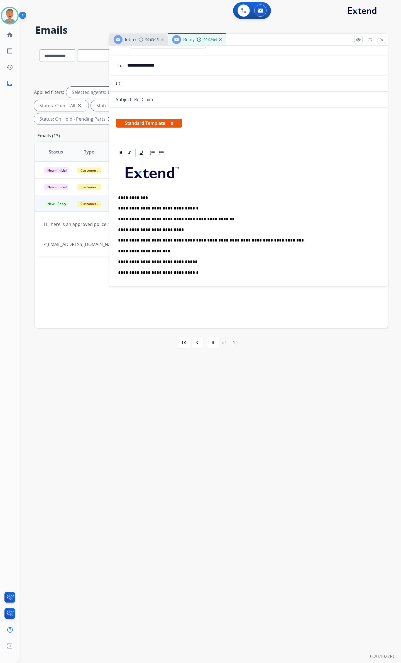
drag, startPoint x: 159, startPoint y: 228, endPoint x: 277, endPoint y: 195, distance: 121.8
click at [277, 195] on p "**********" at bounding box center [246, 197] width 256 height 5
drag, startPoint x: 277, startPoint y: 237, endPoint x: 117, endPoint y: 226, distance: 160.2
click at [117, 226] on div "**********" at bounding box center [248, 270] width 265 height 224
click at [287, 231] on p "**********" at bounding box center [246, 229] width 256 height 5
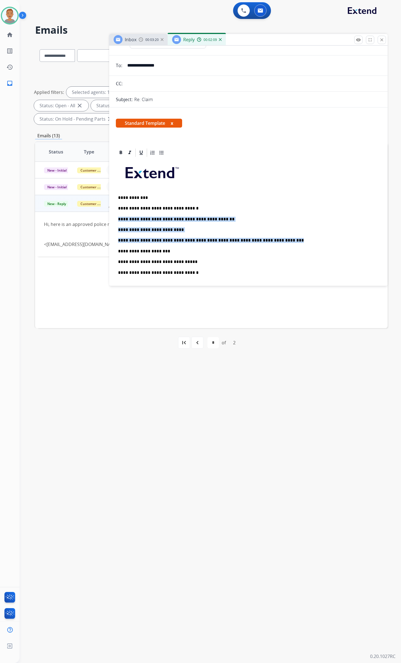
drag, startPoint x: 282, startPoint y: 242, endPoint x: 113, endPoint y: 219, distance: 171.0
click at [113, 219] on div "**********" at bounding box center [248, 382] width 278 height 468
copy div "**********"
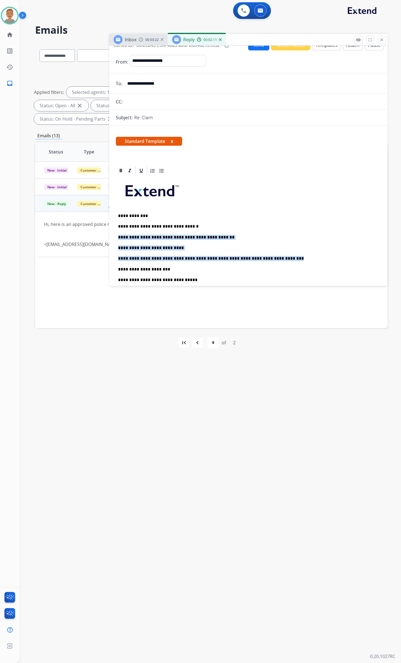
scroll to position [0, 0]
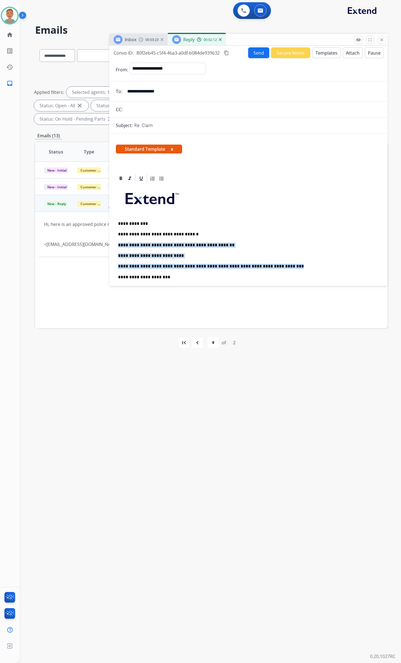
click at [250, 53] on button "Send" at bounding box center [258, 52] width 21 height 11
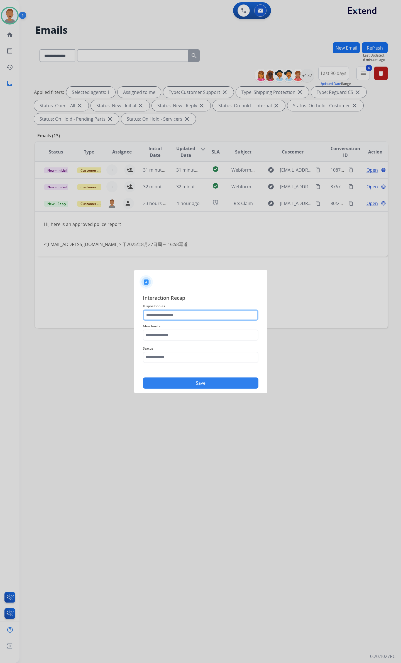
click at [175, 317] on input "text" at bounding box center [201, 314] width 116 height 11
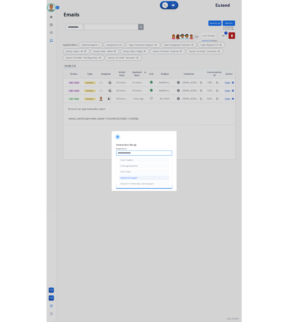
scroll to position [37, 0]
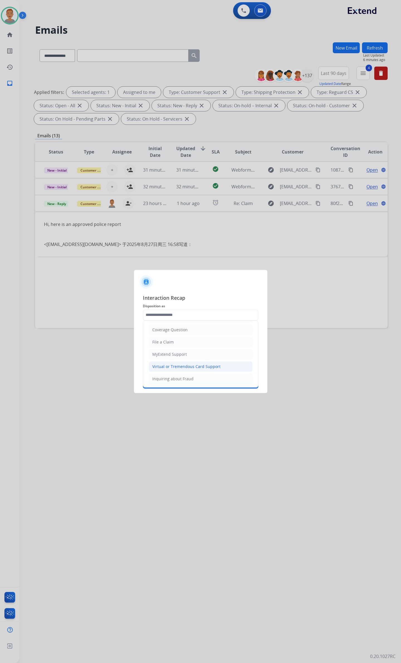
click at [169, 322] on div "Virtual or Tremendous Card Support" at bounding box center [186, 367] width 68 height 6
type input "**********"
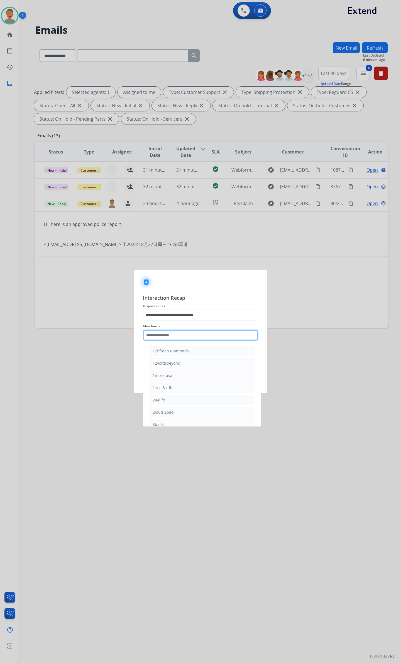
click at [179, 322] on input "text" at bounding box center [201, 334] width 116 height 11
click at [177, 322] on div "Bed bath & beyond" at bounding box center [171, 351] width 36 height 6
type input "**********"
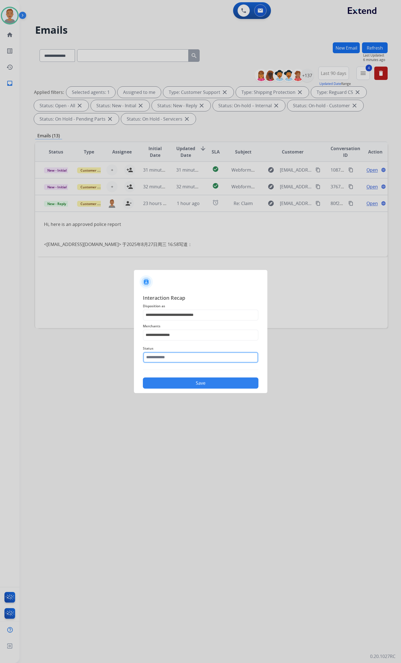
click at [179, 322] on input "text" at bounding box center [201, 357] width 116 height 11
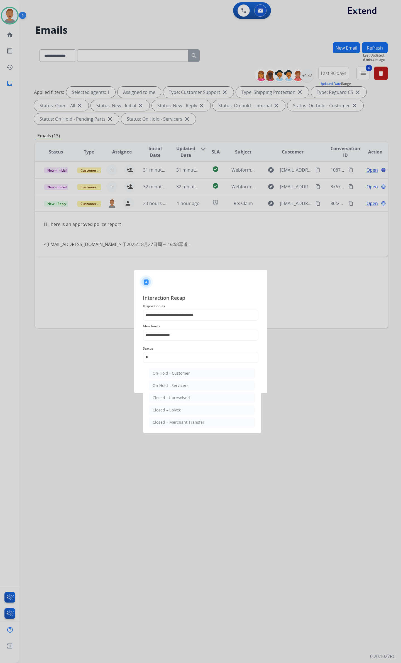
click at [172, 322] on div "Closed – Solved" at bounding box center [167, 410] width 29 height 6
type input "**********"
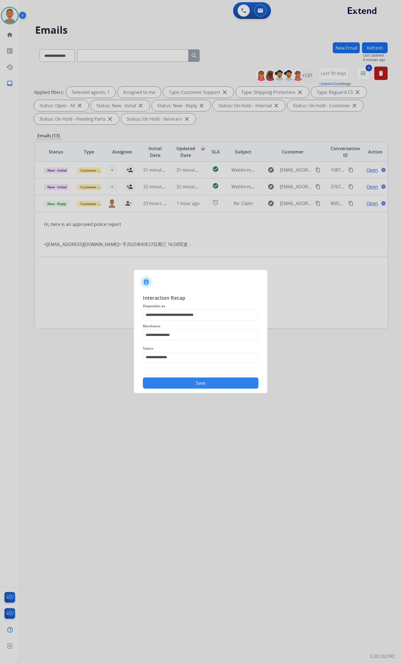
click at [193, 322] on button "Save" at bounding box center [201, 382] width 116 height 11
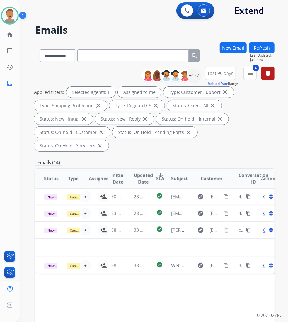
click at [86, 31] on h2 "Emails" at bounding box center [154, 30] width 239 height 11
click at [84, 16] on div "0 Voice Interactions 0 Email Interactions" at bounding box center [150, 11] width 248 height 18
click at [140, 309] on div "Status Type Assignee Initial Date Updated Date arrow_downward SLA Subject Custo…" at bounding box center [154, 261] width 239 height 187
drag, startPoint x: 103, startPoint y: 23, endPoint x: 71, endPoint y: 26, distance: 31.6
click at [103, 25] on div "**********" at bounding box center [146, 181] width 255 height 322
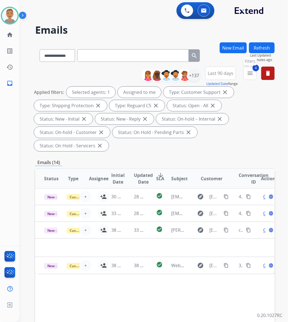
click at [250, 74] on mat-icon "menu" at bounding box center [249, 73] width 7 height 7
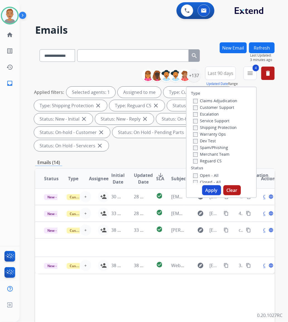
click at [269, 101] on div "Applied filters: Selected agents: 1 Assigned to me Type: Customer Support close…" at bounding box center [153, 119] width 239 height 65
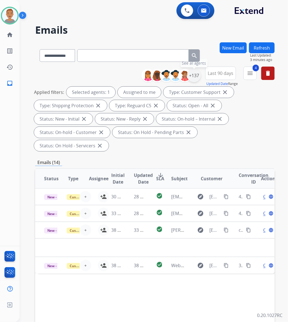
click at [190, 75] on div "+137" at bounding box center [193, 75] width 13 height 13
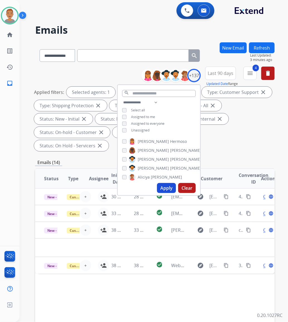
click at [122, 118] on div "**********" at bounding box center [159, 117] width 82 height 36
click at [165, 187] on button "Apply" at bounding box center [166, 188] width 19 height 10
select select "*"
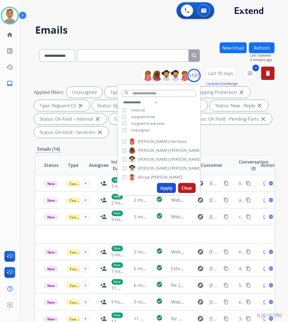
click at [236, 145] on div "**********" at bounding box center [154, 206] width 239 height 328
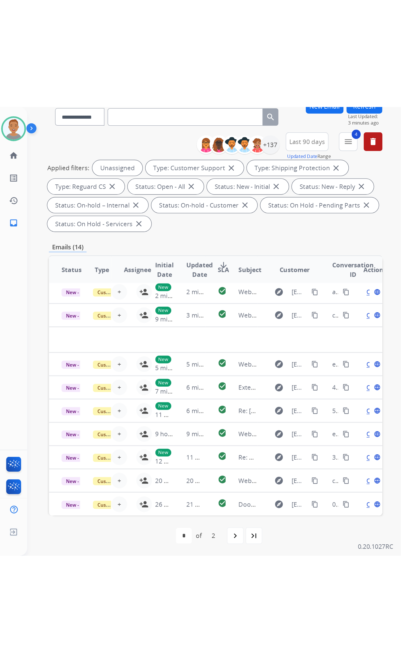
scroll to position [0, 0]
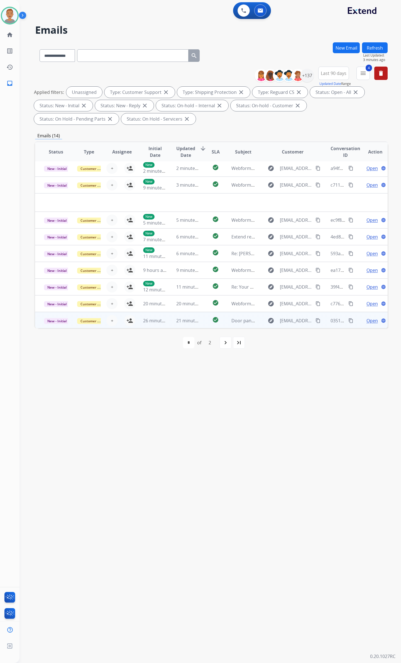
click at [121, 322] on div "+ Select agent person_add Assign to Me" at bounding box center [118, 320] width 36 height 11
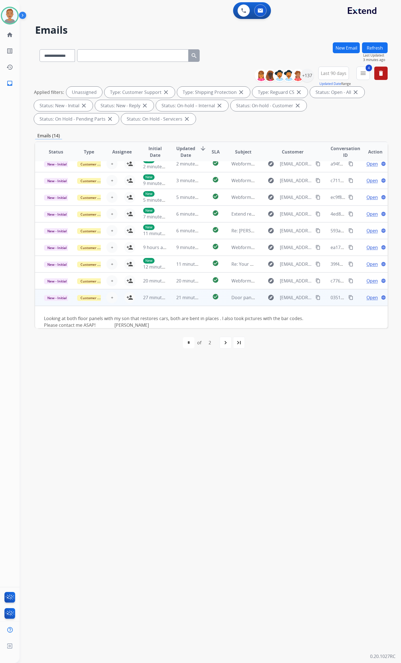
scroll to position [31, 0]
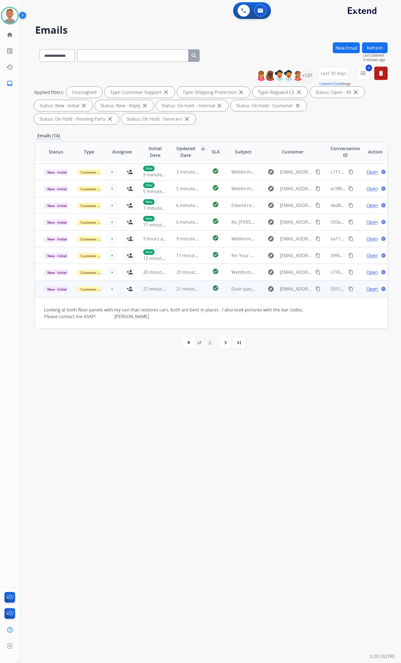
click at [104, 294] on div "+ Select agent person_add Assign to Me" at bounding box center [118, 288] width 36 height 11
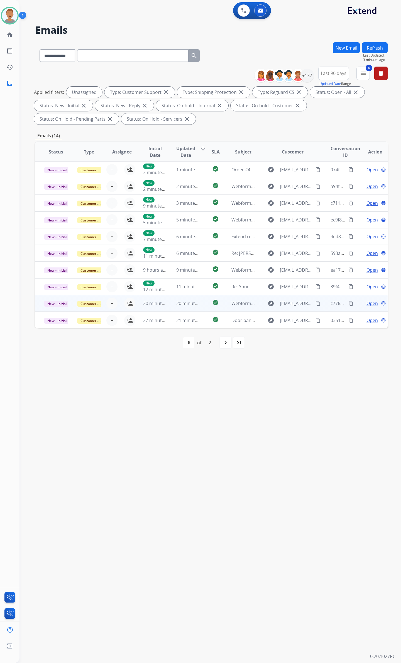
click at [101, 305] on div "+ Select agent person_add Assign to Me" at bounding box center [118, 303] width 36 height 11
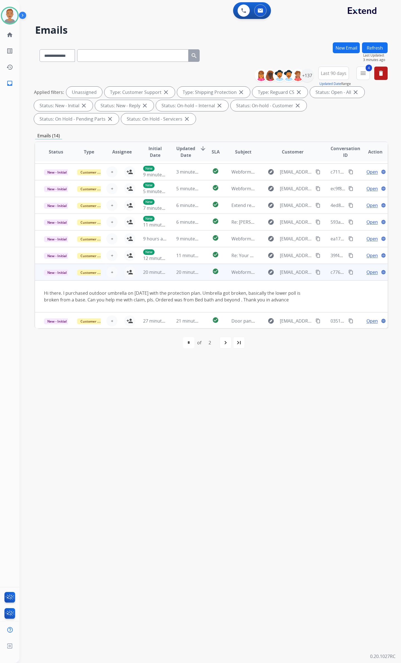
scroll to position [32, 0]
click at [117, 278] on div "+ Select agent person_add Assign to Me" at bounding box center [117, 272] width 33 height 16
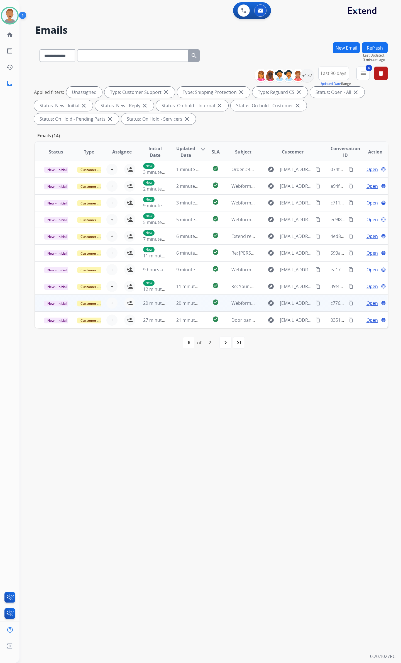
scroll to position [0, 0]
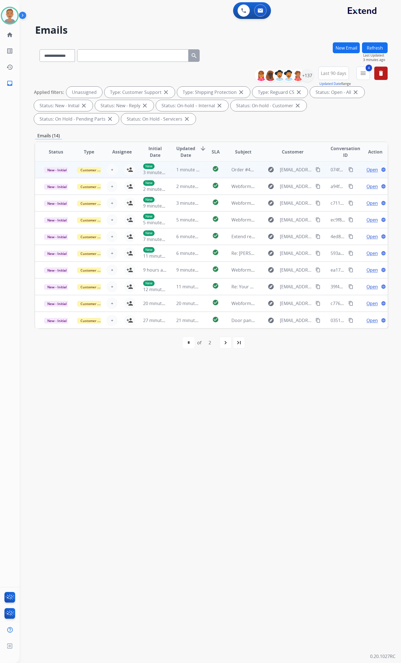
click at [103, 174] on div "+ Select agent person_add Assign to Me" at bounding box center [118, 169] width 36 height 11
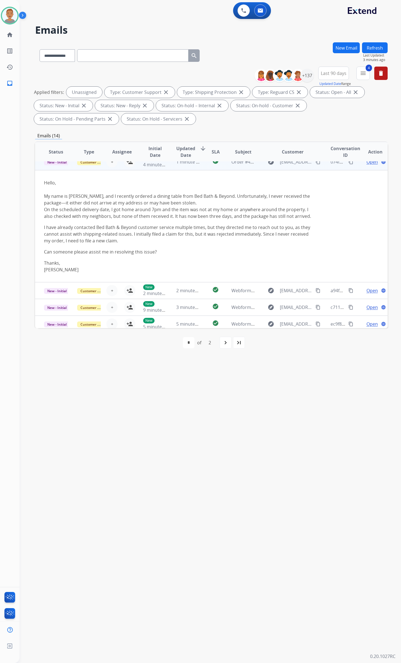
scroll to position [0, 0]
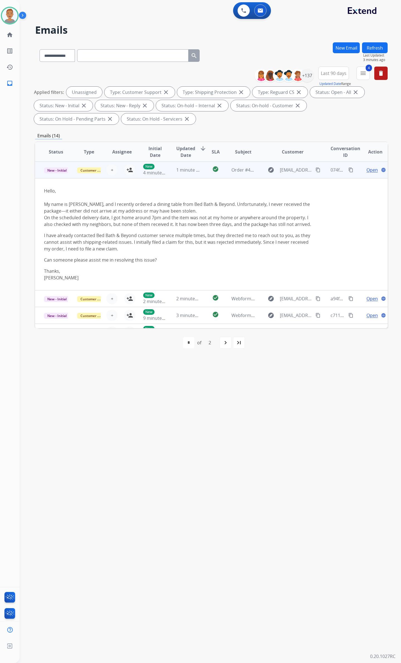
click at [119, 175] on div "+ Select agent person_add Assign to Me" at bounding box center [118, 169] width 36 height 11
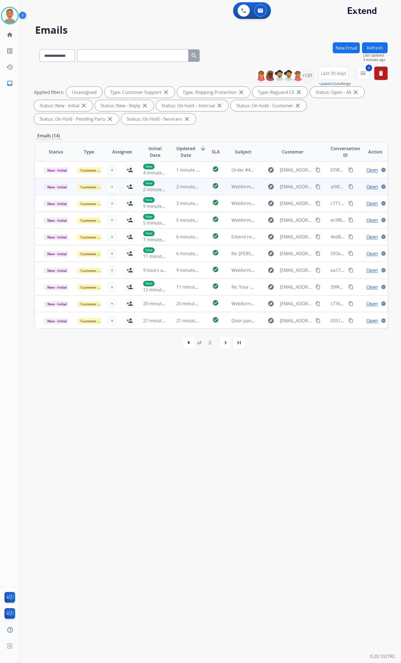
click at [104, 193] on div "+ Select agent person_add Assign to Me" at bounding box center [117, 187] width 33 height 16
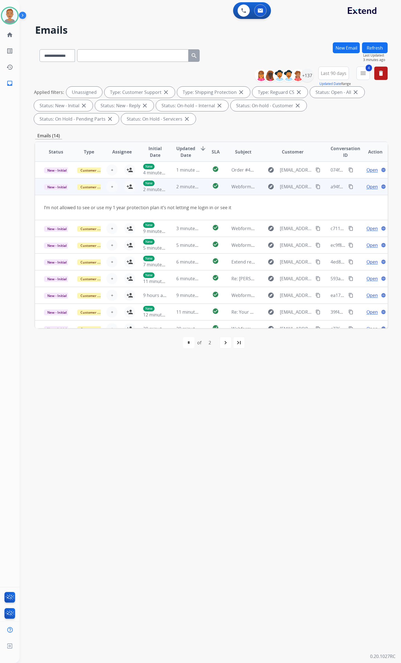
scroll to position [17, 0]
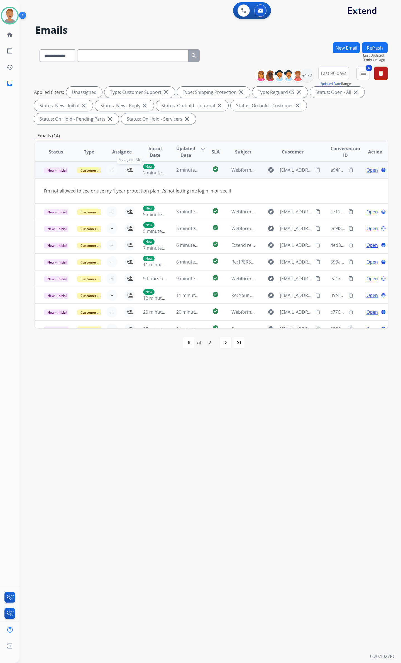
click at [126, 170] on mat-icon "person_add" at bounding box center [129, 170] width 7 height 7
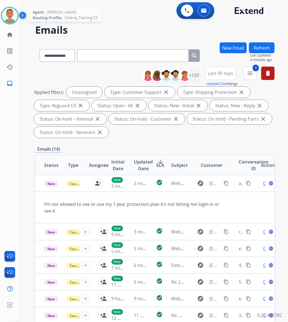
click at [10, 17] on img at bounding box center [10, 16] width 16 height 16
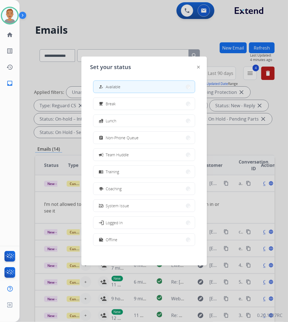
click at [126, 13] on div at bounding box center [144, 161] width 288 height 322
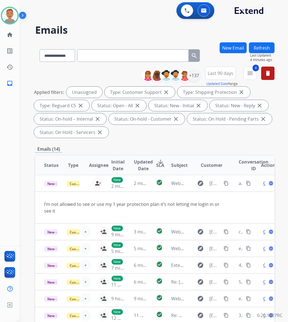
click at [152, 27] on h2 "Emails" at bounding box center [154, 30] width 239 height 11
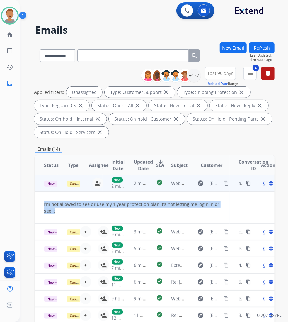
drag, startPoint x: 43, startPoint y: 203, endPoint x: 79, endPoint y: 211, distance: 37.4
click at [79, 211] on td "I’m not allowed to see or use my 1 year protection plan it’s not letting me log…" at bounding box center [132, 208] width 194 height 32
copy div "I’m not allowed to see or use my 1 year protection plan it’s not letting me log…"
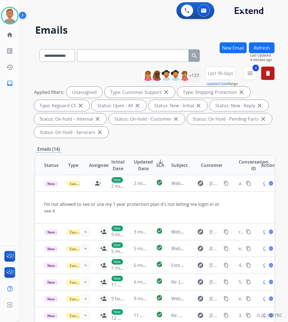
drag, startPoint x: 95, startPoint y: 20, endPoint x: 96, endPoint y: 17, distance: 3.4
click at [95, 19] on div "**********" at bounding box center [153, 161] width 268 height 322
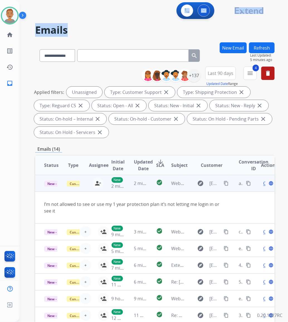
click at [223, 182] on mat-icon "content_copy" at bounding box center [225, 183] width 5 height 5
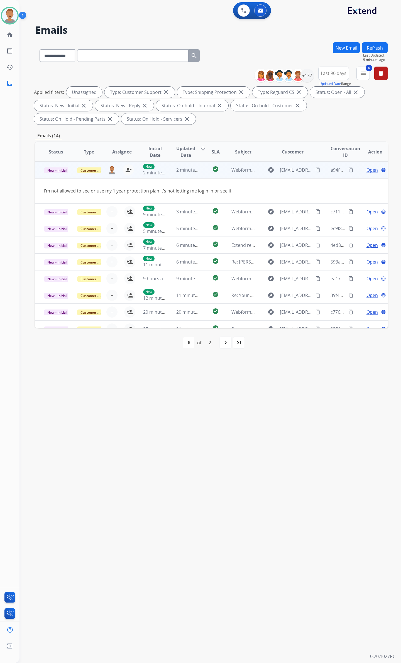
click at [369, 168] on span "Open" at bounding box center [371, 170] width 11 height 7
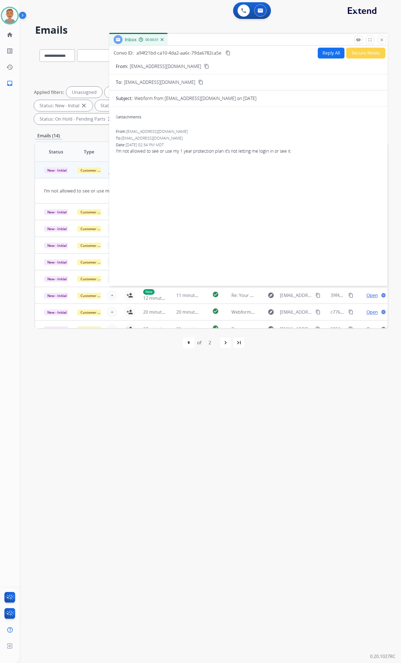
click at [324, 52] on button "Reply All" at bounding box center [331, 53] width 27 height 11
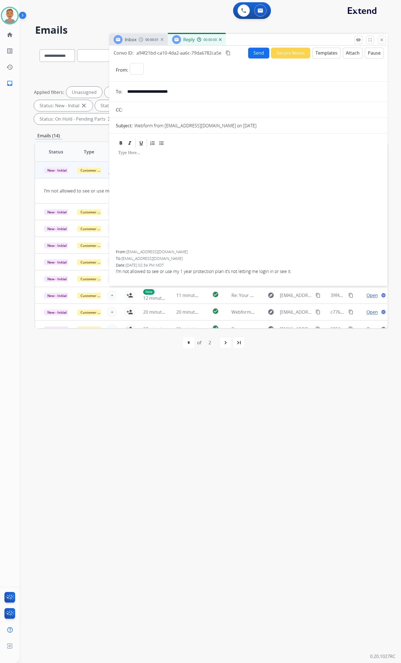
select select "**********"
click at [324, 51] on button "Templates" at bounding box center [326, 53] width 28 height 11
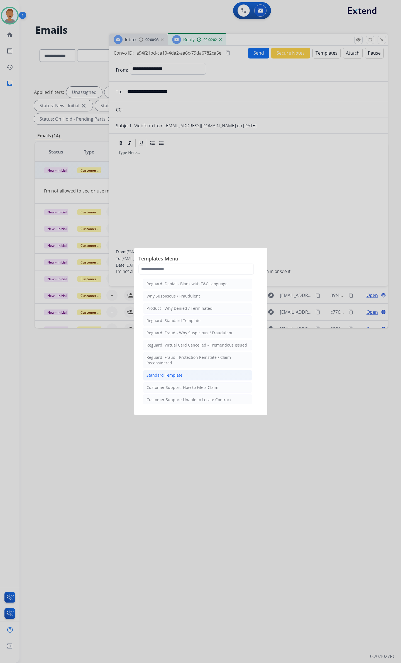
click at [174, 322] on div "Standard Template" at bounding box center [164, 375] width 36 height 6
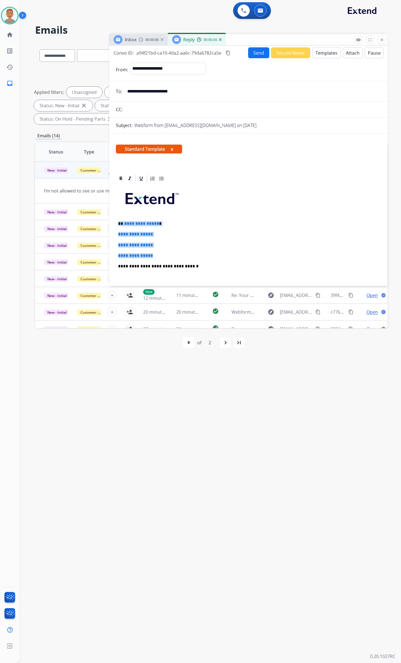
drag, startPoint x: 169, startPoint y: 252, endPoint x: 109, endPoint y: 220, distance: 67.4
click at [109, 220] on div "**********" at bounding box center [248, 288] width 278 height 231
click at [177, 256] on p "**********" at bounding box center [248, 255] width 261 height 5
drag, startPoint x: 155, startPoint y: 253, endPoint x: 116, endPoint y: 218, distance: 52.7
click at [116, 218] on div "**********" at bounding box center [248, 280] width 265 height 192
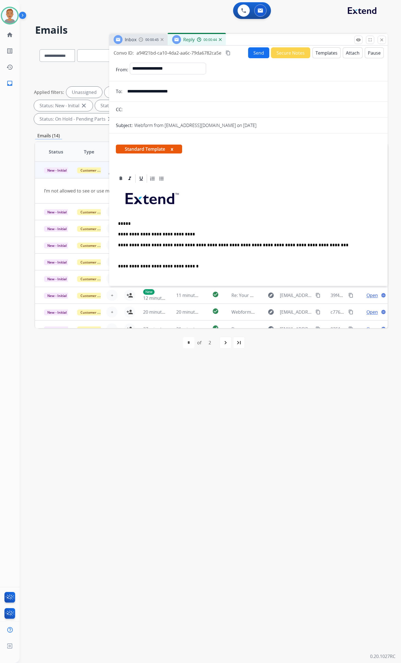
click at [121, 254] on p at bounding box center [248, 255] width 261 height 5
click at [141, 267] on p at bounding box center [248, 269] width 261 height 10
click at [256, 52] on button "Send" at bounding box center [258, 52] width 21 height 11
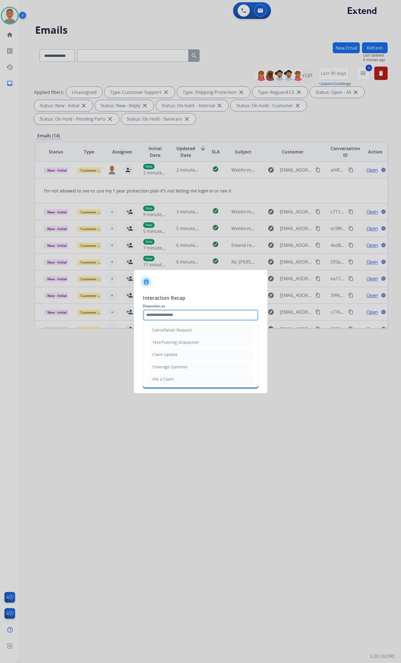
click at [172, 314] on input "text" at bounding box center [201, 314] width 116 height 11
click at [162, 322] on li "Other" at bounding box center [201, 330] width 104 height 11
type input "*****"
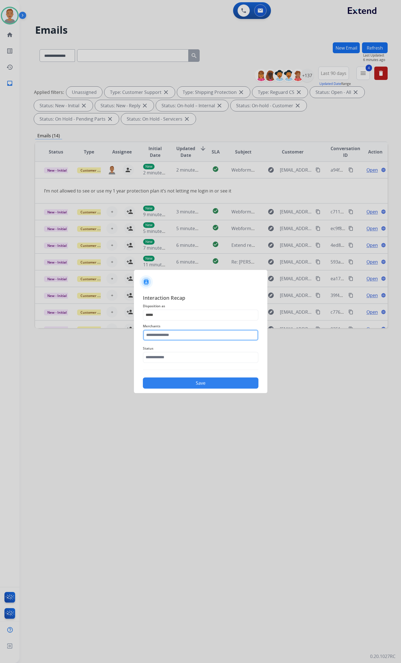
click at [162, 322] on input "text" at bounding box center [201, 334] width 116 height 11
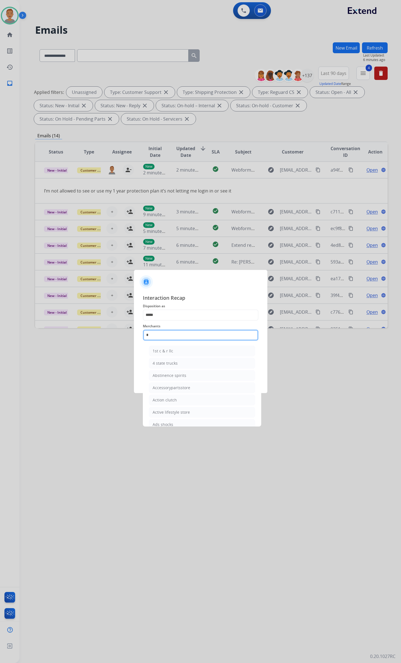
drag, startPoint x: 162, startPoint y: 334, endPoint x: 136, endPoint y: 337, distance: 25.8
click at [136, 322] on div "Interaction Recap Disposition as ***** Merchants * 1st c & r llc 4 state trucks…" at bounding box center [200, 341] width 133 height 104
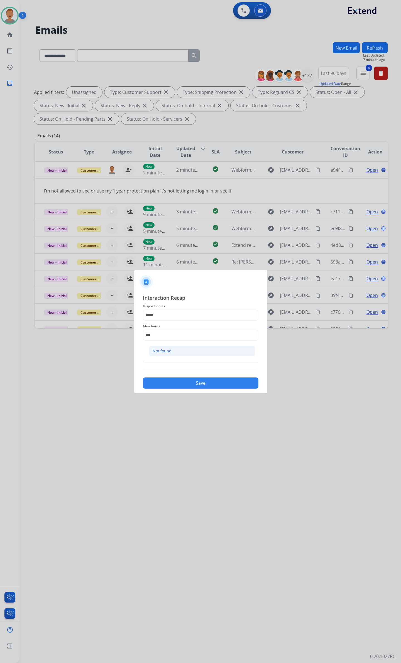
click at [170, 322] on div "Not found" at bounding box center [162, 351] width 19 height 6
type input "*********"
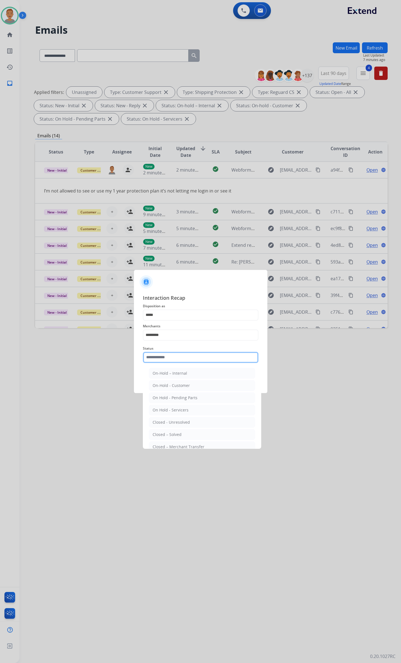
click at [164, 322] on input "text" at bounding box center [201, 357] width 116 height 11
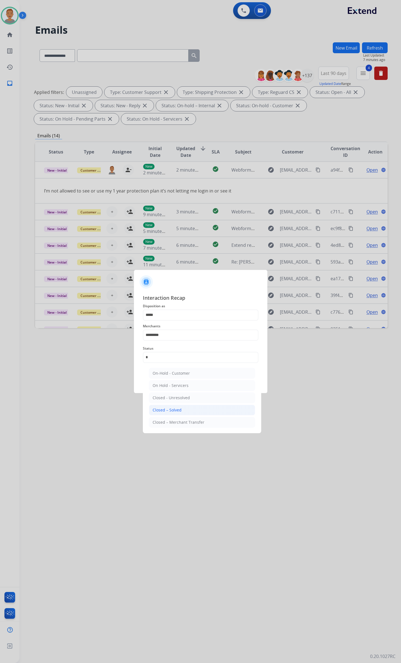
click at [171, 322] on div "Closed – Solved" at bounding box center [167, 410] width 29 height 6
type input "**********"
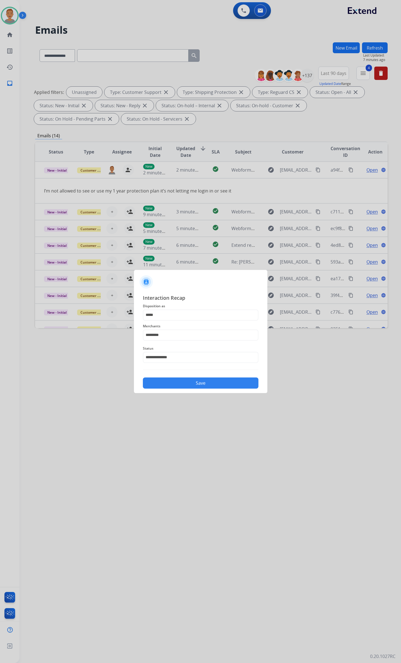
click at [198, 322] on button "Save" at bounding box center [201, 382] width 116 height 11
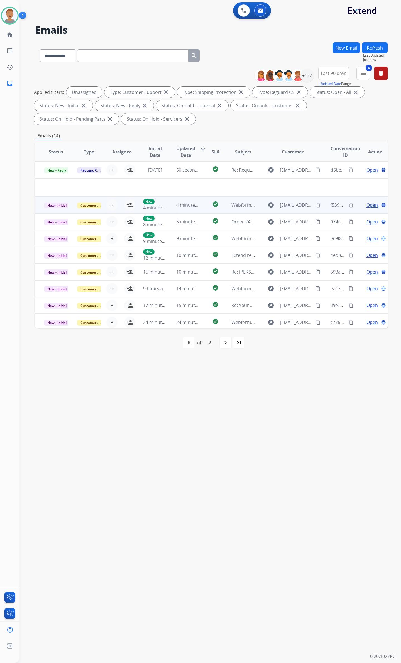
click at [172, 209] on td "4 minutes ago" at bounding box center [183, 205] width 33 height 17
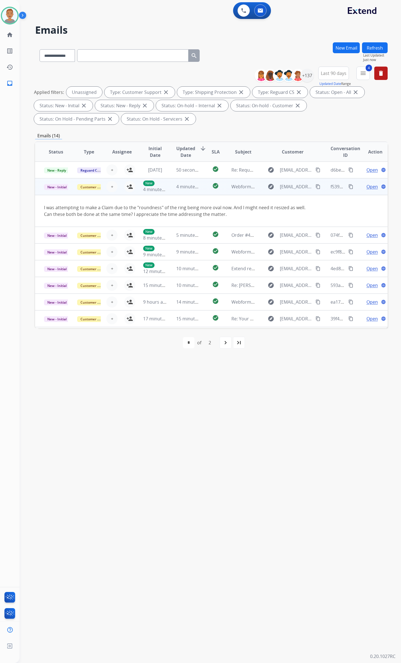
scroll to position [32, 0]
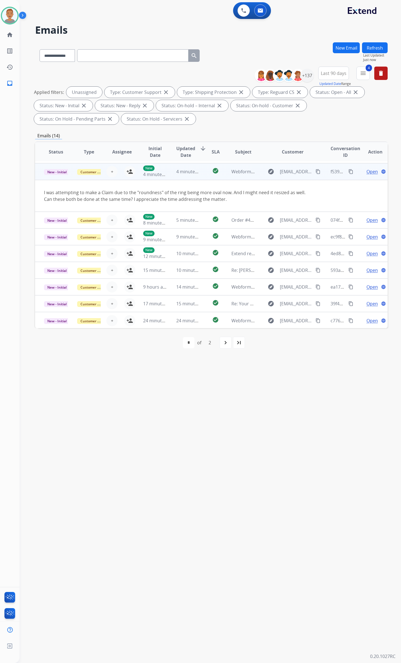
click at [163, 206] on td "I was attempting to make a Claim due to the "roundness" of the ring being more …" at bounding box center [178, 196] width 287 height 32
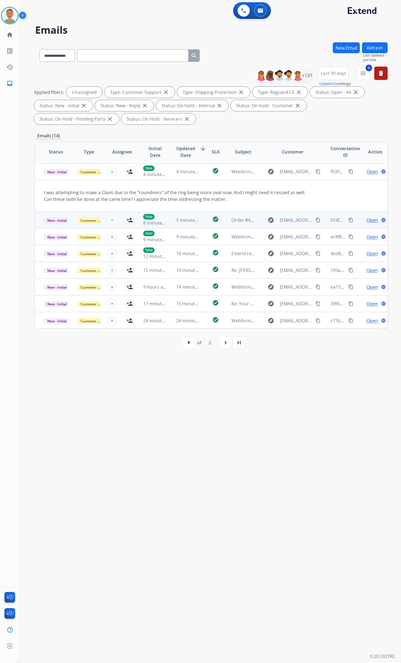
click at [123, 226] on div "+ Select agent person_add Assign to Me" at bounding box center [117, 220] width 33 height 16
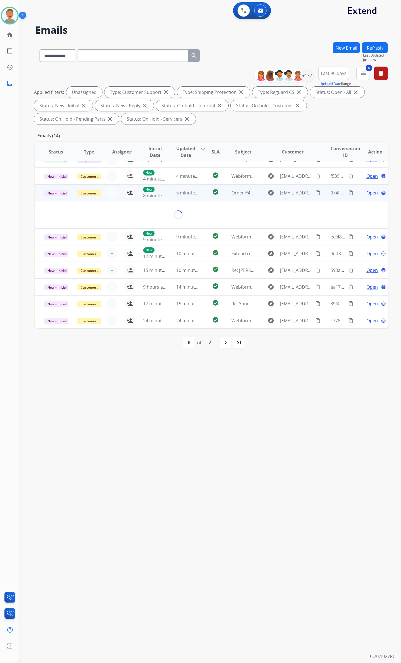
scroll to position [50, 0]
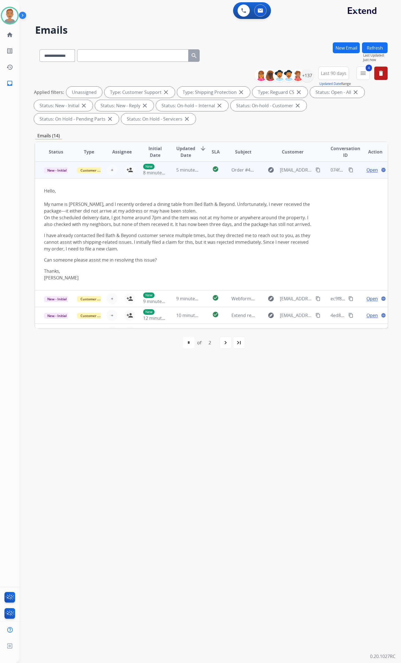
click at [311, 167] on div "explore viviaan.mac@gmail.com content_copy" at bounding box center [292, 169] width 57 height 9
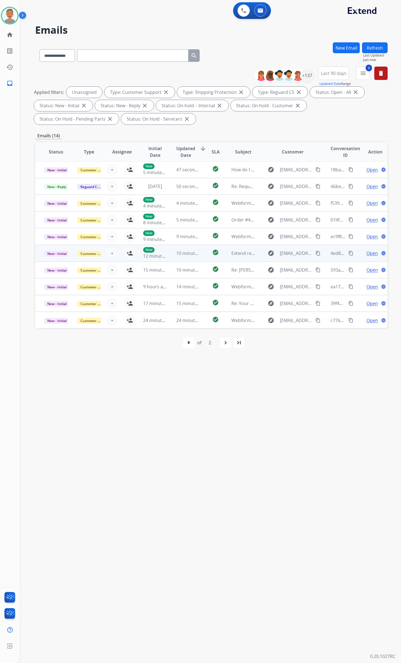
scroll to position [0, 0]
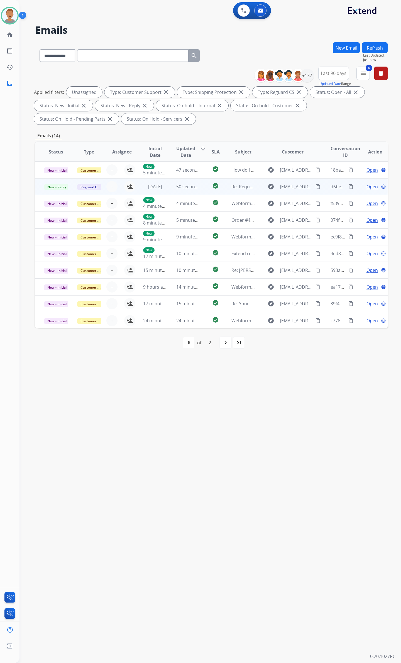
click at [104, 192] on div "+ Select agent person_add Assign to Me" at bounding box center [118, 186] width 36 height 11
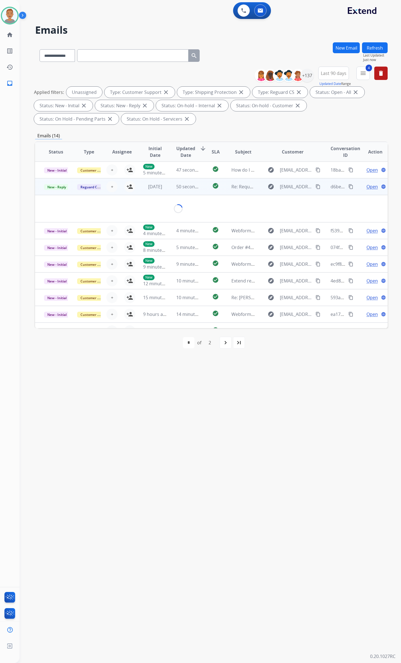
scroll to position [17, 0]
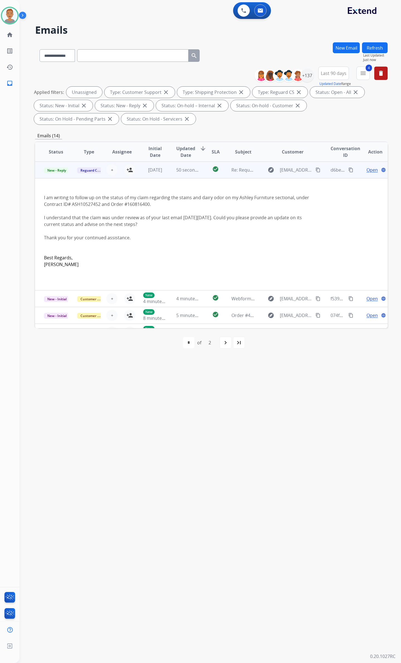
click at [316, 168] on mat-icon "content_copy" at bounding box center [318, 169] width 5 height 5
click at [192, 175] on td "50 seconds ago" at bounding box center [183, 170] width 33 height 17
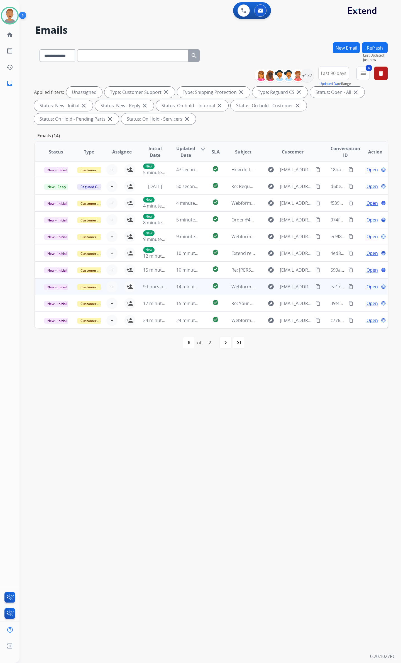
click at [120, 290] on div "+ Select agent person_add Assign to Me" at bounding box center [118, 286] width 36 height 11
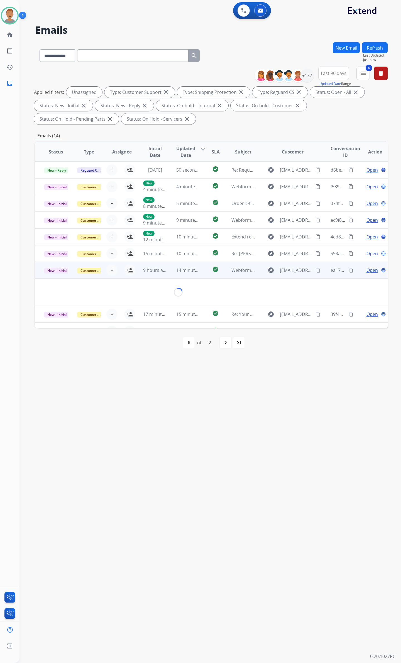
scroll to position [25, 0]
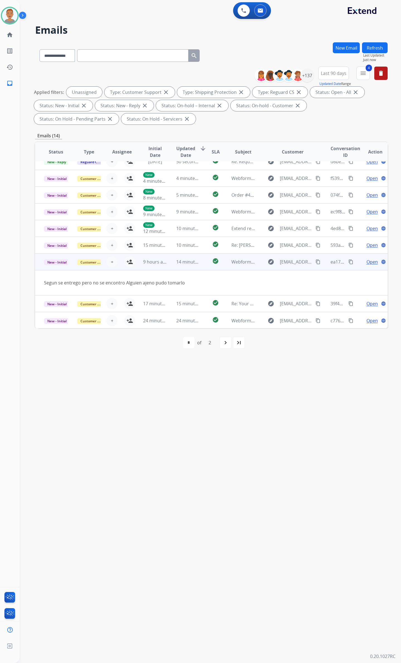
click at [123, 267] on div "+ Select agent person_add Assign to Me" at bounding box center [118, 261] width 36 height 11
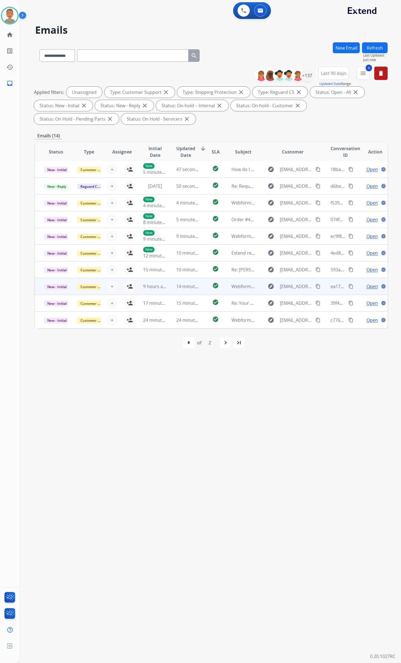
scroll to position [0, 0]
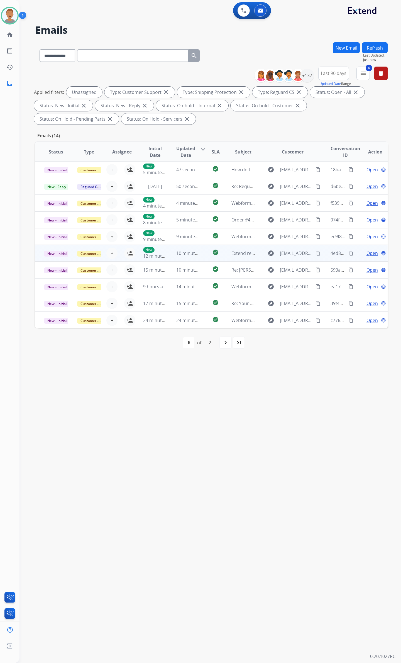
click at [99, 258] on td "Customer Support" at bounding box center [84, 253] width 33 height 17
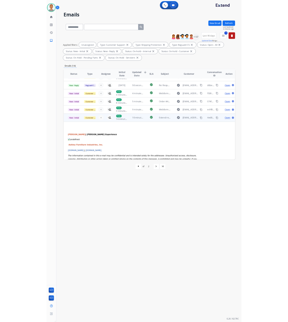
scroll to position [9, 0]
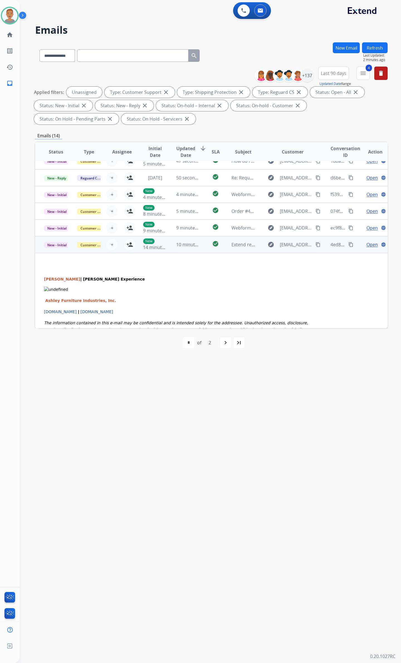
click at [366, 242] on span "Open" at bounding box center [371, 244] width 11 height 7
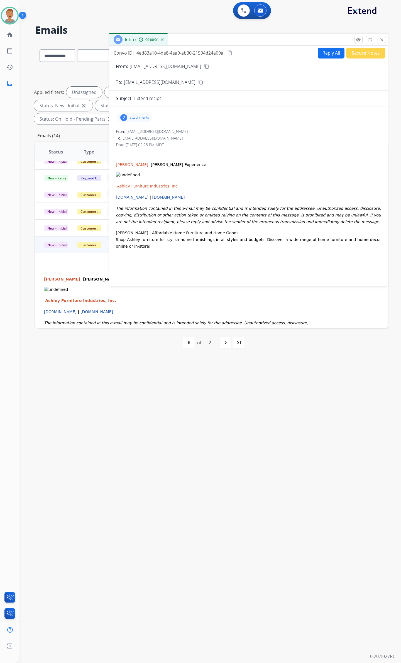
click at [132, 118] on p "attachments" at bounding box center [138, 117] width 19 height 4
click at [151, 130] on p "image.png" at bounding box center [160, 131] width 22 height 7
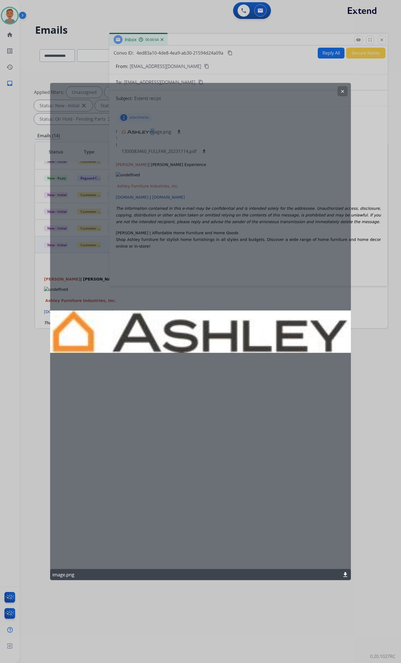
click at [343, 91] on mat-icon "clear" at bounding box center [342, 91] width 5 height 5
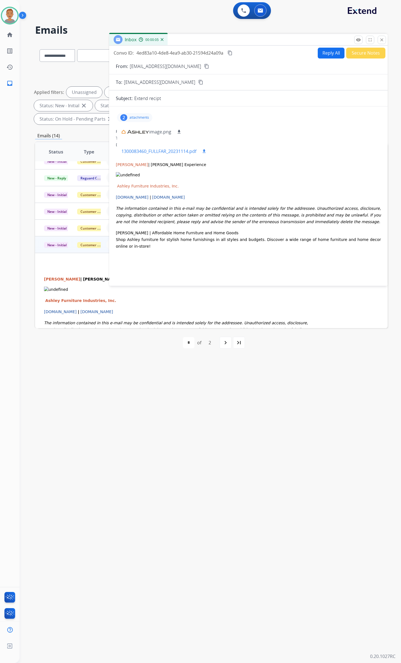
click at [179, 149] on p "1300083460_FULLFAR_20231114.pdf" at bounding box center [158, 151] width 75 height 7
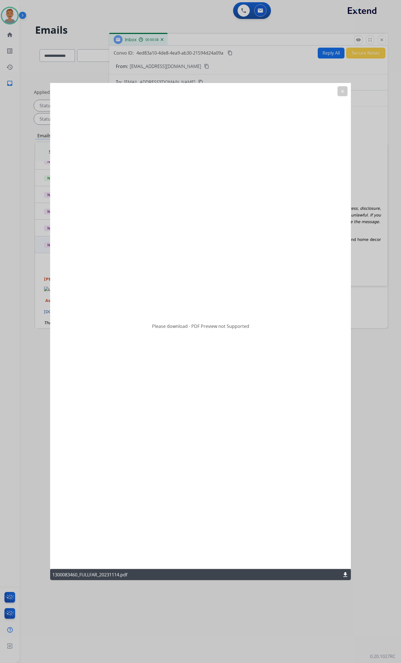
click at [347, 322] on mat-icon "download" at bounding box center [345, 574] width 7 height 7
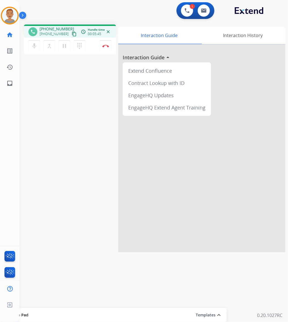
drag, startPoint x: 89, startPoint y: 128, endPoint x: 92, endPoint y: 119, distance: 9.4
click at [89, 126] on div "phone +13233947058 +13233947058 content_copy access_time Call metrics Queue 00:…" at bounding box center [146, 136] width 255 height 232
click at [177, 173] on div at bounding box center [201, 149] width 167 height 208
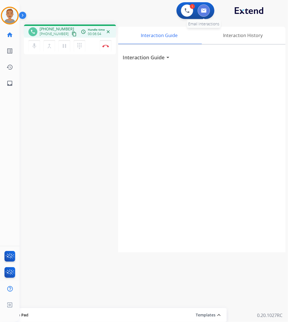
click at [201, 11] on button at bounding box center [203, 10] width 12 height 12
select select "**********"
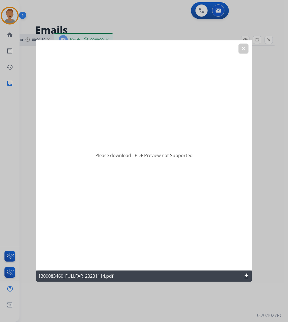
select select "**********"
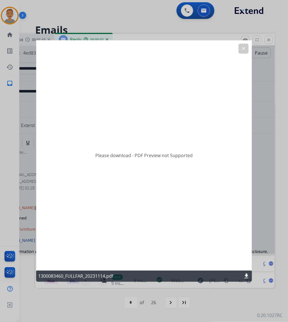
click at [180, 213] on div "Please download - PDF Preview not Supported" at bounding box center [144, 155] width 216 height 230
click at [243, 275] on mat-icon "download" at bounding box center [246, 276] width 7 height 7
click at [241, 48] on button "clear" at bounding box center [243, 49] width 10 height 10
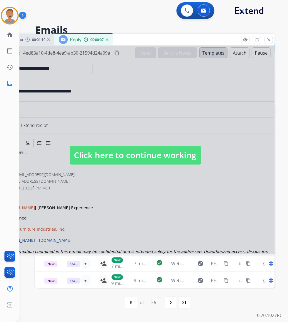
click at [129, 120] on div at bounding box center [135, 150] width 278 height 208
select select
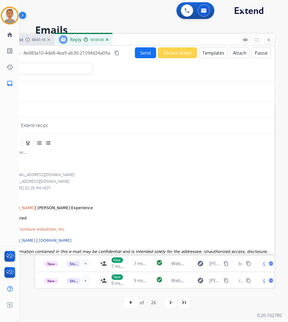
click at [128, 8] on div "0 Voice Interactions 0 Email Interactions" at bounding box center [150, 11] width 248 height 18
click at [141, 15] on div "1 Voice Interactions 0 Email Interactions" at bounding box center [150, 11] width 248 height 18
drag, startPoint x: 186, startPoint y: 168, endPoint x: 189, endPoint y: 166, distance: 3.1
click at [186, 168] on div at bounding box center [135, 160] width 265 height 25
click at [163, 23] on div "**********" at bounding box center [146, 171] width 255 height 302
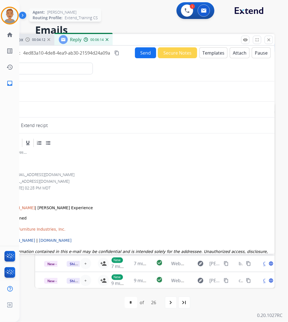
drag, startPoint x: 3, startPoint y: 14, endPoint x: 5, endPoint y: 16, distance: 3.2
click at [4, 15] on img at bounding box center [10, 16] width 16 height 16
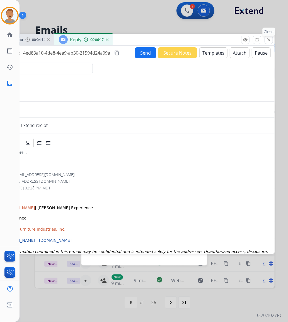
click at [269, 41] on mat-icon "close" at bounding box center [268, 39] width 5 height 5
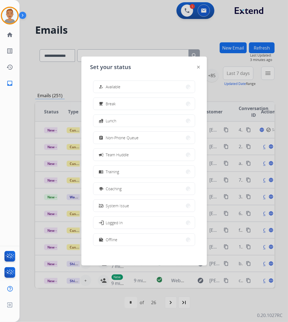
scroll to position [1, 0]
click at [155, 77] on div "how_to_reg Available free_breakfast Break fastfood Lunch assignment Non-Phone Q…" at bounding box center [143, 163] width 107 height 175
click at [150, 88] on button "how_to_reg Available" at bounding box center [143, 85] width 101 height 12
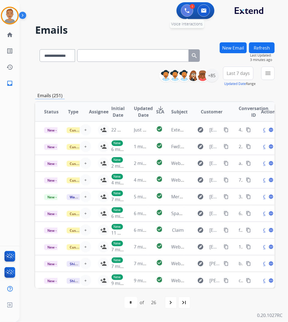
click at [185, 8] on img at bounding box center [186, 10] width 5 height 5
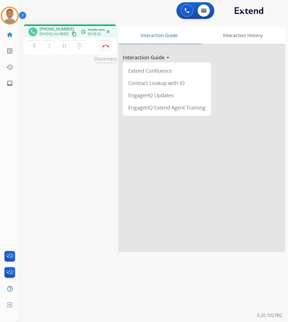
click at [105, 47] on img at bounding box center [105, 46] width 7 height 3
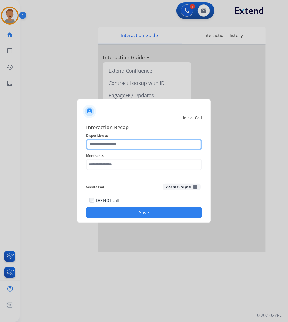
click at [128, 145] on input "text" at bounding box center [144, 144] width 116 height 11
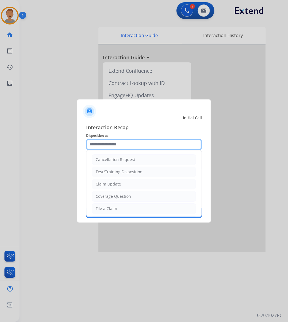
click at [128, 143] on input "text" at bounding box center [144, 144] width 116 height 11
drag, startPoint x: 120, startPoint y: 141, endPoint x: 120, endPoint y: 144, distance: 2.8
click at [120, 144] on input "text" at bounding box center [144, 144] width 116 height 11
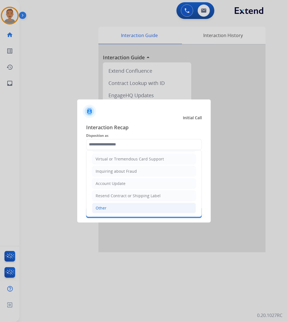
click at [104, 207] on div "Other" at bounding box center [101, 208] width 11 height 6
type input "*****"
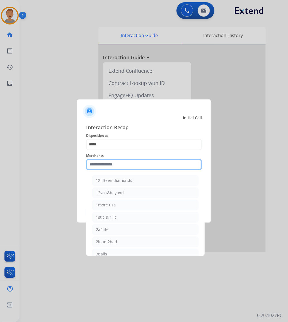
click at [121, 164] on input "text" at bounding box center [144, 164] width 116 height 11
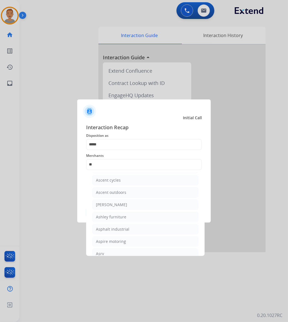
click at [115, 216] on div "Ashley furniture" at bounding box center [111, 217] width 30 height 6
type input "**********"
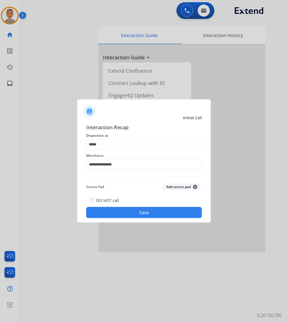
click at [133, 210] on button "Save" at bounding box center [144, 212] width 116 height 11
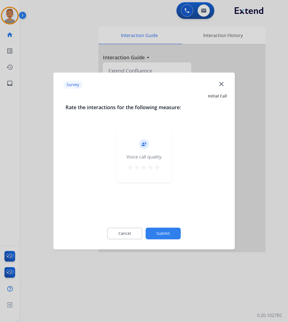
click at [224, 85] on mat-icon "close" at bounding box center [220, 83] width 7 height 7
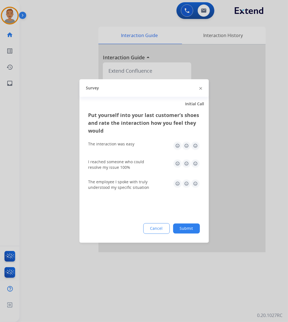
click at [202, 92] on div "Survey" at bounding box center [143, 88] width 129 height 18
click at [202, 89] on div "Survey" at bounding box center [143, 88] width 129 height 18
click at [201, 89] on div at bounding box center [200, 88] width 3 height 7
click at [201, 89] on img at bounding box center [200, 88] width 3 height 3
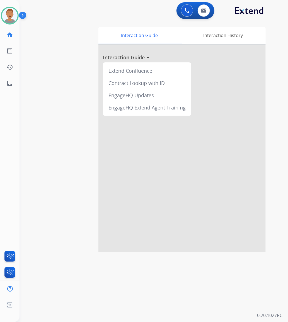
click at [61, 193] on div "swap_horiz Break voice bridge close_fullscreen Connect 3-Way Call merge_type Se…" at bounding box center [146, 136] width 255 height 232
drag, startPoint x: 54, startPoint y: 111, endPoint x: 178, endPoint y: 0, distance: 166.8
click at [55, 111] on div "swap_horiz Break voice bridge close_fullscreen Connect 3-Way Call merge_type Se…" at bounding box center [146, 136] width 255 height 232
click at [66, 95] on div "swap_horiz Break voice bridge close_fullscreen Connect 3-Way Call merge_type Se…" at bounding box center [146, 136] width 255 height 232
drag, startPoint x: 32, startPoint y: 71, endPoint x: 27, endPoint y: 35, distance: 36.9
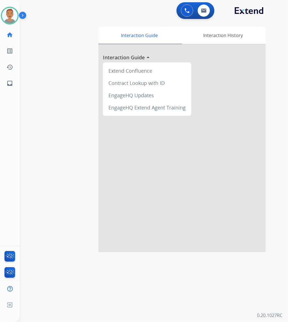
click at [33, 69] on div "swap_horiz Break voice bridge close_fullscreen Connect 3-Way Call merge_type Se…" at bounding box center [146, 136] width 255 height 232
click at [14, 18] on img at bounding box center [10, 16] width 16 height 16
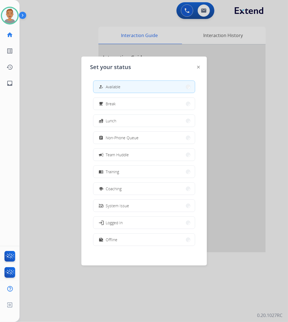
scroll to position [1, 0]
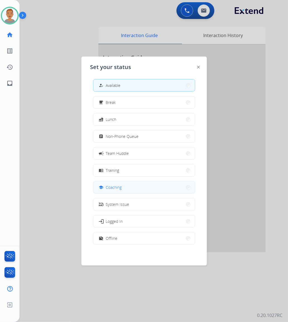
click at [132, 187] on button "school Coaching" at bounding box center [143, 187] width 101 height 12
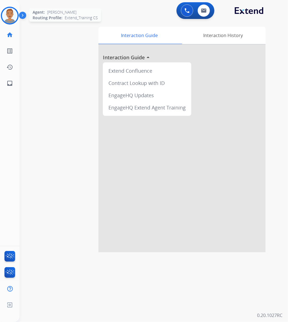
click at [12, 17] on img at bounding box center [10, 16] width 16 height 16
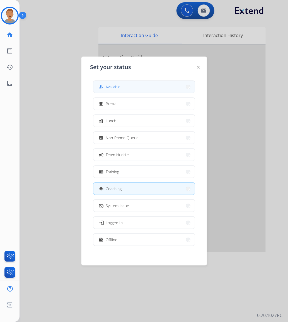
click at [125, 88] on button "how_to_reg Available" at bounding box center [143, 87] width 101 height 12
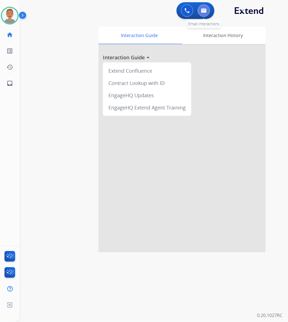
click at [206, 13] on button at bounding box center [203, 10] width 12 height 12
select select "**********"
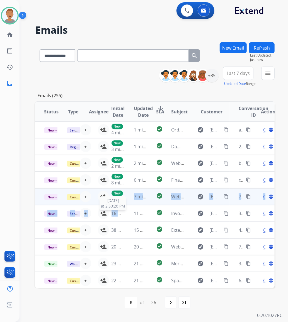
drag, startPoint x: 122, startPoint y: 212, endPoint x: 122, endPoint y: 203, distance: 9.2
click at [122, 203] on table "Status Type Assignee Initial Date Updated Date arrow_downward SLA Subject Custo…" at bounding box center [154, 195] width 239 height 187
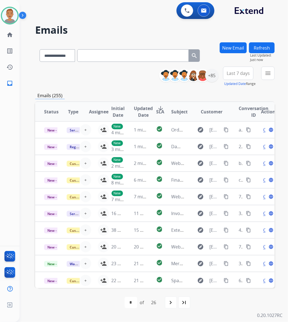
click at [11, 165] on div "Veronica Available Edit Avatar Agent: Veronica Routing Profile: Extend_Training…" at bounding box center [9, 161] width 19 height 322
click at [239, 77] on button "Last 7 days" at bounding box center [238, 73] width 30 height 13
click at [231, 140] on div "Last 90 days" at bounding box center [236, 141] width 31 height 8
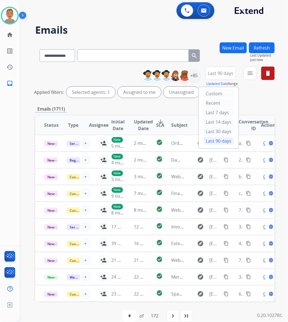
click at [153, 27] on h2 "Emails" at bounding box center [154, 30] width 239 height 11
click at [250, 73] on mat-icon "menu" at bounding box center [249, 73] width 7 height 7
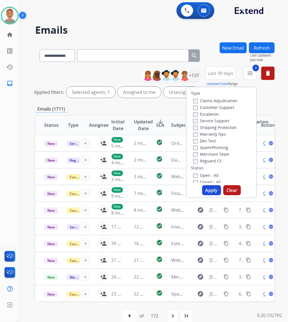
click at [206, 189] on button "Apply" at bounding box center [211, 190] width 19 height 10
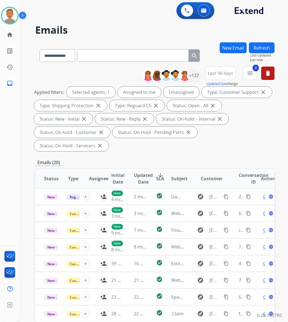
drag, startPoint x: 136, startPoint y: 27, endPoint x: 144, endPoint y: 45, distance: 19.9
click at [136, 27] on h2 "Emails" at bounding box center [154, 30] width 239 height 11
click at [192, 75] on div "+137" at bounding box center [193, 75] width 13 height 13
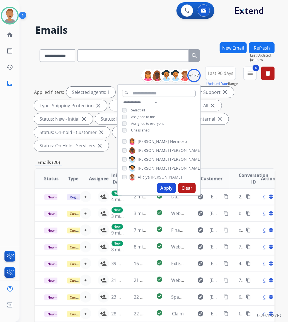
click at [163, 189] on button "Apply" at bounding box center [166, 188] width 19 height 10
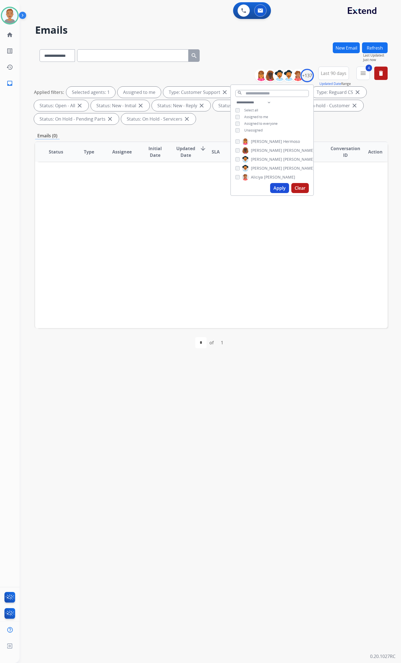
click at [231, 58] on div "**********" at bounding box center [211, 54] width 353 height 24
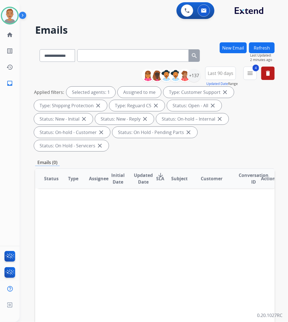
drag, startPoint x: 184, startPoint y: 231, endPoint x: 194, endPoint y: 210, distance: 23.0
click at [189, 229] on div "Status Type Assignee Initial Date Updated Date arrow_downward SLA Subject Custo…" at bounding box center [154, 261] width 239 height 187
click at [195, 74] on div "+137" at bounding box center [193, 75] width 13 height 13
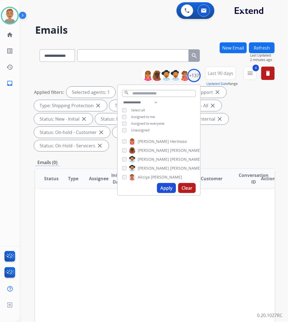
click at [165, 189] on button "Apply" at bounding box center [166, 188] width 19 height 10
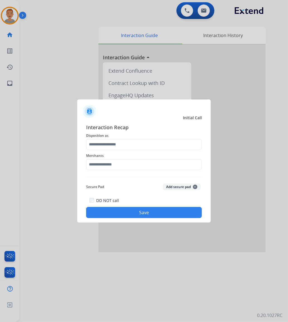
click at [3, 216] on div at bounding box center [144, 161] width 288 height 322
click at [146, 142] on input "text" at bounding box center [144, 144] width 116 height 11
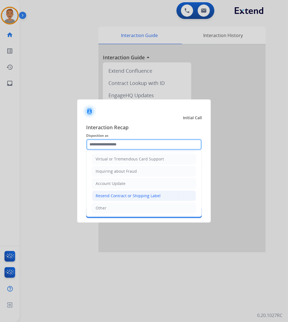
scroll to position [37, 0]
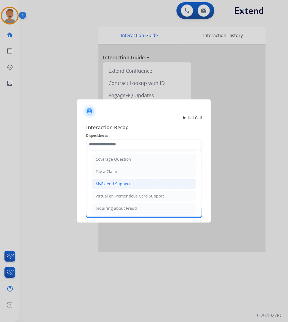
click at [116, 187] on div "MyExtend Support" at bounding box center [113, 184] width 35 height 6
type input "**********"
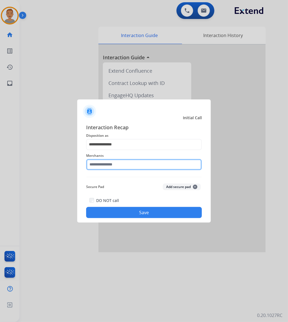
click at [153, 167] on input "text" at bounding box center [144, 164] width 116 height 11
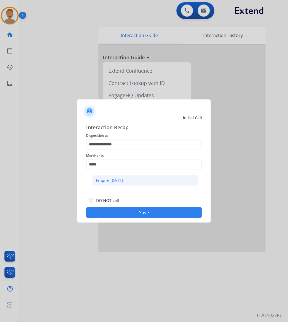
click at [118, 178] on div "Empire today" at bounding box center [109, 181] width 27 height 6
type input "**********"
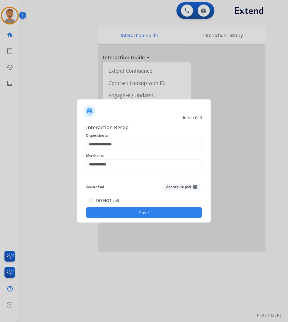
click at [149, 212] on button "Save" at bounding box center [144, 212] width 116 height 11
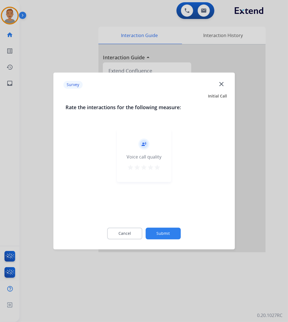
click at [222, 82] on mat-icon "close" at bounding box center [220, 83] width 7 height 7
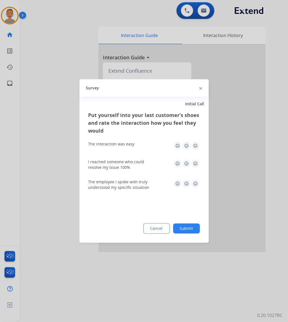
click at [195, 86] on div "Survey" at bounding box center [143, 88] width 129 height 18
click at [199, 86] on div "Survey" at bounding box center [143, 88] width 129 height 18
click at [199, 88] on img at bounding box center [200, 88] width 3 height 3
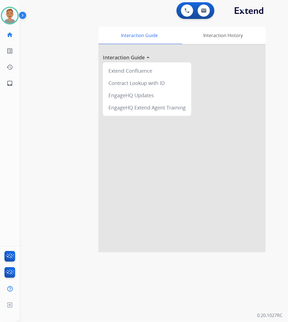
click at [67, 69] on div "swap_horiz Break voice bridge close_fullscreen Connect 3-Way Call merge_type Se…" at bounding box center [146, 136] width 255 height 232
click at [16, 187] on div "Veronica Available Edit Avatar Agent: Veronica Routing Profile: Extend_Training…" at bounding box center [9, 161] width 19 height 322
click at [8, 16] on img at bounding box center [10, 16] width 16 height 16
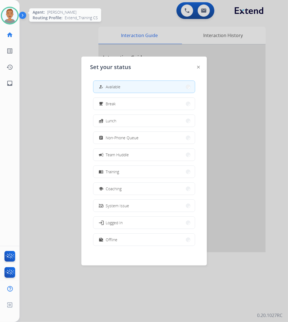
click at [6, 11] on img at bounding box center [10, 16] width 16 height 16
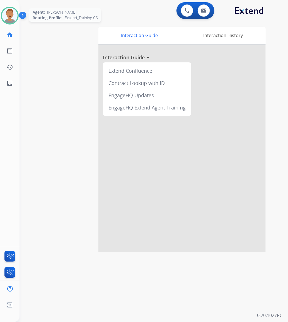
click at [11, 17] on img at bounding box center [10, 16] width 16 height 16
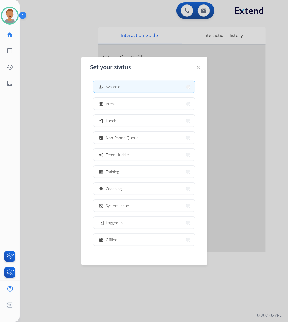
scroll to position [1, 0]
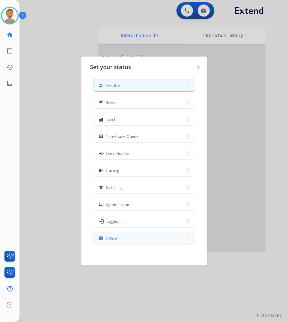
click at [114, 234] on button "work_off Offline" at bounding box center [143, 238] width 101 height 12
